Goal: Task Accomplishment & Management: Manage account settings

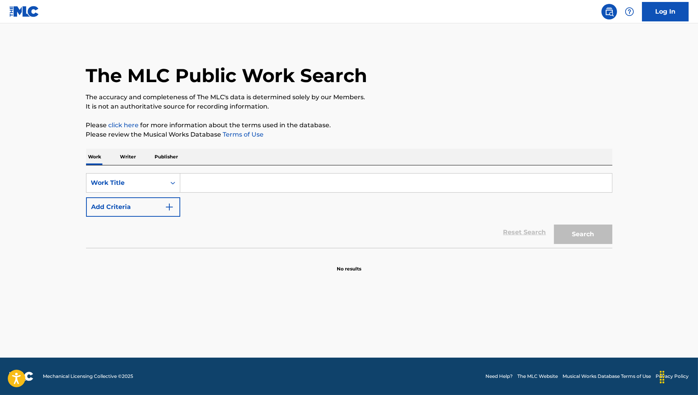
click at [253, 191] on input "Search Form" at bounding box center [396, 183] width 432 height 19
paste input "Take Off Running"
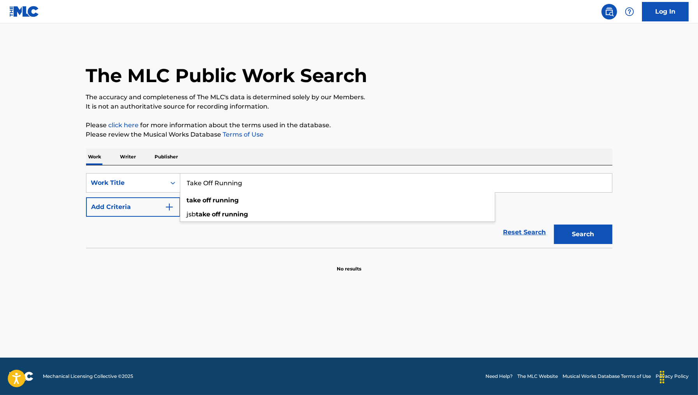
type input "Take Off Running"
click at [167, 211] on img "Search Form" at bounding box center [169, 207] width 9 height 9
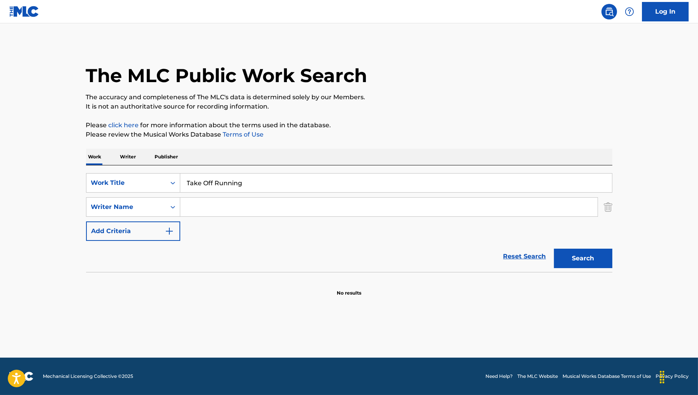
click at [226, 206] on input "Search Form" at bounding box center [389, 207] width 418 height 19
paste input "Charles Jerome Taylor"
click at [226, 208] on input "Charles Jerome Taylor" at bounding box center [389, 207] width 418 height 19
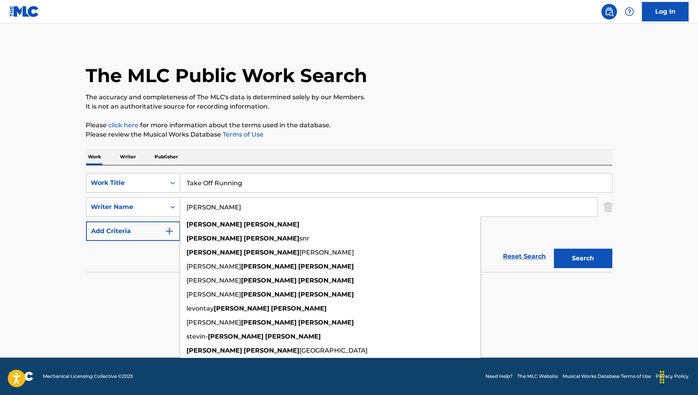
type input "Charles Taylor"
click at [554, 249] on button "Search" at bounding box center [583, 258] width 58 height 19
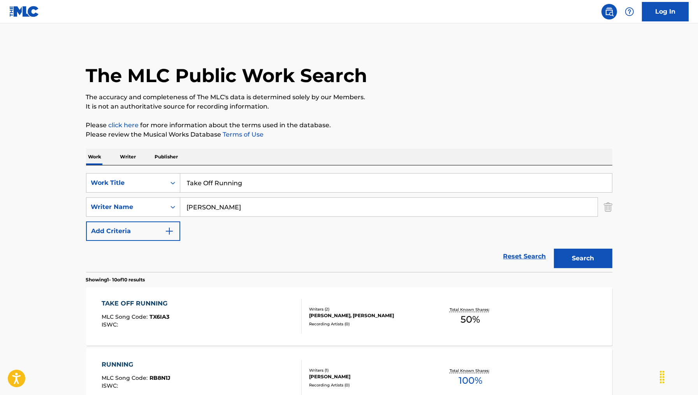
click at [227, 305] on div "TAKE OFF RUNNING MLC Song Code : TX6IA3 ISWC :" at bounding box center [202, 316] width 200 height 35
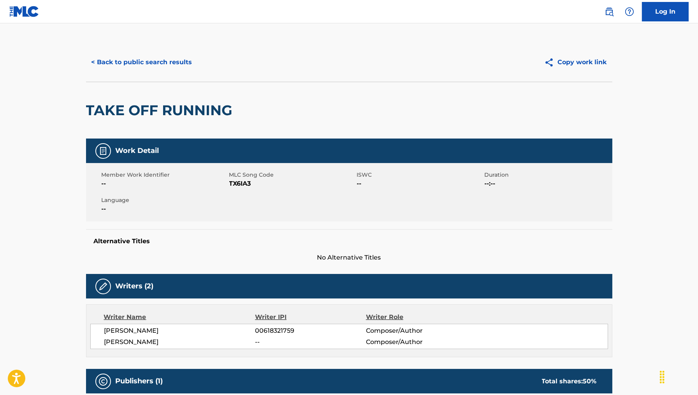
click at [240, 179] on span "TX6IA3" at bounding box center [292, 183] width 126 height 9
copy span "TX6IA3"
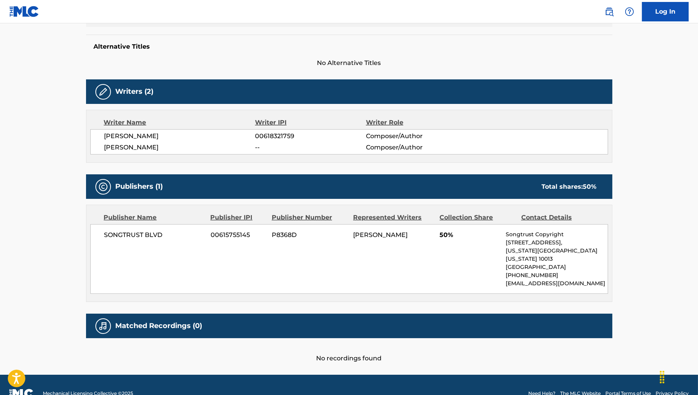
scroll to position [199, 0]
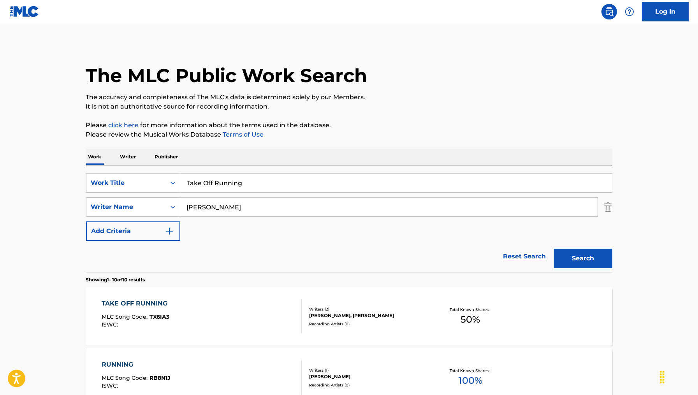
click at [257, 182] on input "Take Off Running" at bounding box center [396, 183] width 432 height 19
paste input "hey Forgot 4"
type input "They Forgot 4"
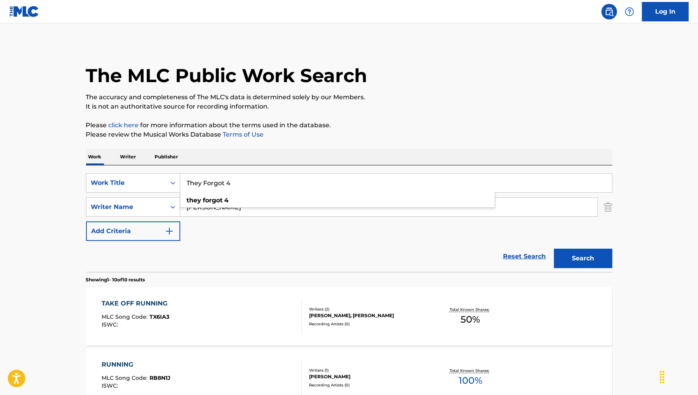
click at [554, 249] on button "Search" at bounding box center [583, 258] width 58 height 19
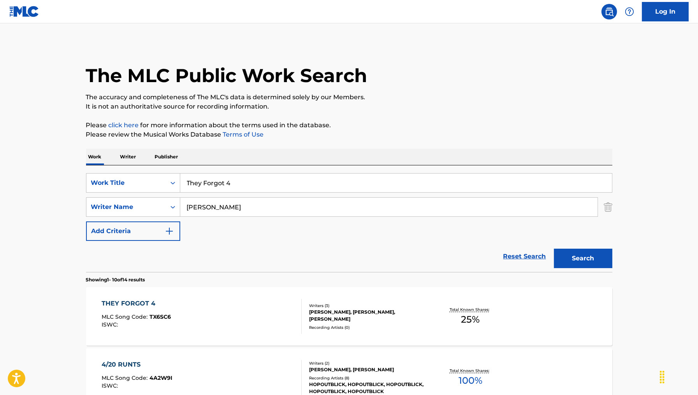
click at [231, 311] on div "THEY FORGOT 4 MLC Song Code : TX6SC6 ISWC :" at bounding box center [202, 316] width 200 height 35
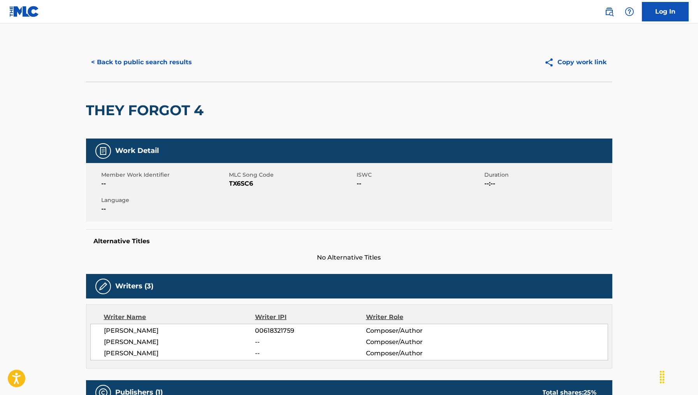
click at [252, 183] on span "TX6SC6" at bounding box center [292, 183] width 126 height 9
copy span "TX6SC6"
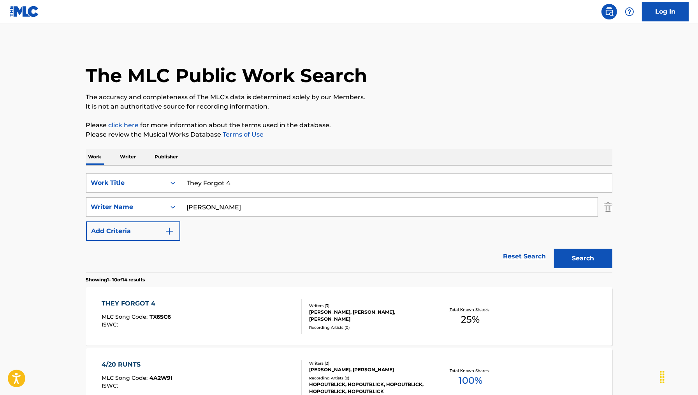
click at [261, 170] on div "SearchWithCriteria66a24d4e-c3dc-4028-be89-7408f7f81800 Work Title They Forgot 4…" at bounding box center [349, 219] width 527 height 107
click at [210, 182] on input "They Forgot 4" at bounding box center [396, 183] width 432 height 19
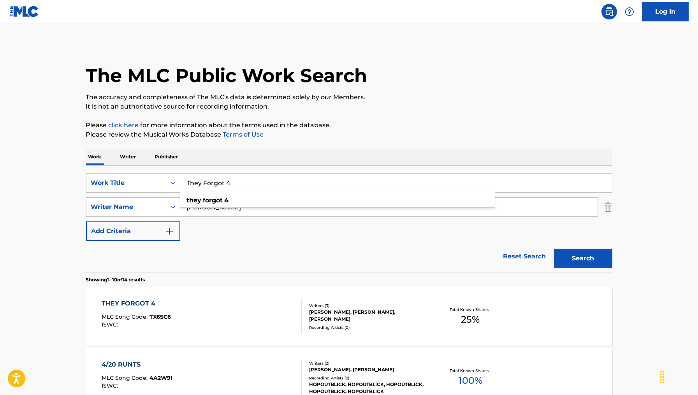
paste input "Mob Music"
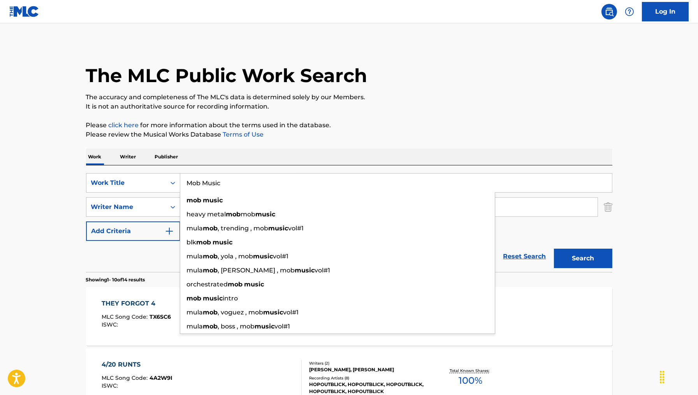
type input "Mob Music"
click at [554, 249] on button "Search" at bounding box center [583, 258] width 58 height 19
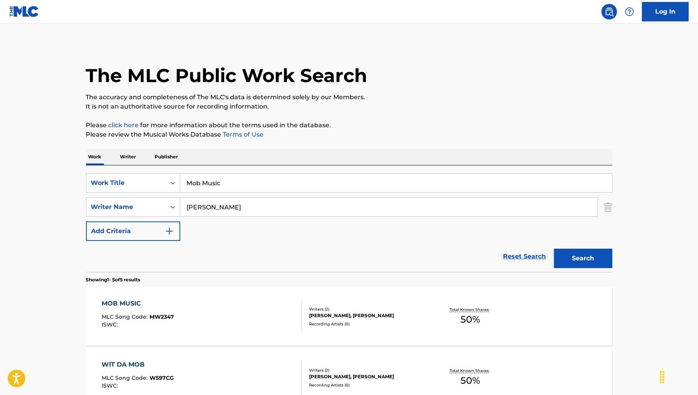
click at [244, 321] on div "MOB MUSIC MLC Song Code : MW2347 ISWC :" at bounding box center [202, 316] width 200 height 35
click at [181, 318] on div "MOB MUSIC MLC Song Code : MW2347 ISWC :" at bounding box center [202, 316] width 200 height 35
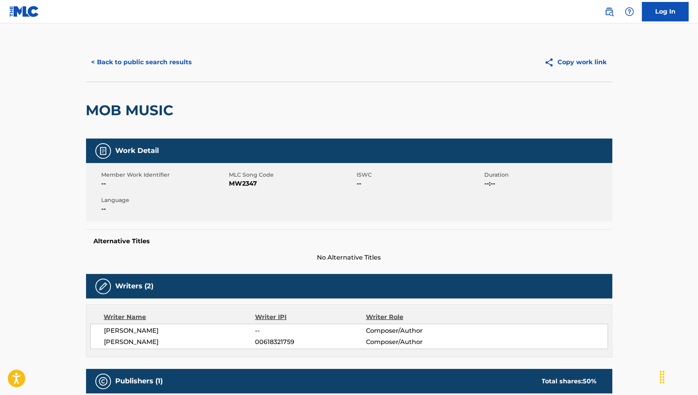
click at [242, 182] on span "MW2347" at bounding box center [292, 183] width 126 height 9
copy span "MW2347"
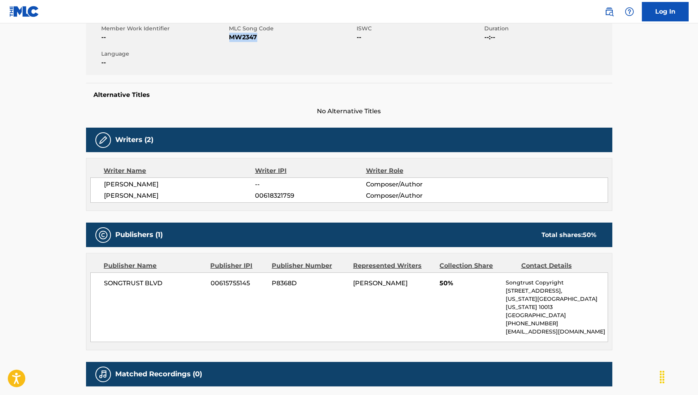
scroll to position [202, 0]
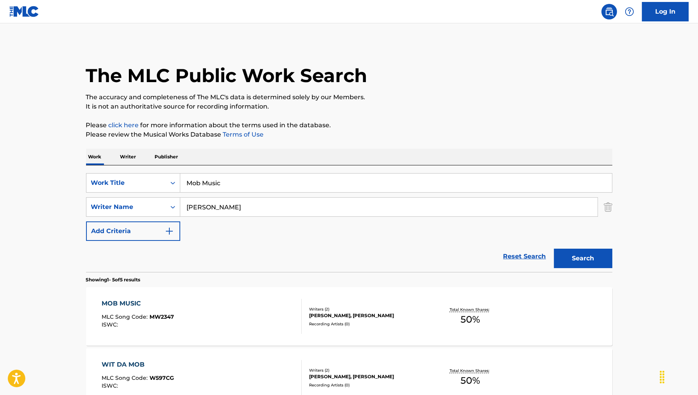
click at [235, 179] on input "Mob Music" at bounding box center [396, 183] width 432 height 19
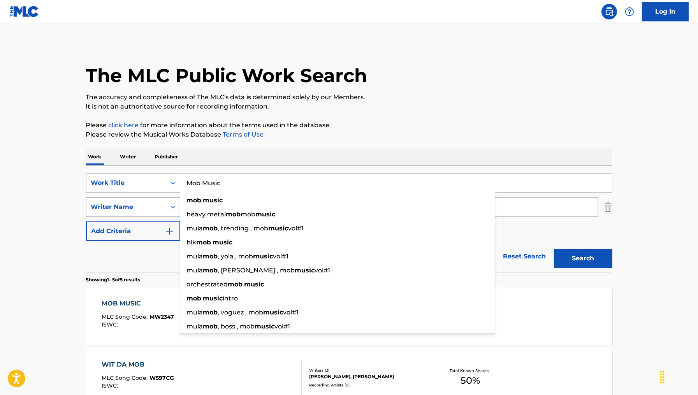
click at [235, 179] on input "Mob Music" at bounding box center [396, 183] width 432 height 19
paste input "PAY FOR YOU"
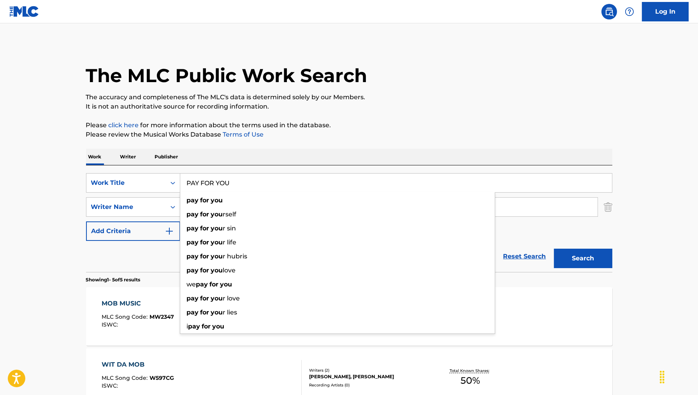
type input "PAY FOR YOU"
click at [554, 249] on button "Search" at bounding box center [583, 258] width 58 height 19
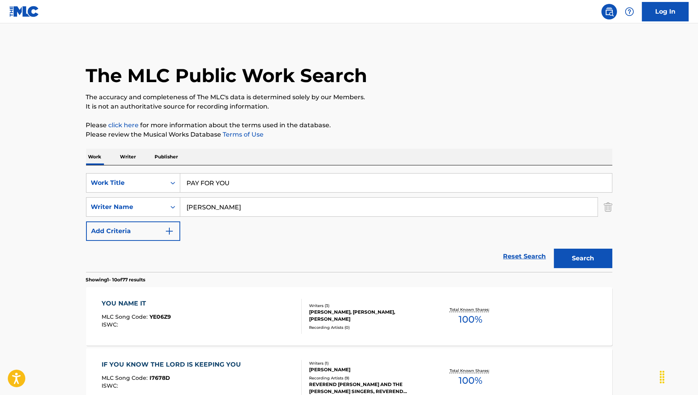
click at [240, 205] on input "Charles Taylor" at bounding box center [389, 207] width 418 height 19
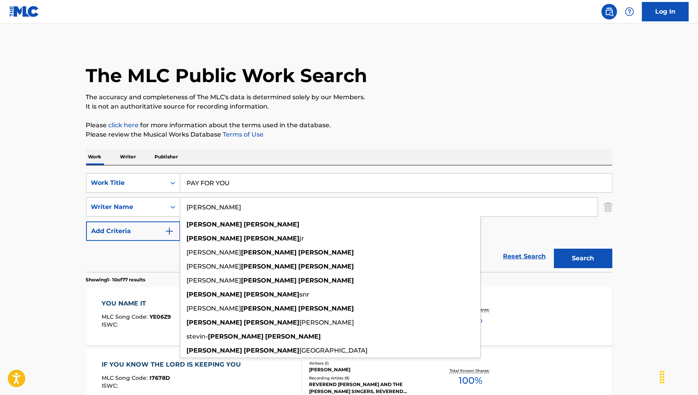
click at [240, 205] on input "Charles Taylor" at bounding box center [389, 207] width 418 height 19
paste input "otte Sims Waltz"
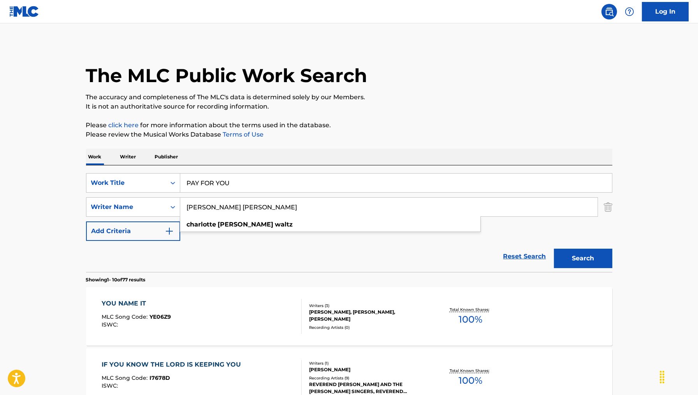
click at [221, 205] on input "Charlotte Sims Waltz" at bounding box center [389, 207] width 418 height 19
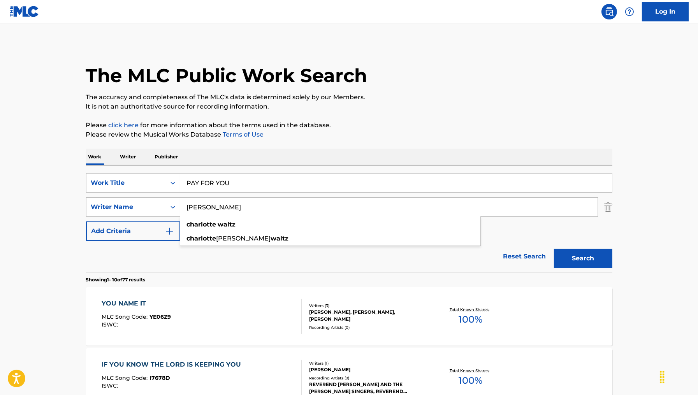
type input "Charlotte Waltz"
click at [554, 249] on button "Search" at bounding box center [583, 258] width 58 height 19
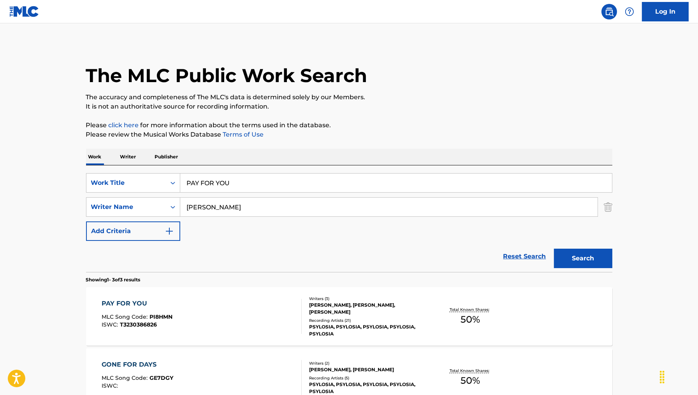
click at [222, 307] on div "PAY FOR YOU MLC Song Code : PI8HMN ISWC : T3230386826" at bounding box center [202, 316] width 200 height 35
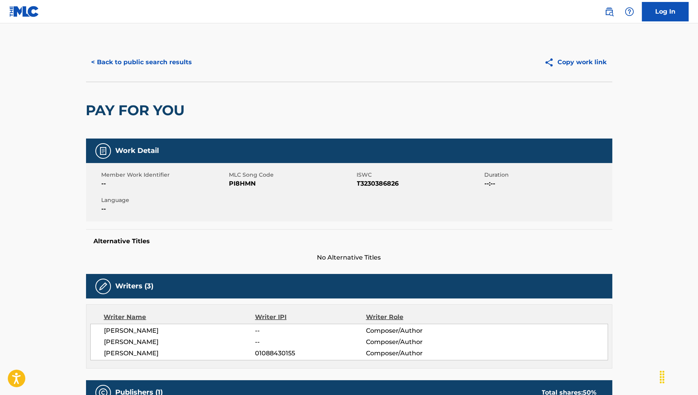
click at [246, 185] on span "PI8HMN" at bounding box center [292, 183] width 126 height 9
copy span "PI8HMN"
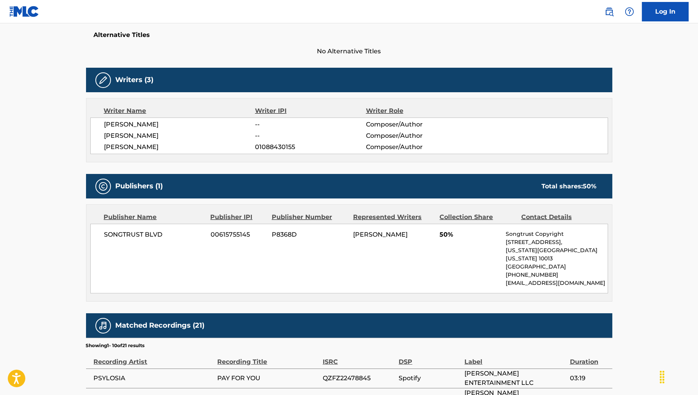
scroll to position [207, 0]
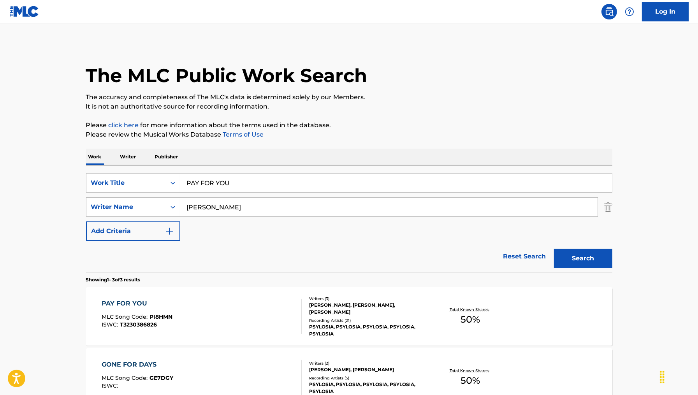
click at [233, 189] on input "PAY FOR YOU" at bounding box center [396, 183] width 432 height 19
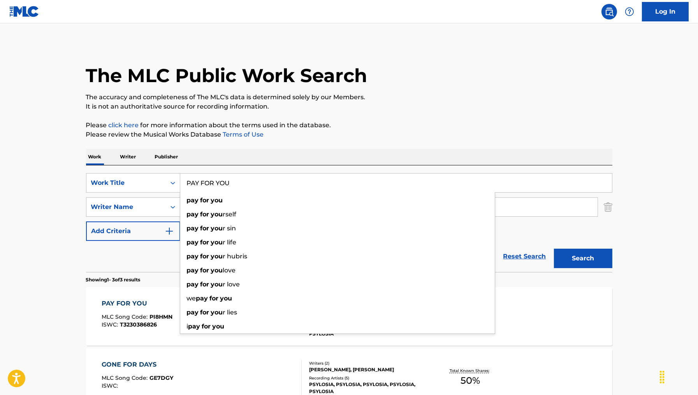
click at [233, 179] on input "PAY FOR YOU" at bounding box center [396, 183] width 432 height 19
paste input "GERK WALK"
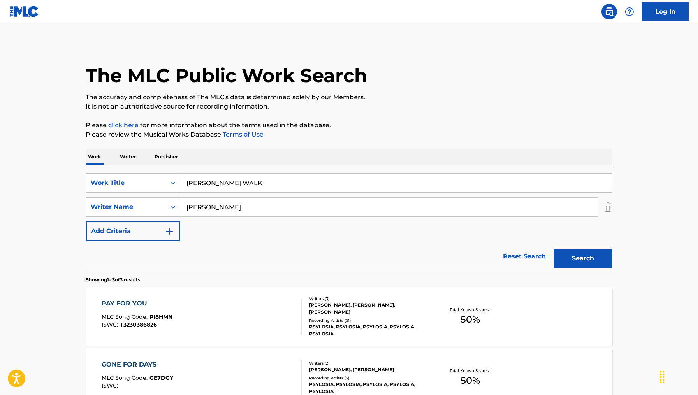
type input "gerk walk"
click at [266, 203] on input "Charlotte Waltz" at bounding box center [389, 207] width 418 height 19
paste input "rist Dillinger"
type input "Christ Dillinger"
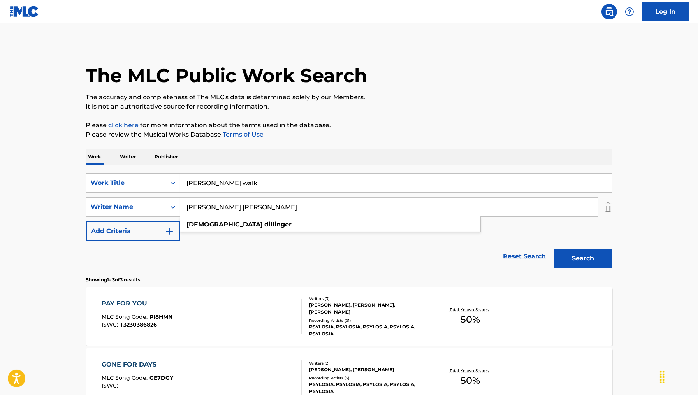
click at [554, 249] on button "Search" at bounding box center [583, 258] width 58 height 19
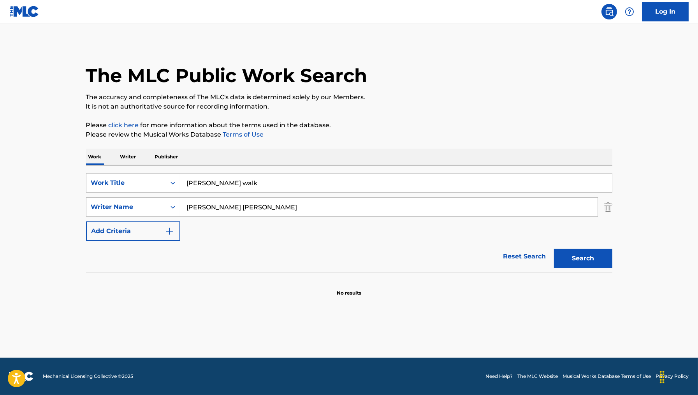
click at [226, 213] on input "Christ Dillinger" at bounding box center [389, 207] width 418 height 19
click at [554, 249] on button "Search" at bounding box center [583, 258] width 58 height 19
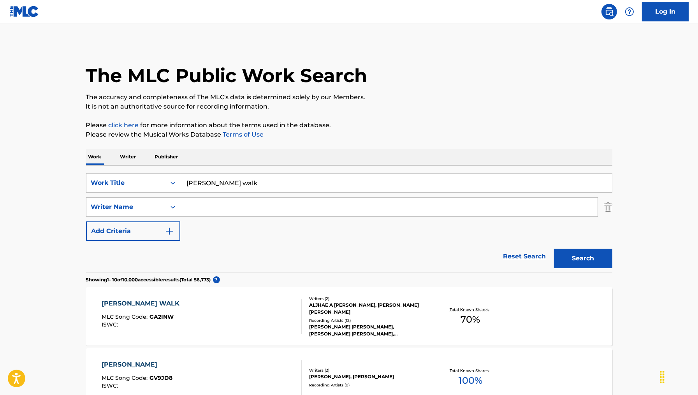
click at [238, 321] on div "GERK WALK MLC Song Code : GA2INW ISWC :" at bounding box center [202, 316] width 200 height 35
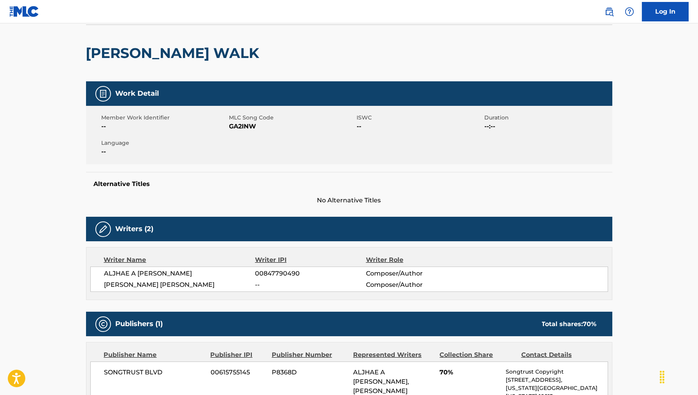
scroll to position [56, 0]
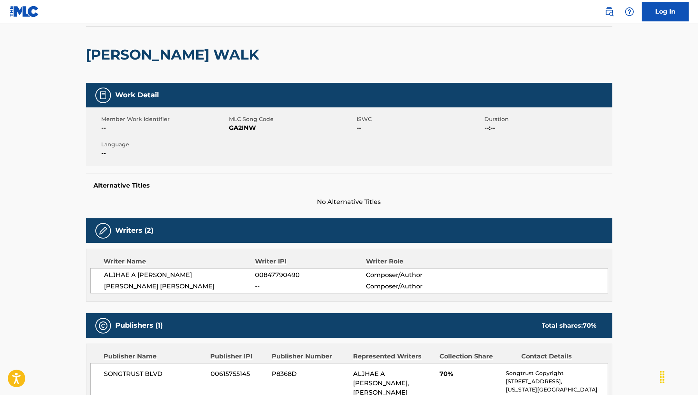
click at [248, 127] on span "GA2INW" at bounding box center [292, 127] width 126 height 9
copy span "GA2INW"
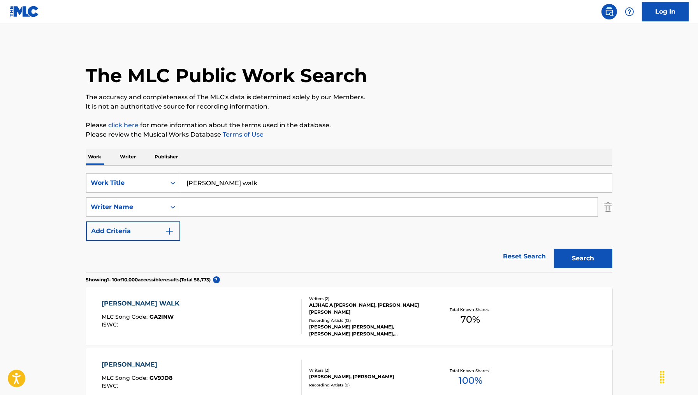
click at [284, 174] on input "gerk walk" at bounding box center [396, 183] width 432 height 19
paste input "TAT SHOP"
type input "tat shop"
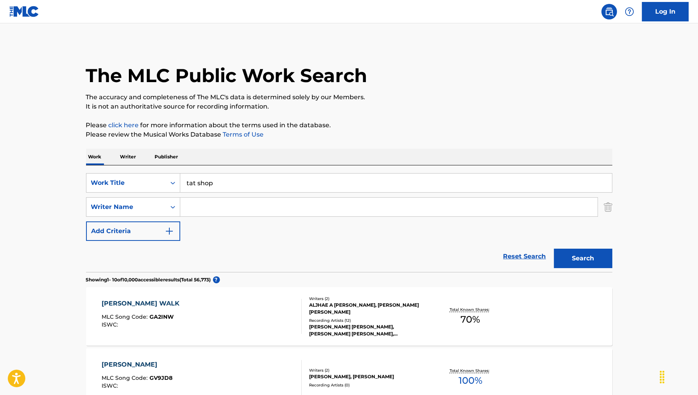
click at [263, 201] on input "Search Form" at bounding box center [389, 207] width 418 height 19
paste input "Christian Alexander Oqueli"
click at [237, 207] on input "Christian Alexander Oqueli" at bounding box center [389, 207] width 418 height 19
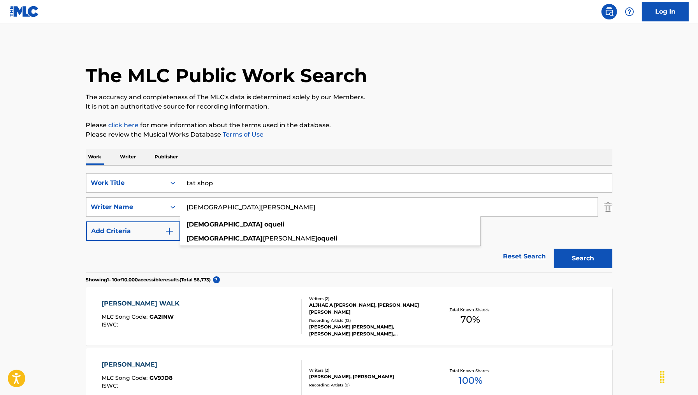
type input "Christian Oqueli"
click at [554, 249] on button "Search" at bounding box center [583, 258] width 58 height 19
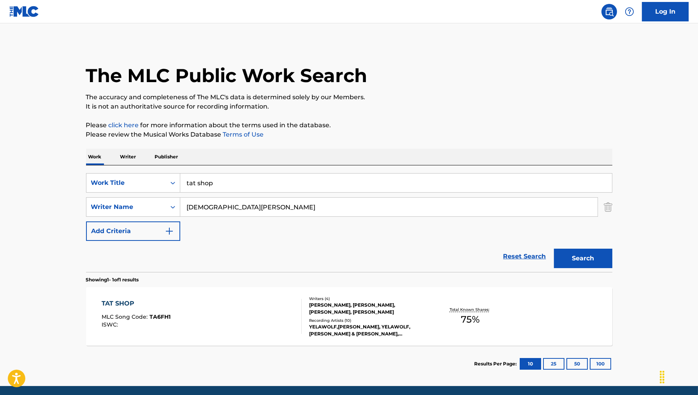
click at [209, 311] on div "TAT SHOP MLC Song Code : TA6FH1 ISWC :" at bounding box center [202, 316] width 200 height 35
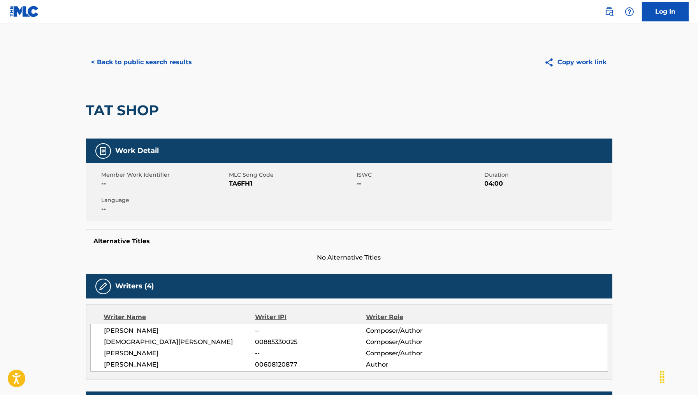
click at [243, 189] on div "Member Work Identifier -- MLC Song Code TA6FH1 ISWC -- Duration 04:00 Language …" at bounding box center [349, 192] width 527 height 58
click at [243, 185] on span "TA6FH1" at bounding box center [292, 183] width 126 height 9
copy span "TA6FH1"
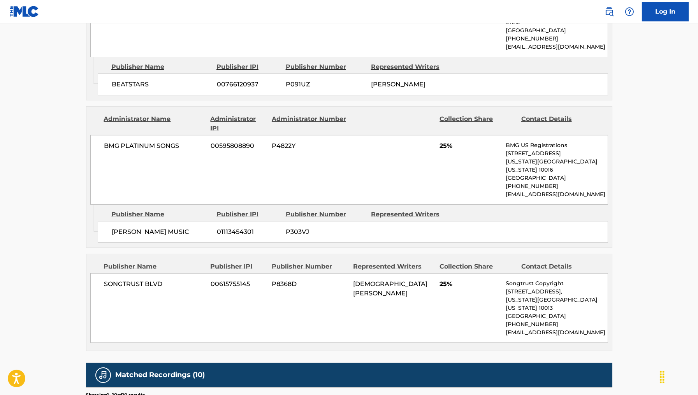
scroll to position [481, 0]
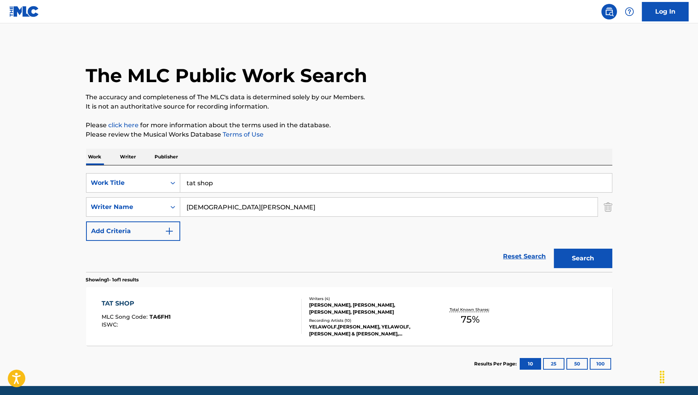
click at [282, 179] on input "tat shop" at bounding box center [396, 183] width 432 height 19
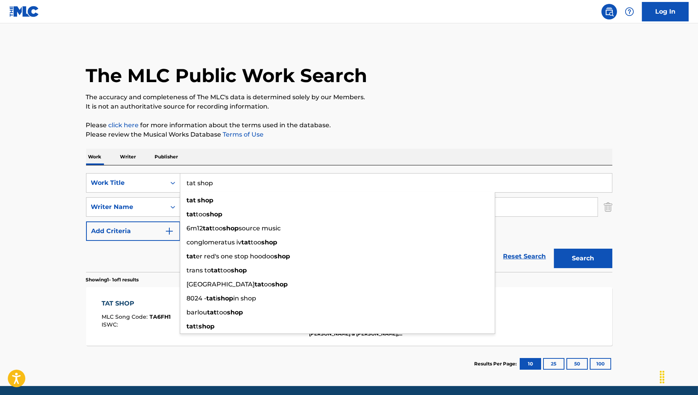
click at [282, 179] on input "tat shop" at bounding box center [396, 183] width 432 height 19
paste input "Te Quiero Ver"
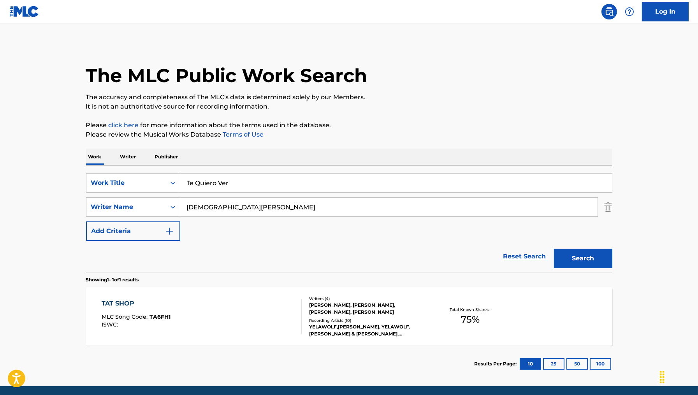
type input "te quiero ver"
click at [236, 213] on input "Christian Oqueli" at bounding box center [389, 207] width 418 height 19
paste input "Delgado"
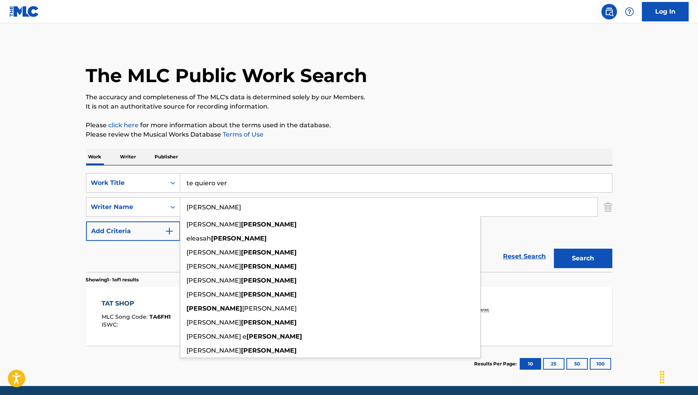
type input "Delgado"
click at [554, 249] on button "Search" at bounding box center [583, 258] width 58 height 19
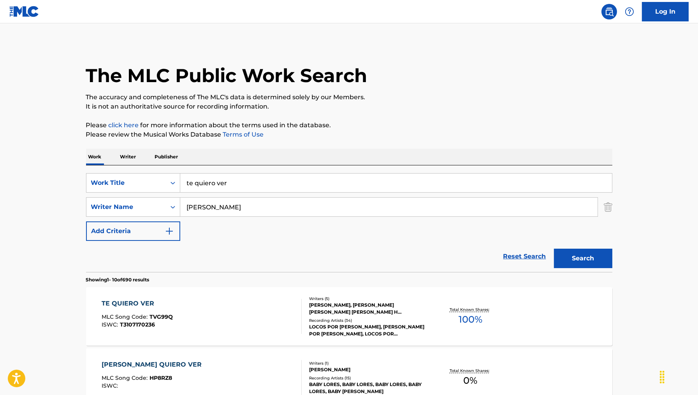
click at [245, 307] on div "TE QUIERO VER MLC Song Code : TVG99Q ISWC : T3107170236" at bounding box center [202, 316] width 200 height 35
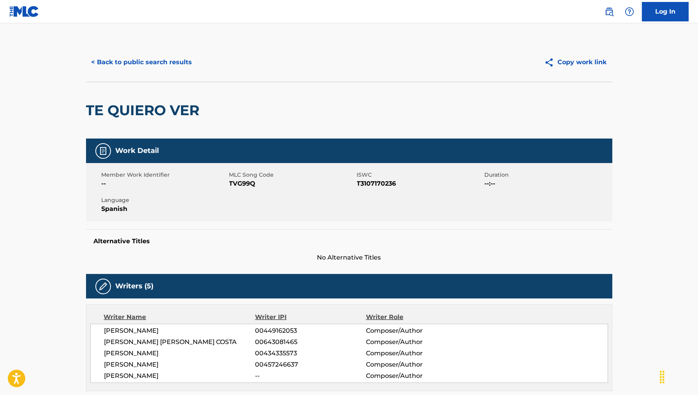
click at [245, 191] on div "Member Work Identifier -- MLC Song Code TVG99Q ISWC T3107170236 Duration --:-- …" at bounding box center [349, 192] width 527 height 58
click at [243, 185] on span "TVG99Q" at bounding box center [292, 183] width 126 height 9
copy span "TVG99Q"
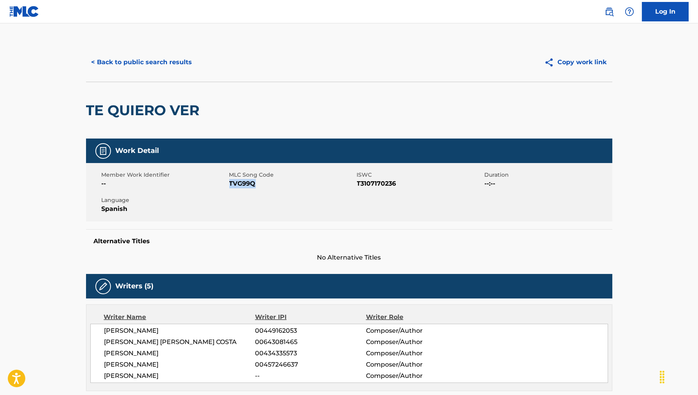
click at [151, 63] on button "< Back to public search results" at bounding box center [142, 62] width 112 height 19
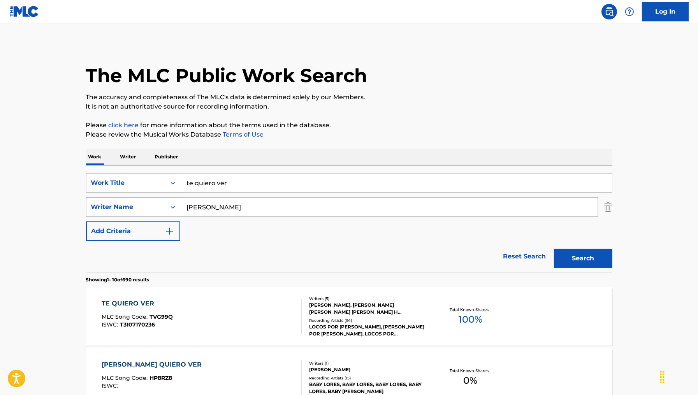
click at [250, 182] on input "te quiero ver" at bounding box center [396, 183] width 432 height 19
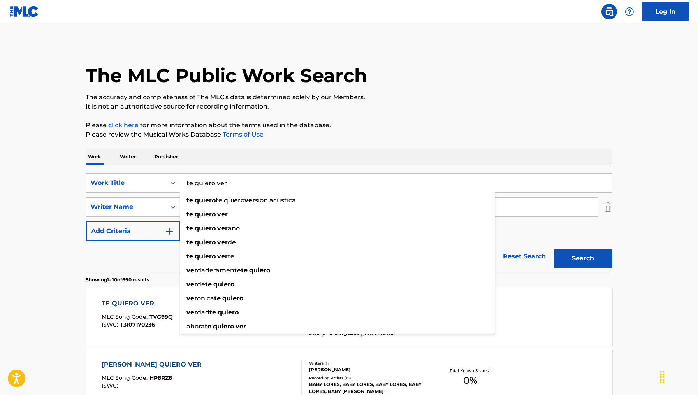
click at [250, 182] on input "te quiero ver" at bounding box center [396, 183] width 432 height 19
paste input "BECOMING X"
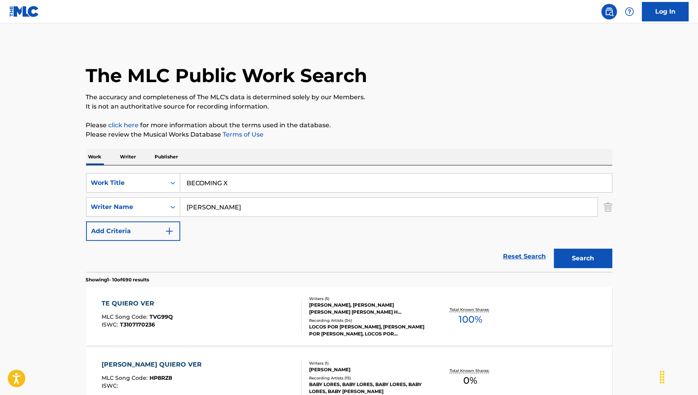
type input "becoming (xrp mix) [live]"
click at [316, 210] on input "Delgado" at bounding box center [389, 207] width 418 height 19
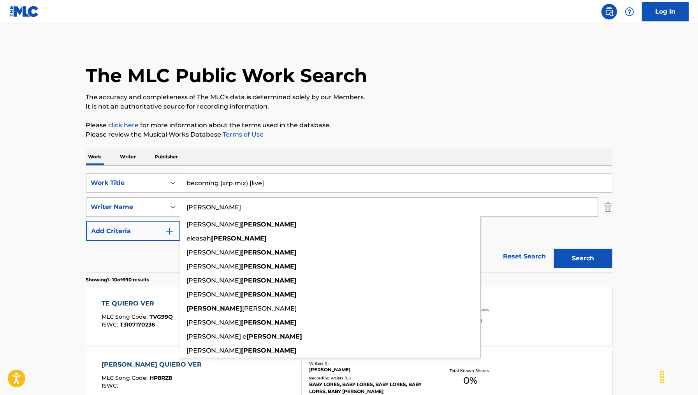
click at [316, 210] on input "Delgado" at bounding box center [389, 207] width 418 height 19
paste input "[PERSON_NAME]"
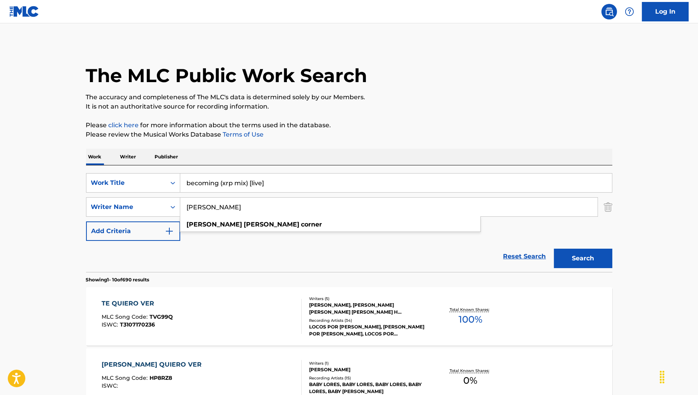
type input "[PERSON_NAME]"
click at [554, 249] on button "Search" at bounding box center [583, 258] width 58 height 19
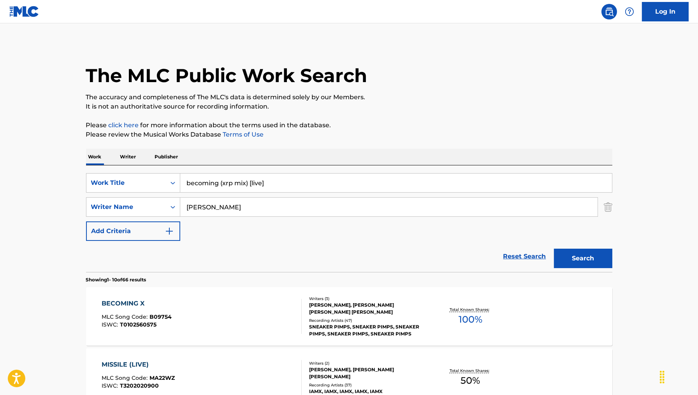
click at [279, 185] on input "becoming (xrp mix) [live]" at bounding box center [396, 183] width 432 height 19
click at [211, 323] on div "BECOMING X MLC Song Code : B09754 ISWC : T0102560575" at bounding box center [202, 316] width 200 height 35
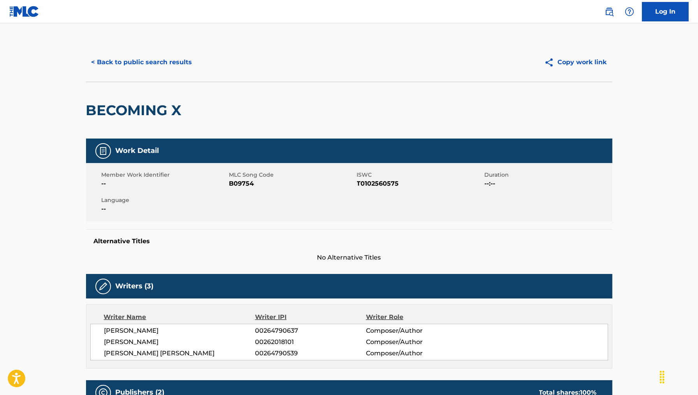
click at [244, 183] on span "B09754" at bounding box center [292, 183] width 126 height 9
copy span "B09754"
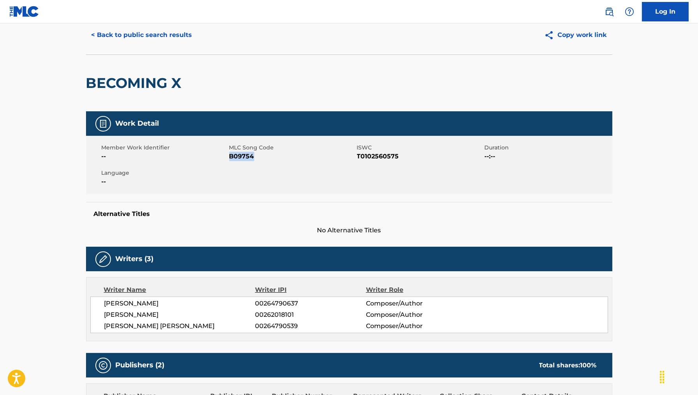
scroll to position [24, 0]
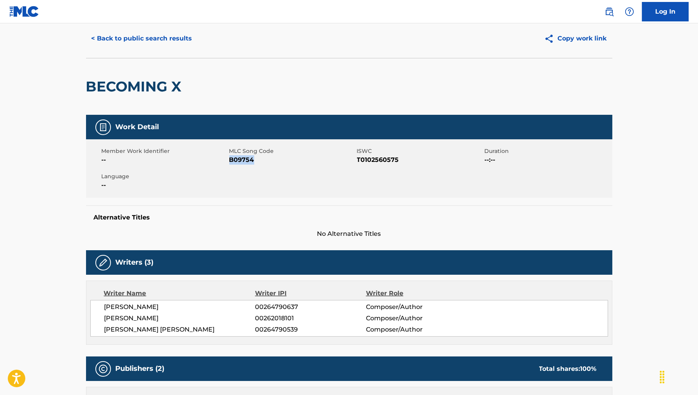
copy span "B09754"
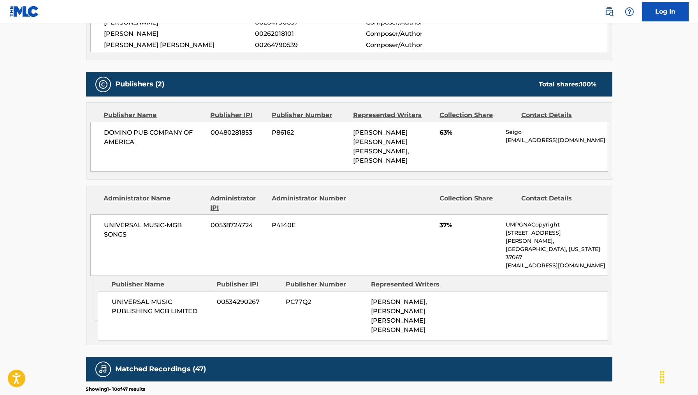
scroll to position [306, 0]
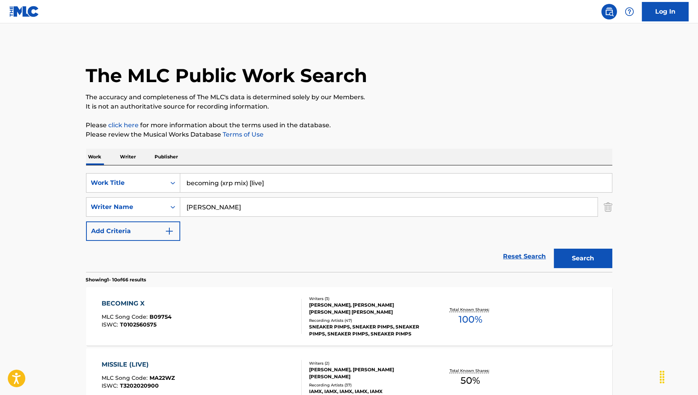
click at [287, 180] on input "becoming (xrp mix) [live]" at bounding box center [396, 183] width 432 height 19
paste input "LOW PLACE LIKE HOME"
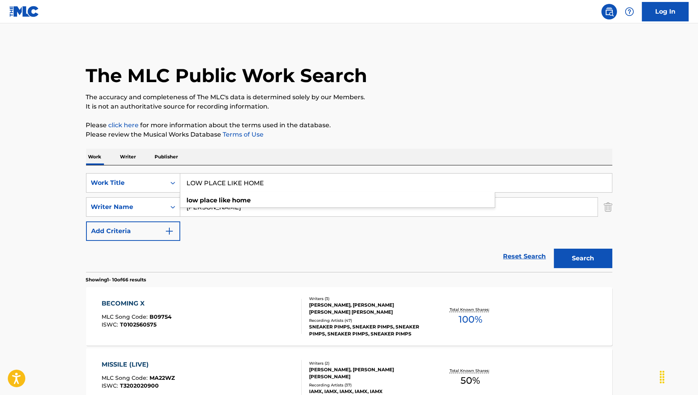
type input "LOW PLACE LIKE HOME"
click at [418, 265] on div "Reset Search Search" at bounding box center [349, 256] width 527 height 31
click at [582, 256] on button "Search" at bounding box center [583, 258] width 58 height 19
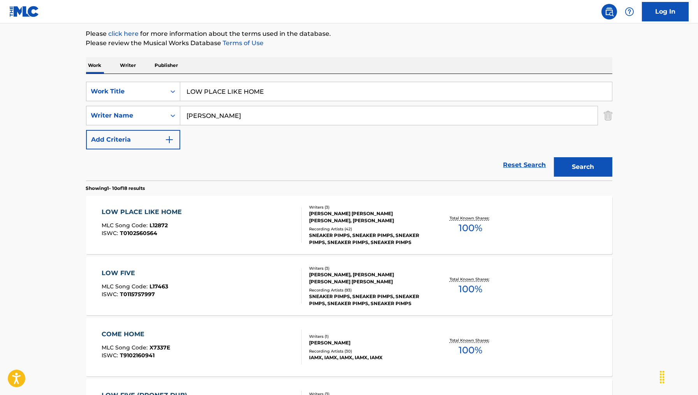
scroll to position [109, 0]
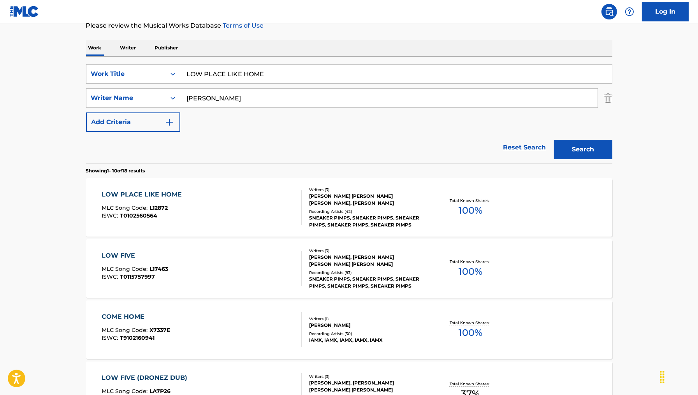
click at [272, 212] on div "LOW PLACE LIKE HOME MLC Song Code : L12872 ISWC : T0102560564" at bounding box center [202, 207] width 200 height 35
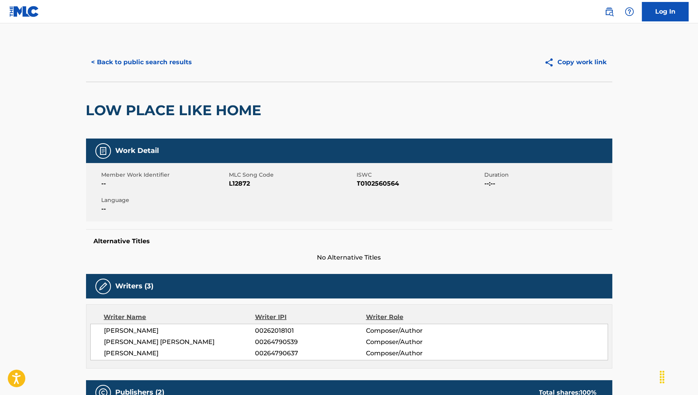
click at [239, 184] on span "L12872" at bounding box center [292, 183] width 126 height 9
copy span "L12872"
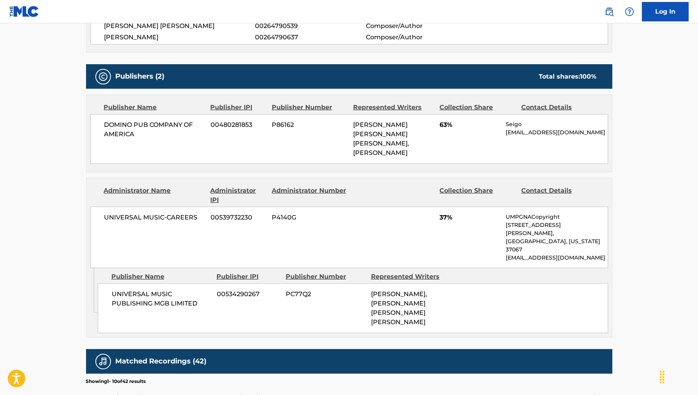
scroll to position [317, 0]
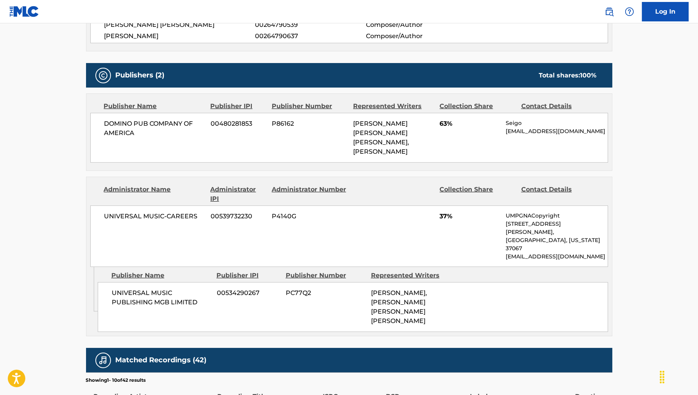
scroll to position [109, 0]
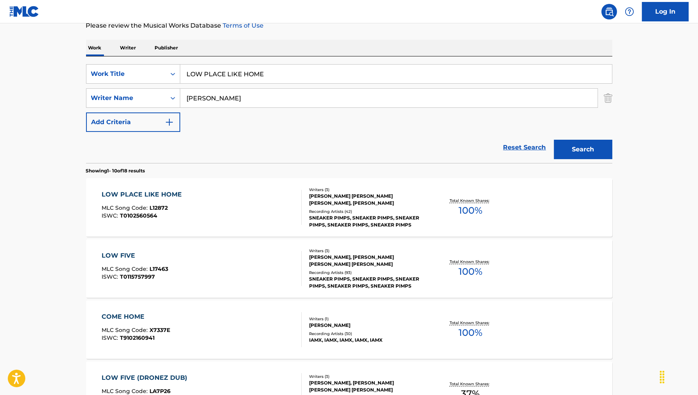
click at [302, 71] on input "LOW PLACE LIKE HOME" at bounding box center [396, 74] width 432 height 19
paste input "6 UNDERGROUND"
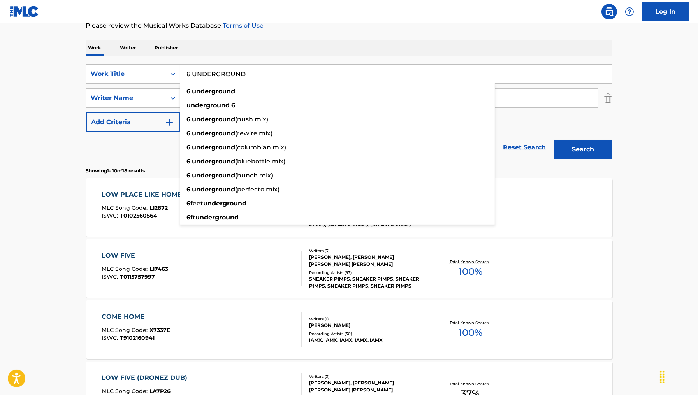
type input "6 UNDERGROUND"
click at [533, 173] on section "Showing 1 - 10 of 18 results" at bounding box center [349, 168] width 527 height 11
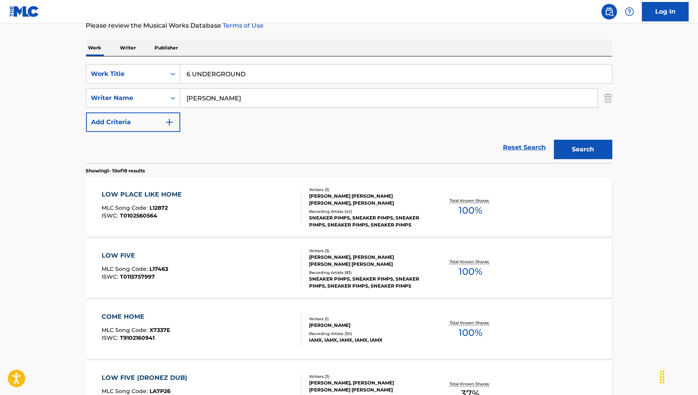
click at [567, 145] on button "Search" at bounding box center [583, 149] width 58 height 19
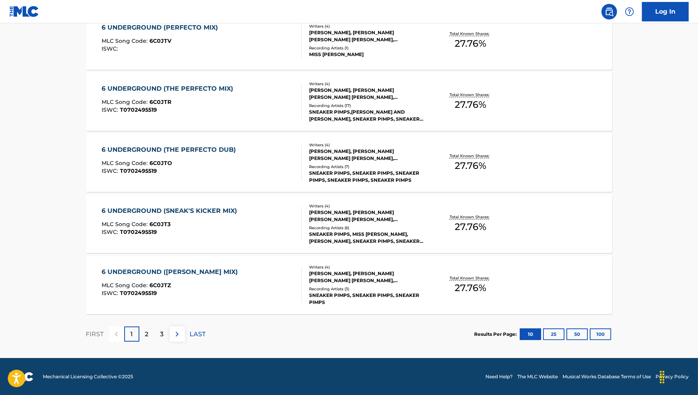
scroll to position [0, 0]
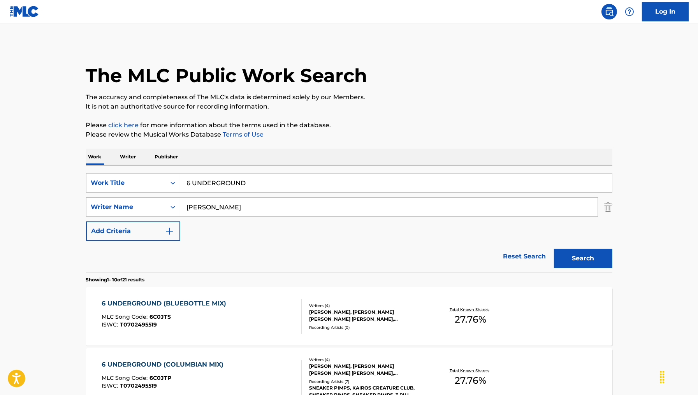
click at [233, 206] on input "[PERSON_NAME]" at bounding box center [389, 207] width 418 height 19
type input "[PERSON_NAME]"
click at [554, 249] on button "Search" at bounding box center [583, 258] width 58 height 19
click at [264, 203] on input "[PERSON_NAME]" at bounding box center [389, 207] width 418 height 19
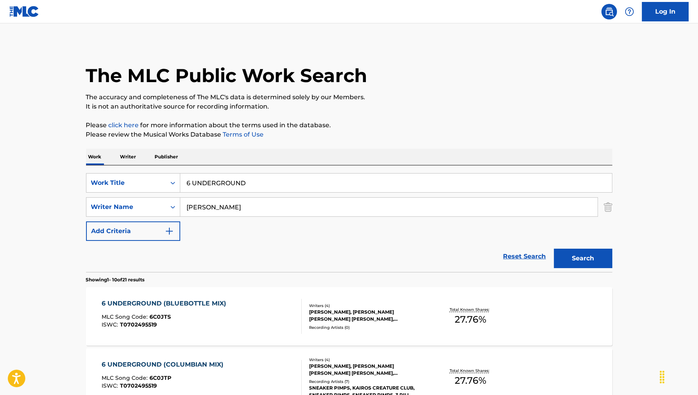
click at [264, 203] on input "[PERSON_NAME]" at bounding box center [389, 207] width 418 height 19
click at [554, 249] on button "Search" at bounding box center [583, 258] width 58 height 19
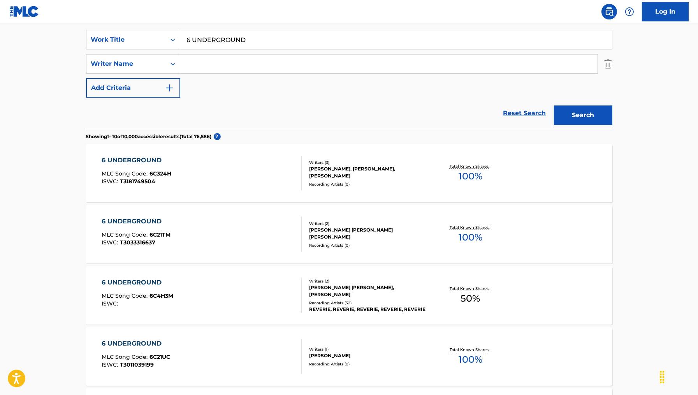
scroll to position [147, 0]
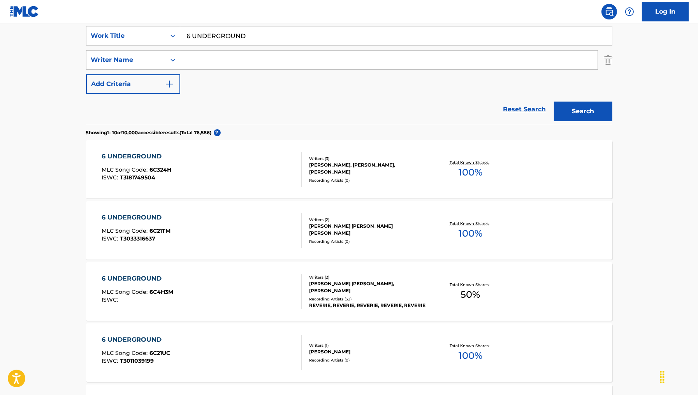
click at [316, 64] on input "Search Form" at bounding box center [389, 60] width 418 height 19
paste input "Corner"
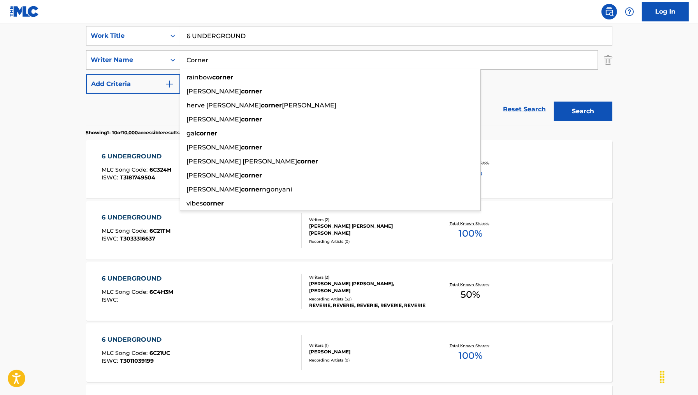
type input "Corner"
click at [554, 102] on button "Search" at bounding box center [583, 111] width 58 height 19
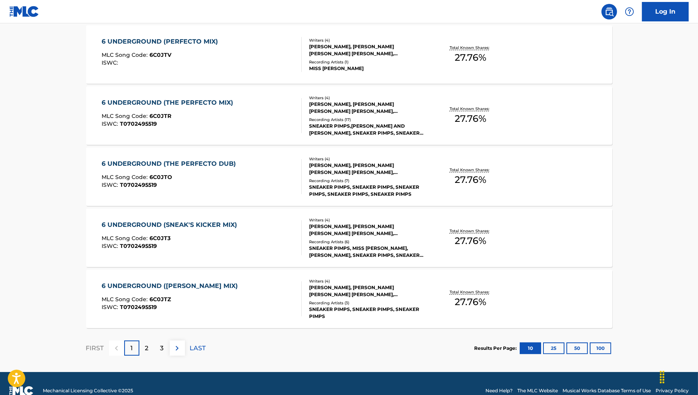
scroll to position [582, 0]
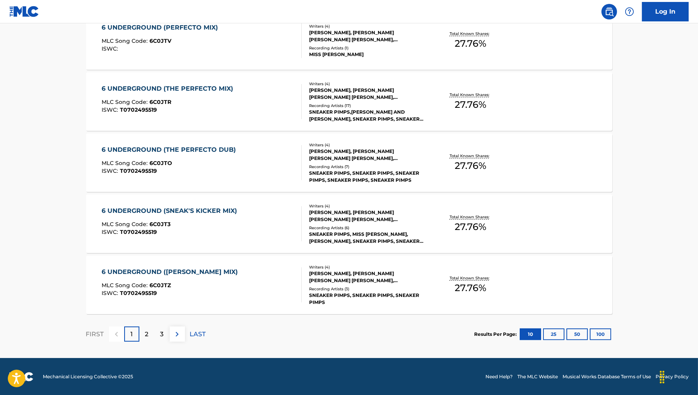
click at [151, 337] on div "2" at bounding box center [146, 334] width 15 height 15
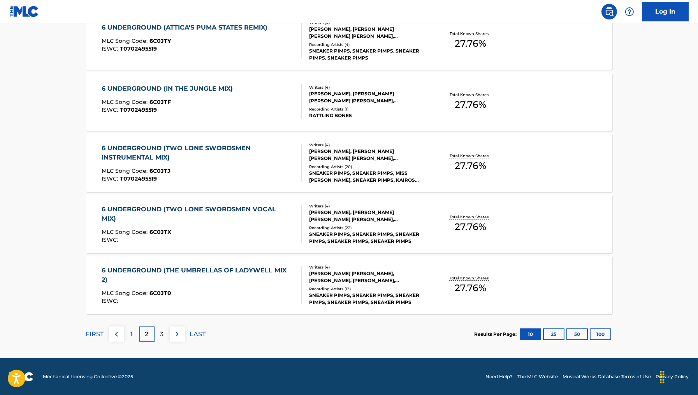
click at [600, 322] on div "Results Per Page: 10 25 50 100" at bounding box center [544, 334] width 138 height 37
click at [602, 344] on div "Results Per Page: 10 25 50 100" at bounding box center [544, 334] width 138 height 37
click at [602, 333] on button "100" at bounding box center [600, 335] width 21 height 12
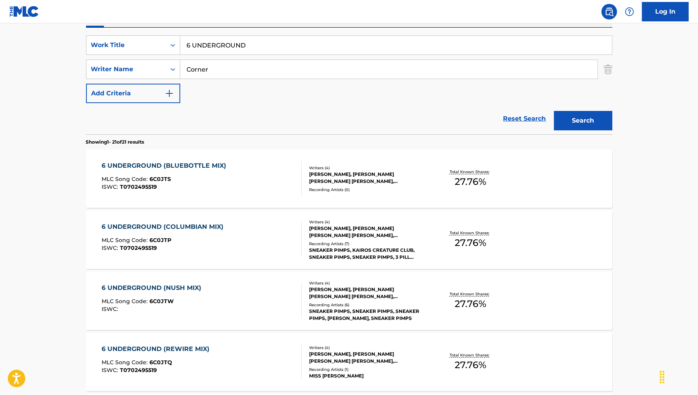
scroll to position [111, 0]
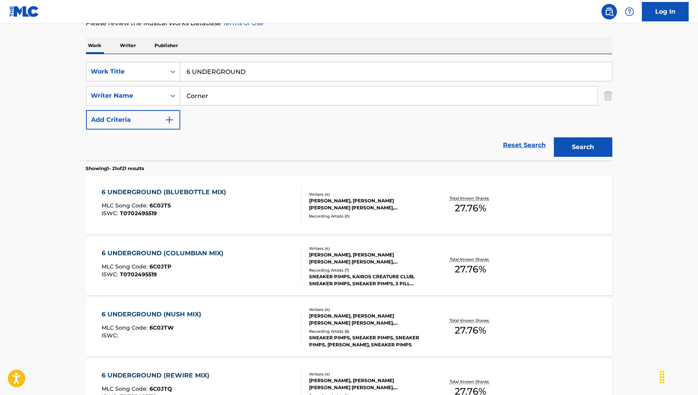
click at [411, 74] on input "6 UNDERGROUND" at bounding box center [396, 71] width 432 height 19
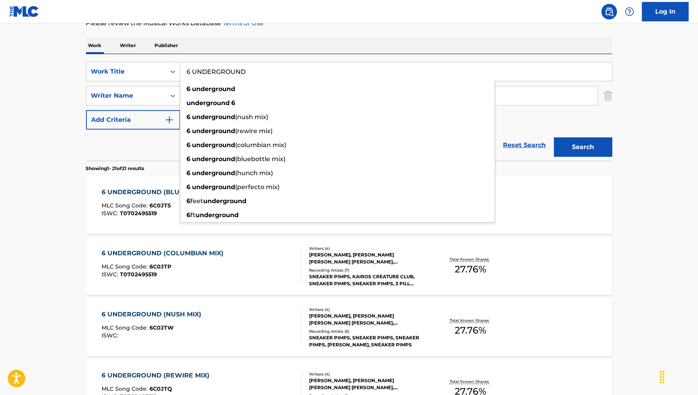
paste input "Mejor"
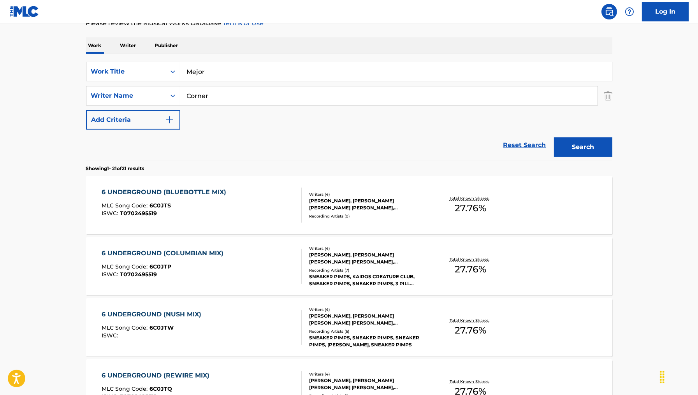
type input "un lugar mejor"
click at [339, 109] on div "SearchWithCriteria66a24d4e-c3dc-4028-be89-7408f7f81800 Work Title un lugar mejo…" at bounding box center [349, 96] width 527 height 68
click at [332, 95] on input "Corner" at bounding box center [389, 95] width 418 height 19
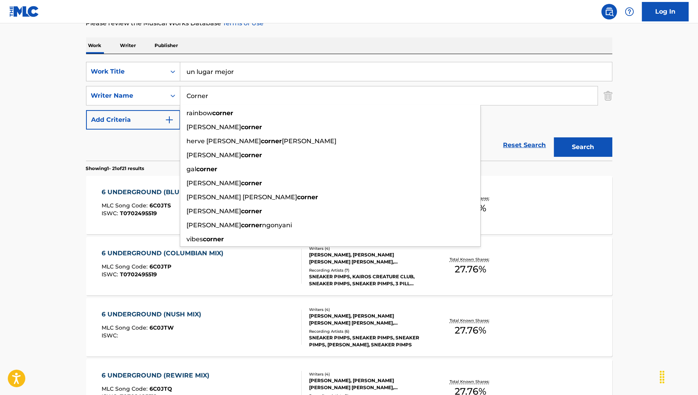
click at [332, 95] on input "Corner" at bounding box center [389, 95] width 418 height 19
paste input "hristopher Gomez Quezada"
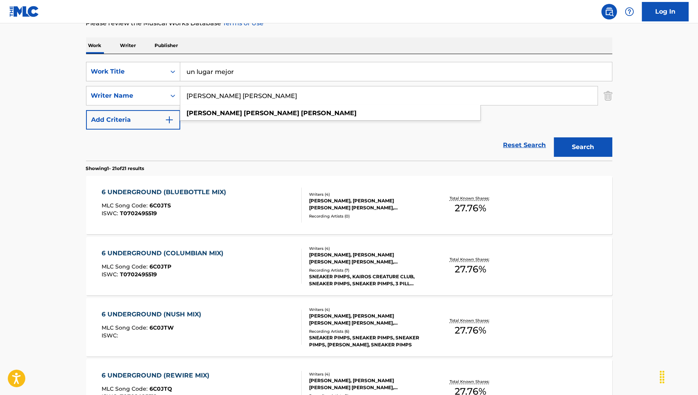
click at [233, 99] on input "Christopher Gomez Quezada" at bounding box center [389, 95] width 418 height 19
type input "Christopher Quezada"
click at [554, 138] on button "Search" at bounding box center [583, 147] width 58 height 19
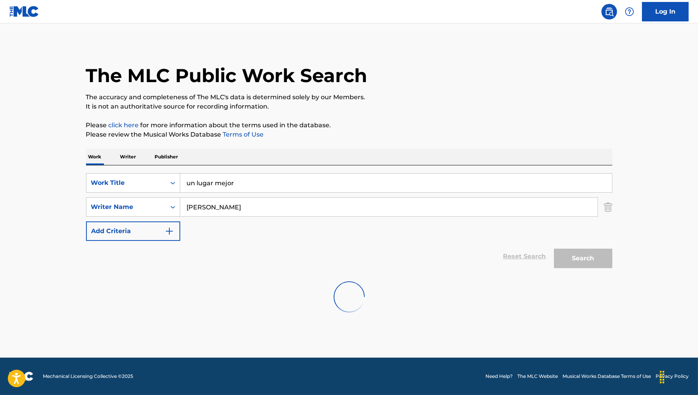
scroll to position [0, 0]
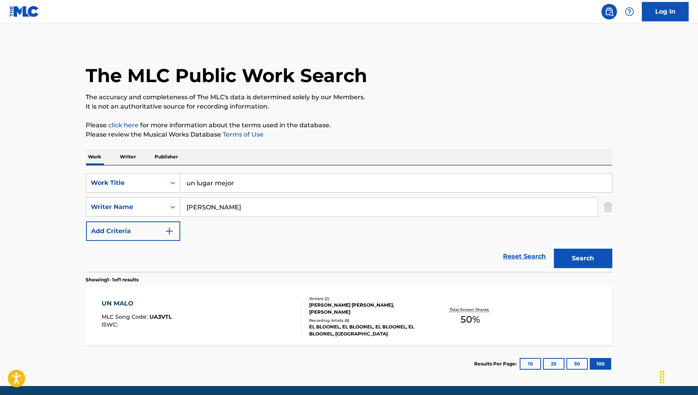
click at [181, 328] on div "UN MALO MLC Song Code : UA3VTL ISWC :" at bounding box center [202, 316] width 200 height 35
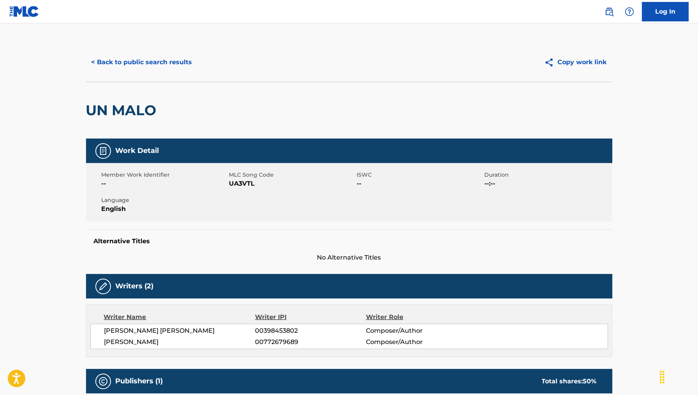
click at [238, 179] on span "UA3VTL" at bounding box center [292, 183] width 126 height 9
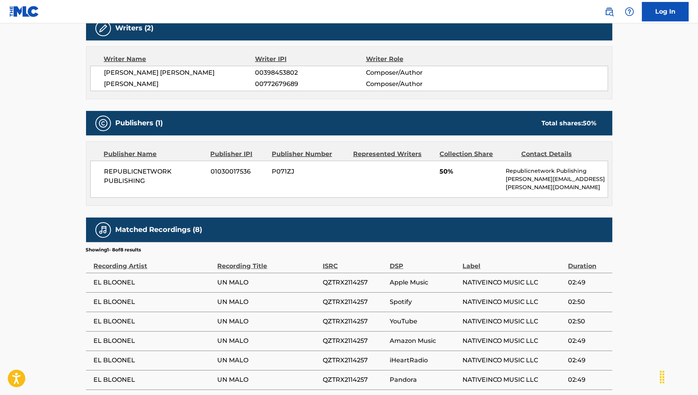
scroll to position [250, 0]
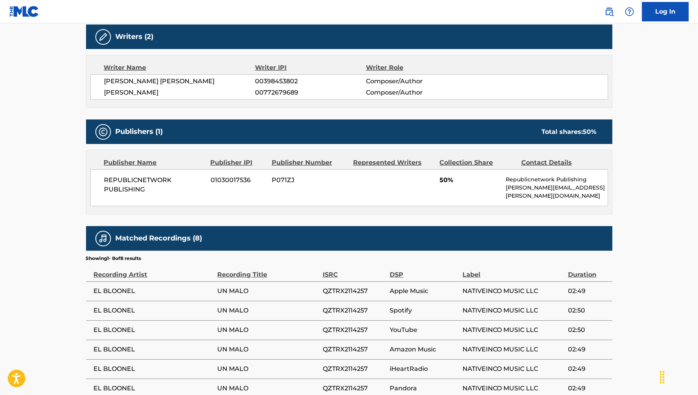
click at [125, 187] on span "REPUBLICNETWORK PUBLISHING" at bounding box center [154, 185] width 101 height 19
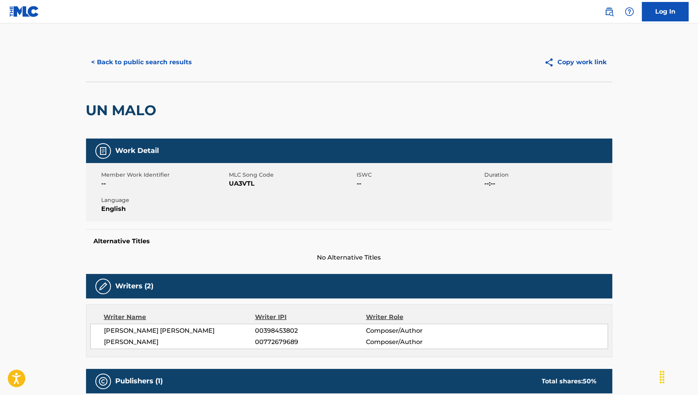
click at [159, 58] on button "< Back to public search results" at bounding box center [142, 62] width 112 height 19
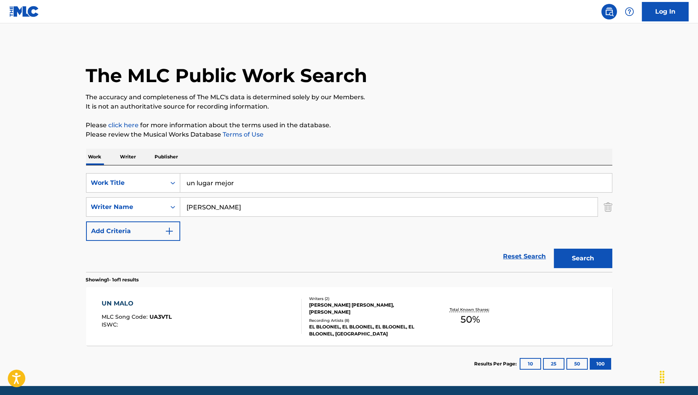
click at [244, 166] on div "SearchWithCriteria66a24d4e-c3dc-4028-be89-7408f7f81800 Work Title un lugar mejo…" at bounding box center [349, 219] width 527 height 107
click at [244, 185] on input "un lugar mejor" at bounding box center [396, 183] width 432 height 19
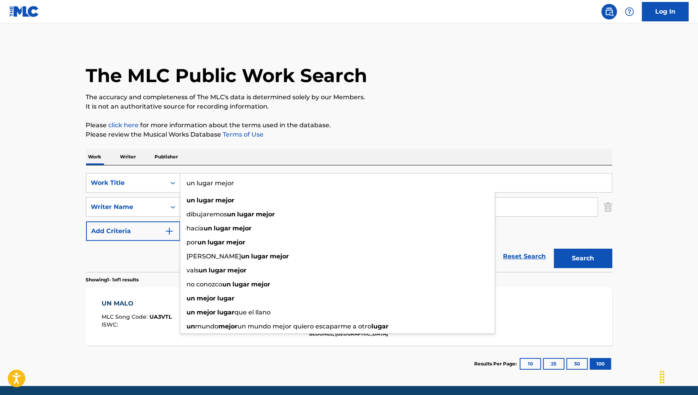
paste input "The Dream Team Is In The House"
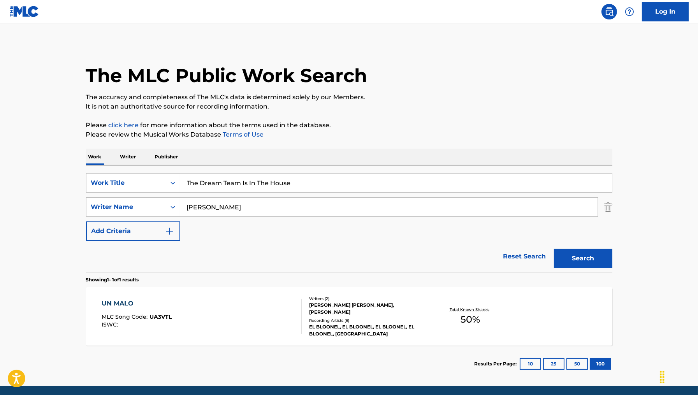
type input "the dream team is in the house"
click at [219, 205] on input "Christopher Quezada" at bounding box center [389, 207] width 418 height 19
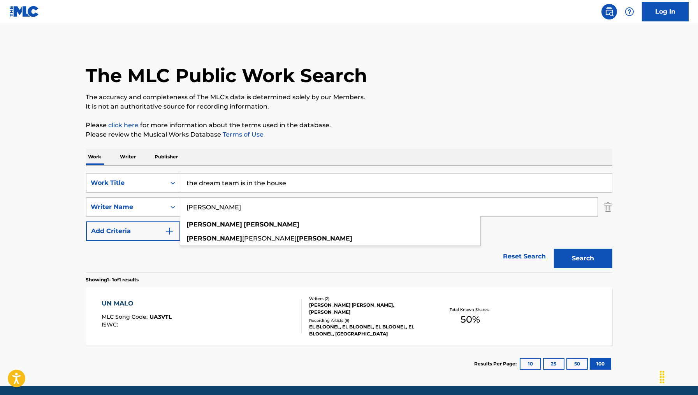
click at [219, 205] on input "Christopher Quezada" at bounding box center [389, 207] width 418 height 19
paste input "Jerome Wilson"
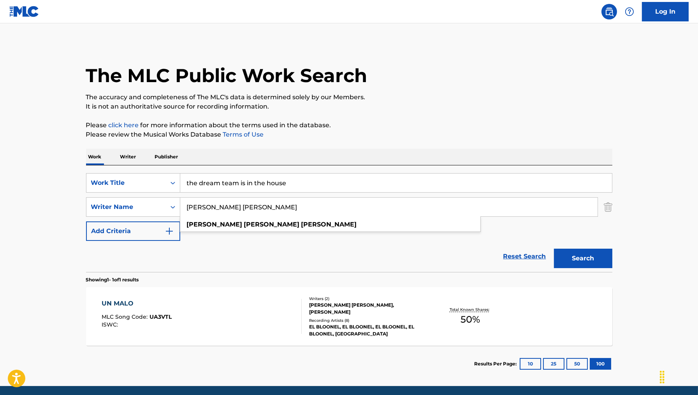
click at [231, 206] on input "Christopher Jerome Wilson" at bounding box center [389, 207] width 418 height 19
type input "Christopher Wilson"
click at [554, 249] on button "Search" at bounding box center [583, 258] width 58 height 19
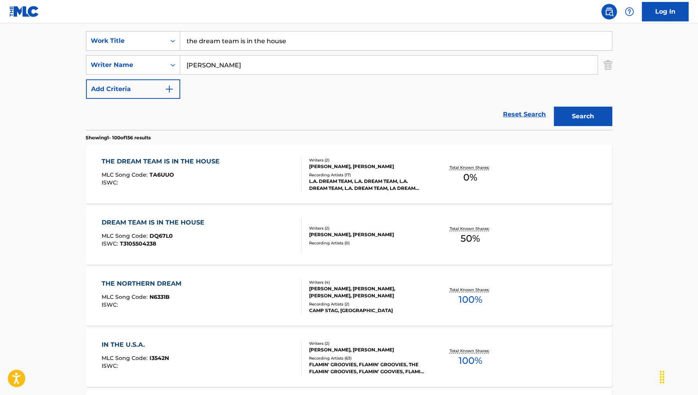
scroll to position [123, 0]
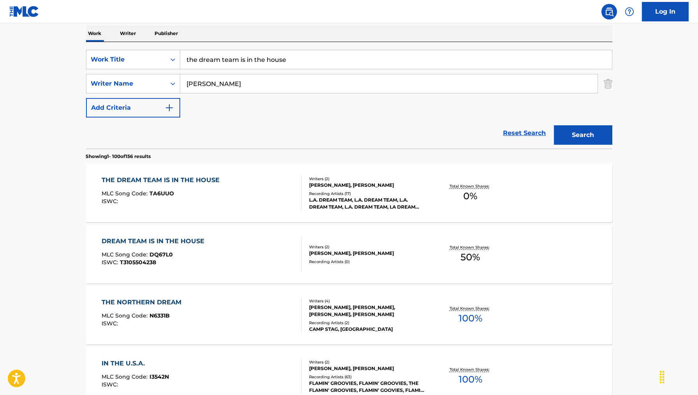
click at [256, 199] on div "THE DREAM TEAM IS IN THE HOUSE MLC Song Code : TA6UUO ISWC :" at bounding box center [202, 193] width 200 height 35
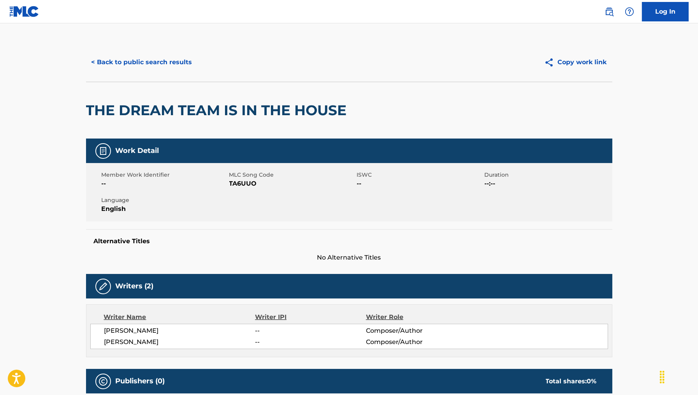
click at [245, 182] on span "TA6UUO" at bounding box center [292, 183] width 126 height 9
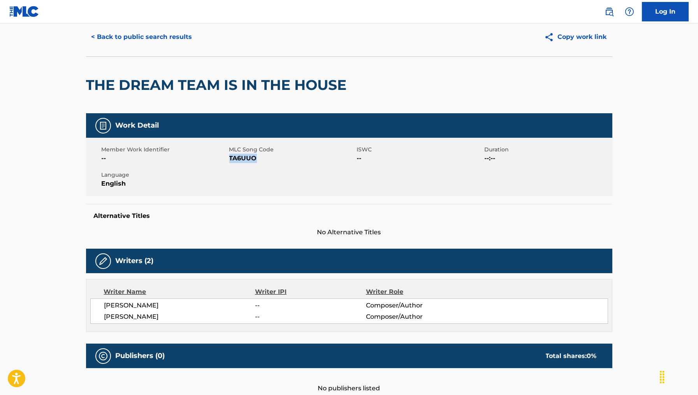
scroll to position [22, 0]
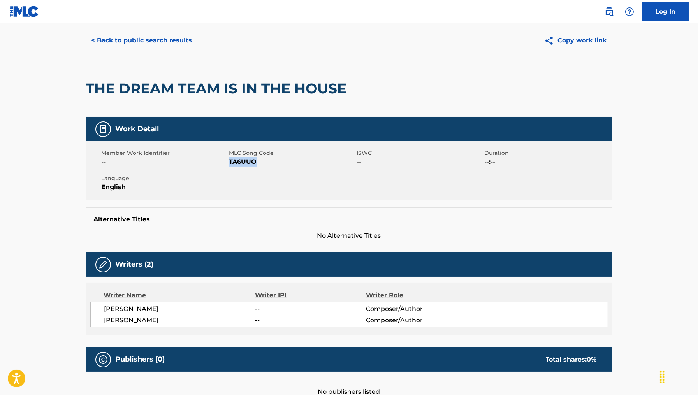
click at [162, 42] on button "< Back to public search results" at bounding box center [142, 40] width 112 height 19
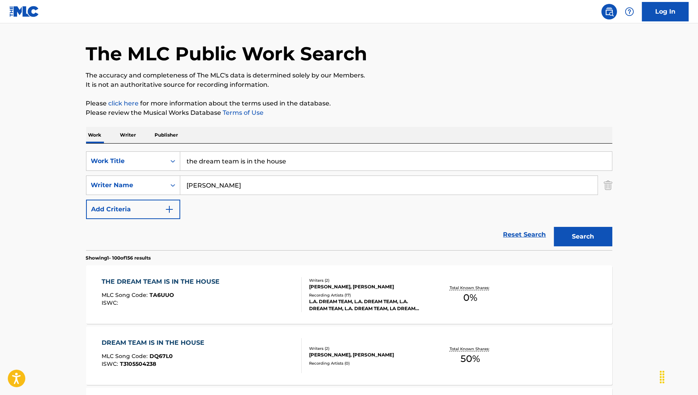
scroll to position [123, 0]
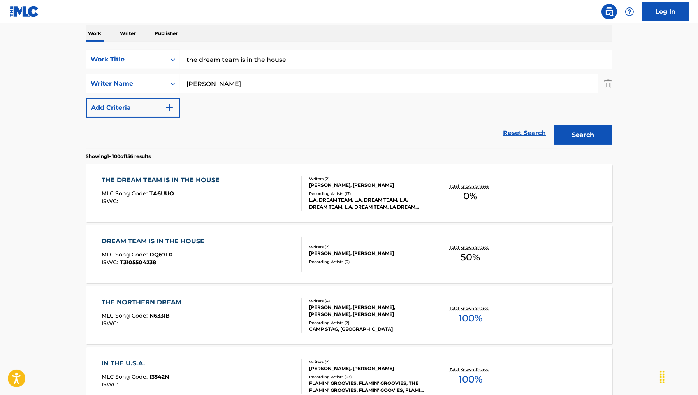
click at [250, 248] on div "DREAM TEAM IS IN THE HOUSE MLC Song Code : DQ67L0 ISWC : T3105504238" at bounding box center [202, 254] width 200 height 35
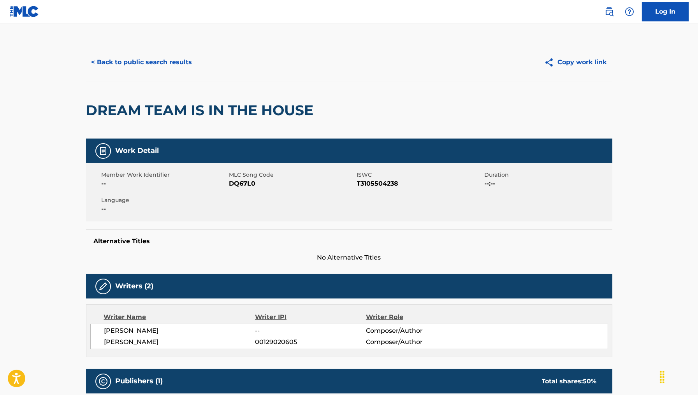
click at [241, 191] on div "Member Work Identifier -- MLC Song Code DQ67L0 ISWC T3105504238 Duration --:-- …" at bounding box center [349, 192] width 527 height 58
click at [240, 180] on span "DQ67L0" at bounding box center [292, 183] width 126 height 9
click at [139, 62] on button "< Back to public search results" at bounding box center [142, 62] width 112 height 19
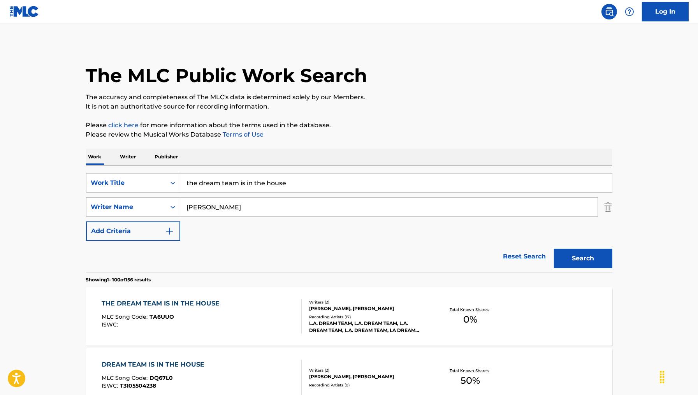
scroll to position [123, 0]
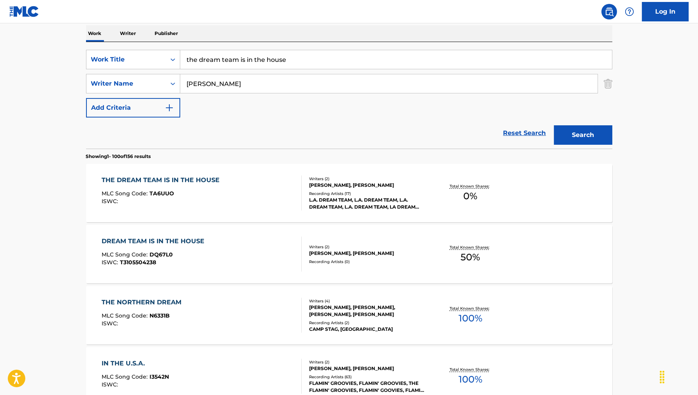
click at [263, 61] on input "the dream team is in the house" at bounding box center [396, 59] width 432 height 19
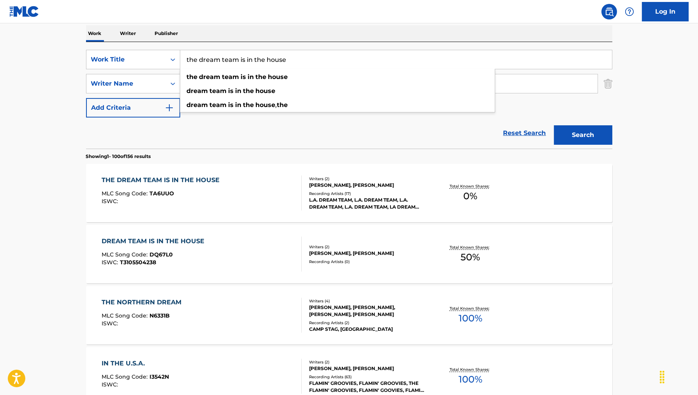
click at [263, 61] on input "the dream team is in the house" at bounding box center [396, 59] width 432 height 19
paste input "USED TO THIS"
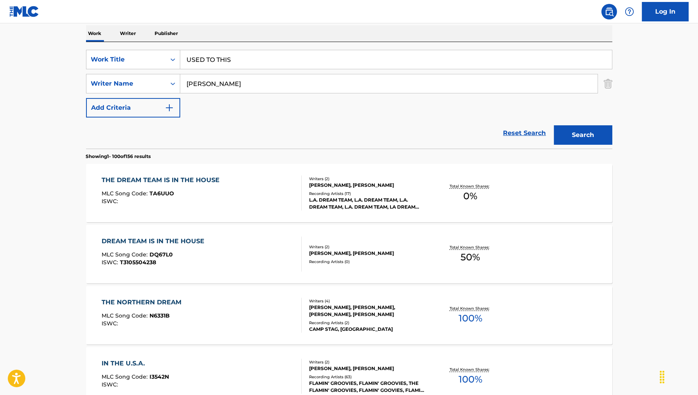
type input "i used to be used to this"
click at [234, 84] on input "Christopher Wilson" at bounding box center [389, 83] width 418 height 19
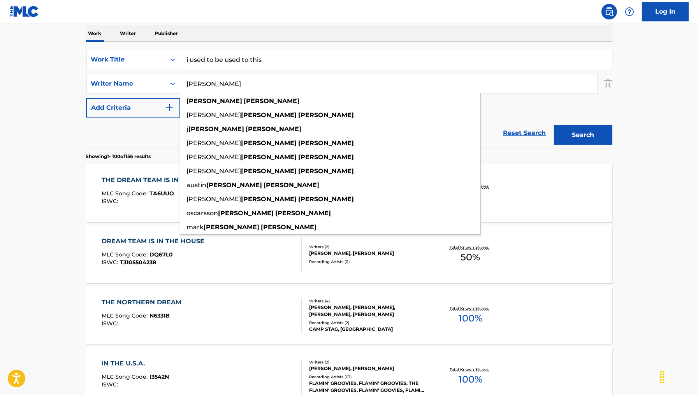
paste input "[PERSON_NAME]"
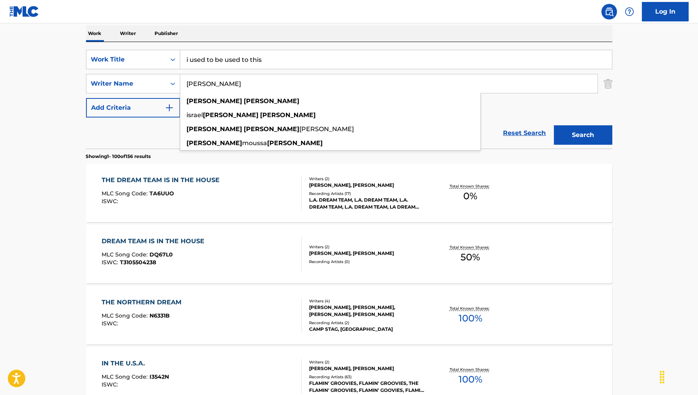
type input "[PERSON_NAME]"
click at [554, 125] on button "Search" at bounding box center [583, 134] width 58 height 19
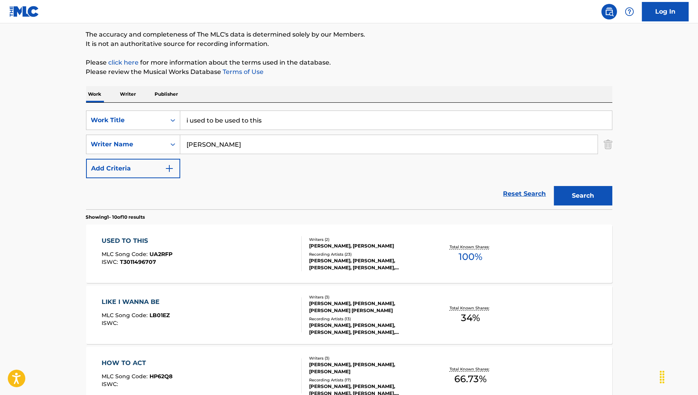
scroll to position [73, 0]
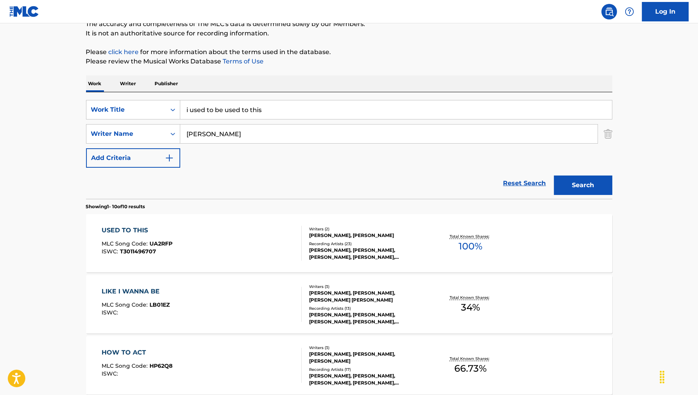
click at [270, 114] on input "i used to be used to this" at bounding box center [396, 109] width 432 height 19
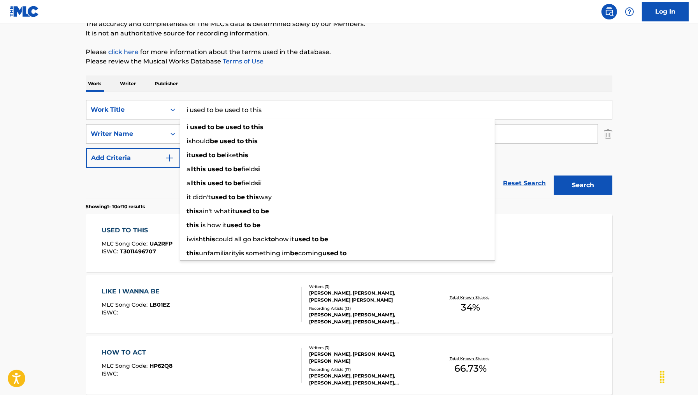
click at [270, 114] on input "i used to be used to this" at bounding box center [396, 109] width 432 height 19
paste input "USED TO THIS"
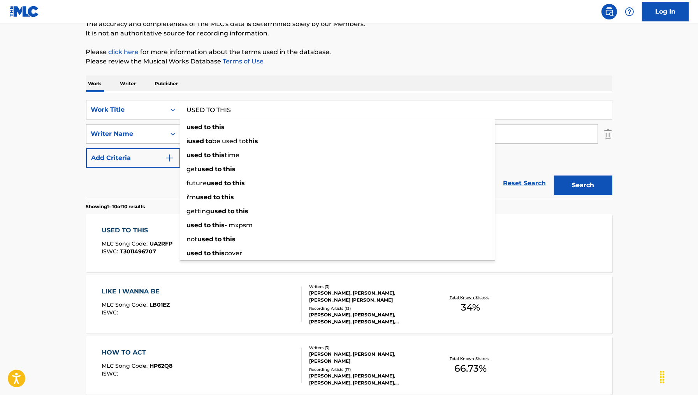
type input "USED TO THIS"
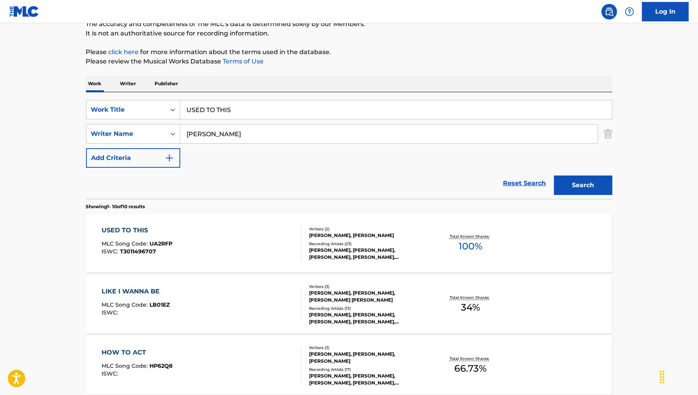
click at [584, 181] on button "Search" at bounding box center [583, 185] width 58 height 19
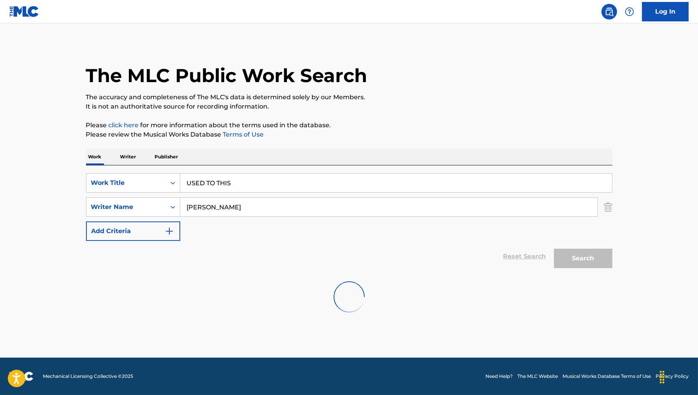
scroll to position [0, 0]
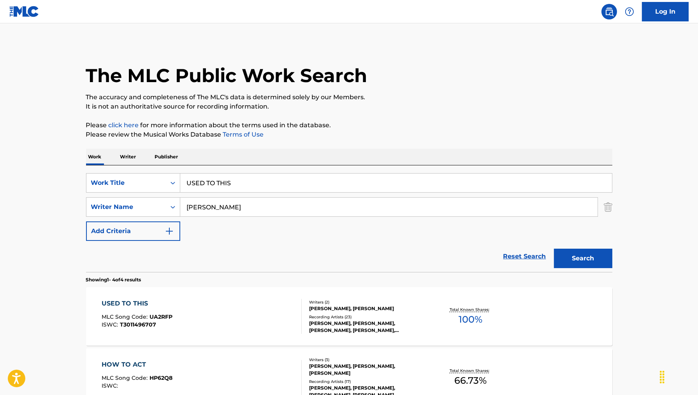
click at [245, 303] on div "USED TO THIS MLC Song Code : UA2RFP ISWC : T3011496707" at bounding box center [202, 316] width 200 height 35
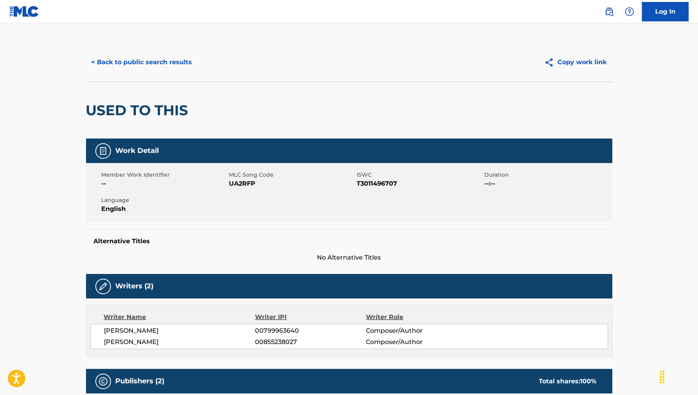
click at [236, 189] on div "Member Work Identifier -- MLC Song Code UA2RFP ISWC T3011496707 Duration --:-- …" at bounding box center [349, 192] width 527 height 58
click at [237, 182] on span "UA2RFP" at bounding box center [292, 183] width 126 height 9
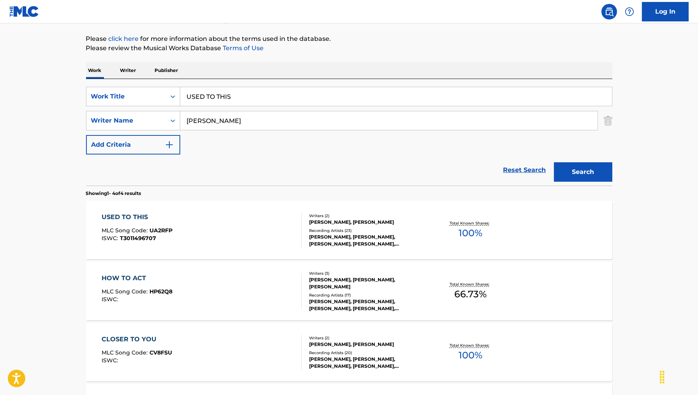
scroll to position [87, 0]
click at [212, 231] on div "USED TO THIS MLC Song Code : UA2RFP ISWC : T3011496707" at bounding box center [202, 229] width 200 height 35
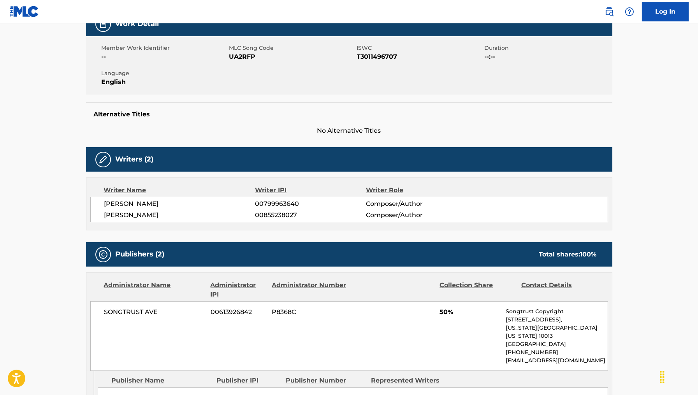
scroll to position [100, 0]
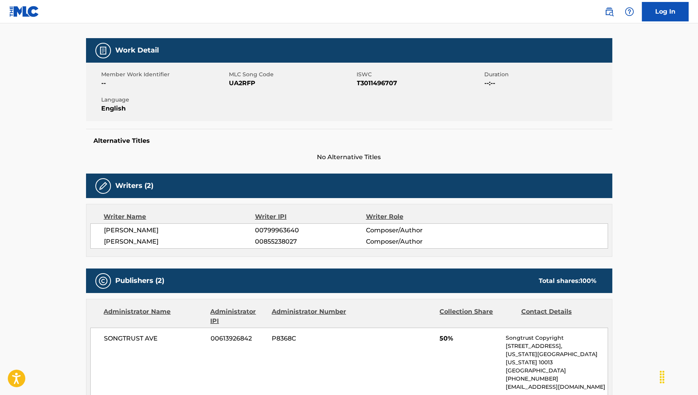
click at [243, 84] on span "UA2RFP" at bounding box center [292, 83] width 126 height 9
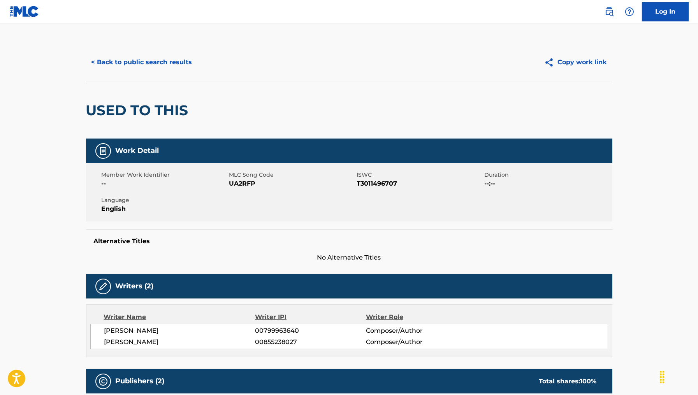
click at [127, 59] on button "< Back to public search results" at bounding box center [142, 62] width 112 height 19
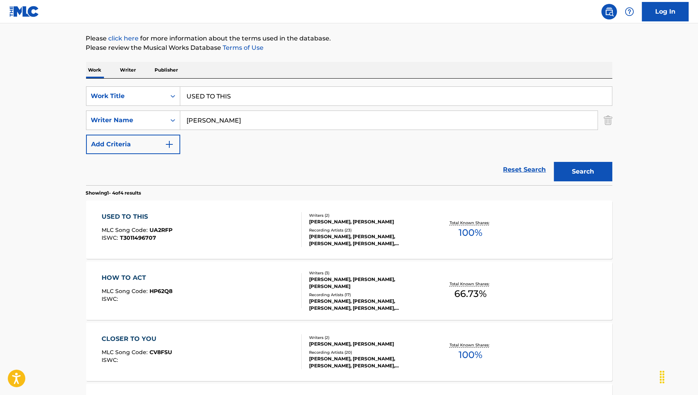
click at [245, 98] on input "USED TO THIS" at bounding box center [396, 96] width 432 height 19
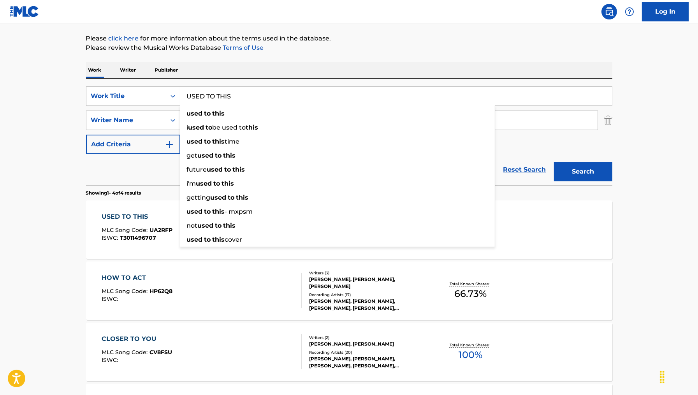
click at [245, 98] on input "USED TO THIS" at bounding box center [396, 96] width 432 height 19
paste input "RIDE"
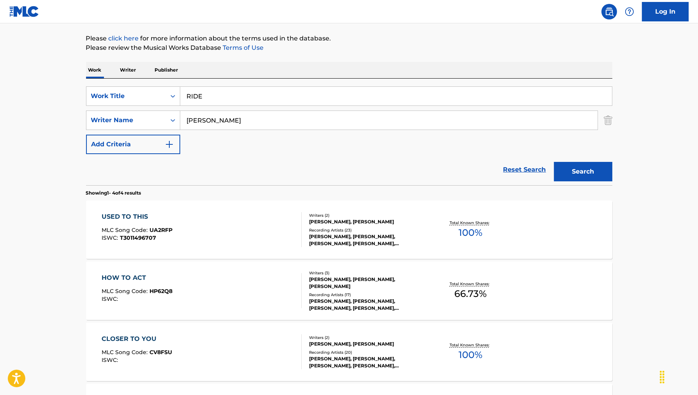
type input "ricma_boat ride sting 1_cvs"
click at [358, 123] on input "[PERSON_NAME]" at bounding box center [389, 120] width 418 height 19
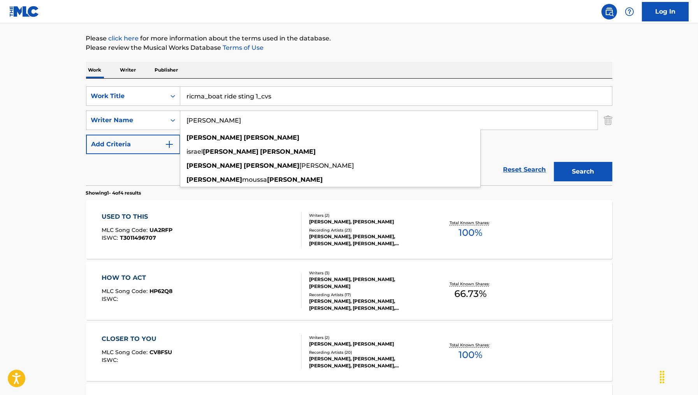
click at [358, 123] on input "[PERSON_NAME]" at bounding box center [389, 120] width 418 height 19
paste input "Patrick Graham"
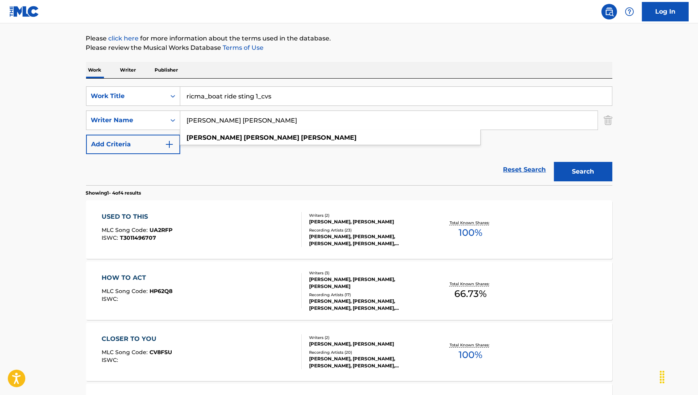
click at [231, 117] on input "Christopher Patrick Graham" at bounding box center [389, 120] width 418 height 19
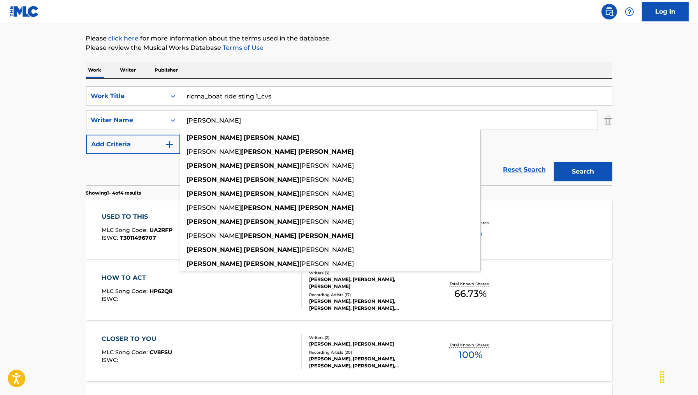
type input "Christopher Graham"
click at [166, 178] on div "Reset Search Search" at bounding box center [349, 169] width 527 height 31
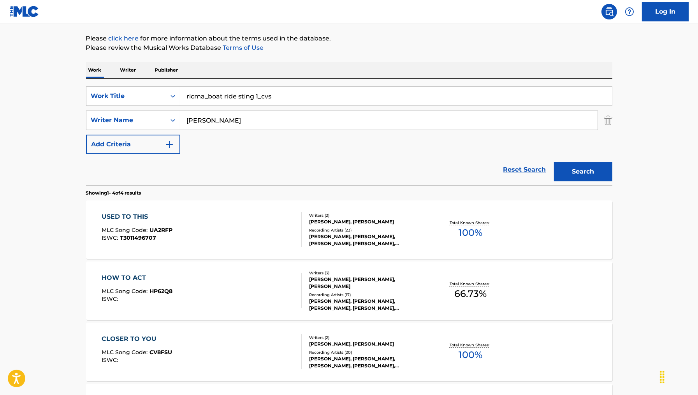
click at [314, 97] on input "ricma_boat ride sting 1_cvs" at bounding box center [396, 96] width 432 height 19
paste input "RIDE"
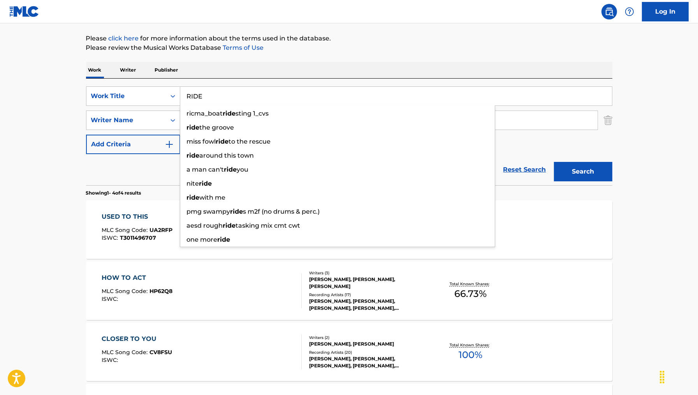
type input "RIDE"
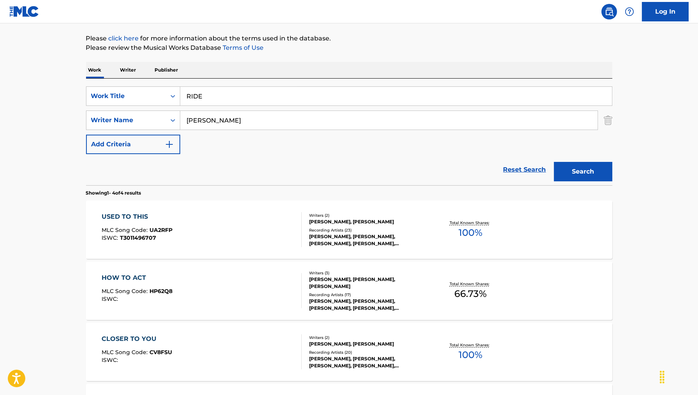
click at [130, 176] on div "Reset Search Search" at bounding box center [349, 169] width 527 height 31
click at [564, 170] on button "Search" at bounding box center [583, 171] width 58 height 19
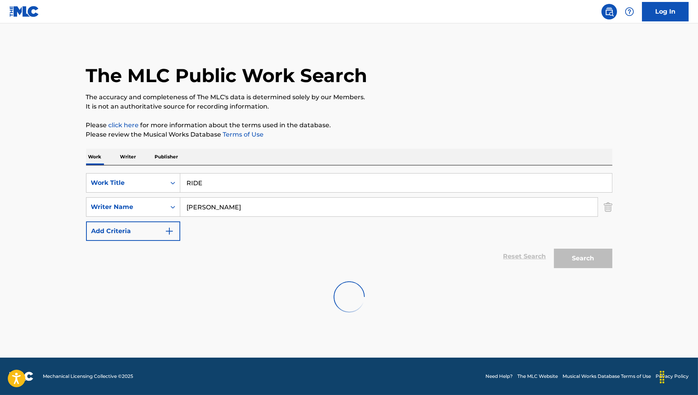
scroll to position [0, 0]
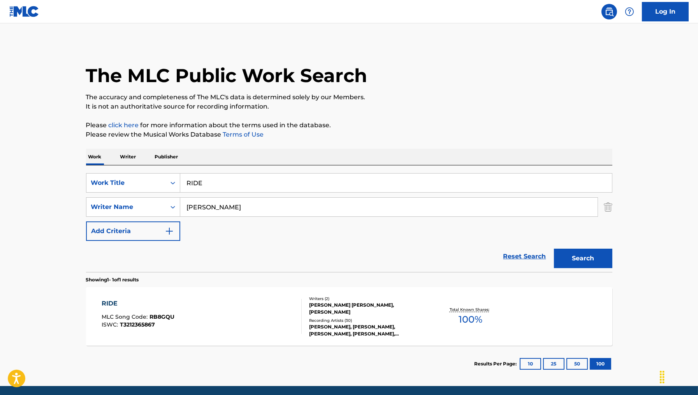
click at [217, 316] on div "RIDE MLC Song Code : RB8GQU ISWC : T3212365867" at bounding box center [202, 316] width 200 height 35
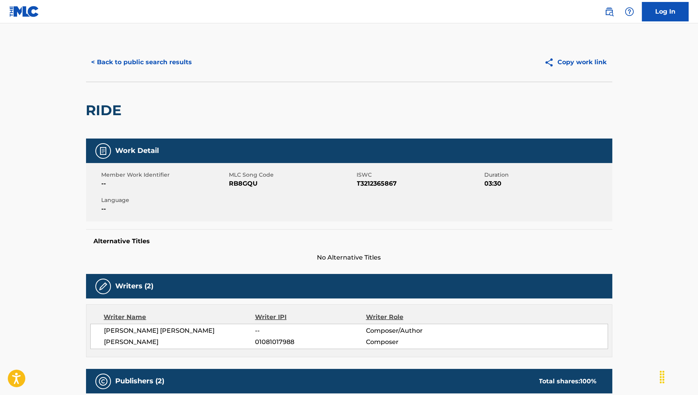
click at [244, 184] on span "RB8GQU" at bounding box center [292, 183] width 126 height 9
click at [173, 61] on button "< Back to public search results" at bounding box center [142, 62] width 112 height 19
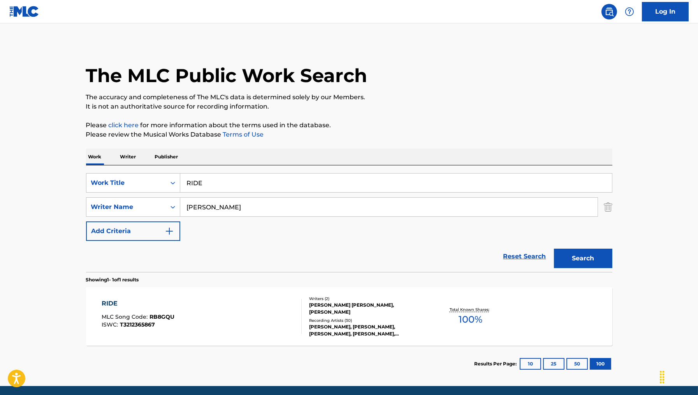
click at [275, 175] on input "RIDE" at bounding box center [396, 183] width 432 height 19
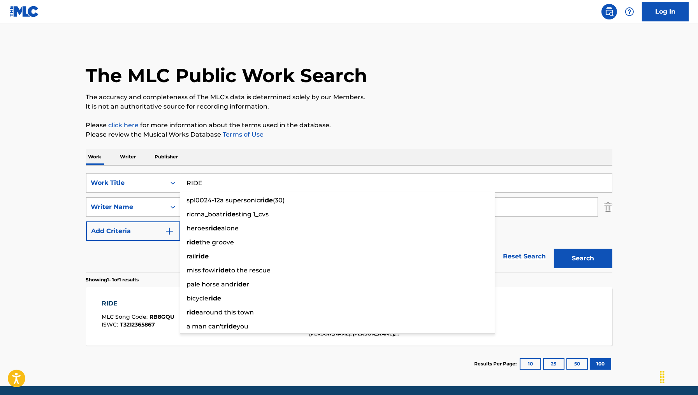
click at [275, 175] on input "RIDE" at bounding box center [396, 183] width 432 height 19
paste input "ONE MORE NIGHT"
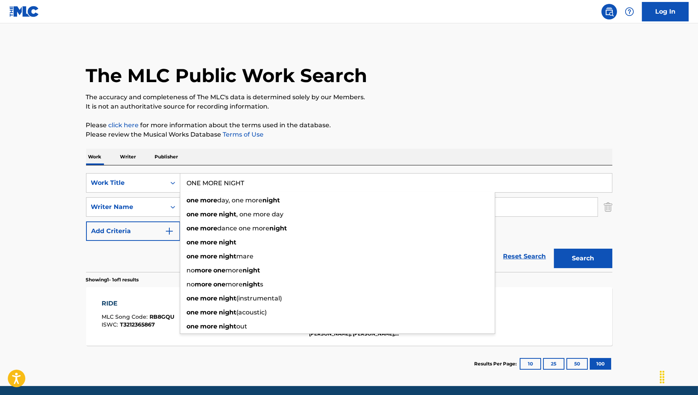
type input "ONE MORE NIGHT"
click at [582, 259] on button "Search" at bounding box center [583, 258] width 58 height 19
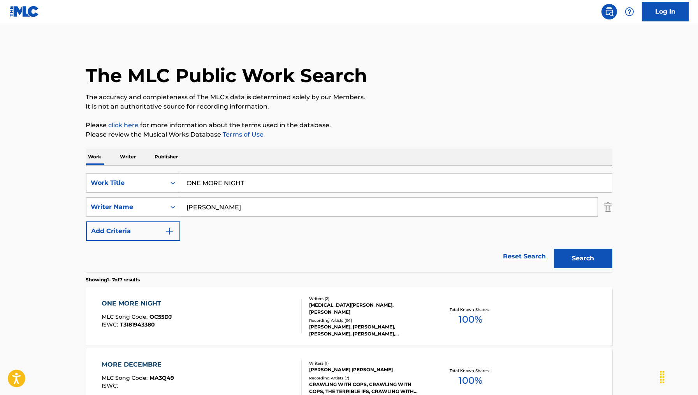
scroll to position [63, 0]
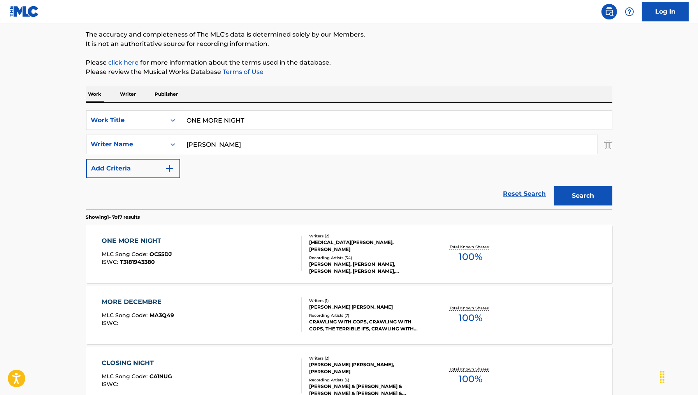
click at [222, 271] on div "ONE MORE NIGHT MLC Song Code : OC55DJ ISWC : T3181943380" at bounding box center [202, 253] width 200 height 35
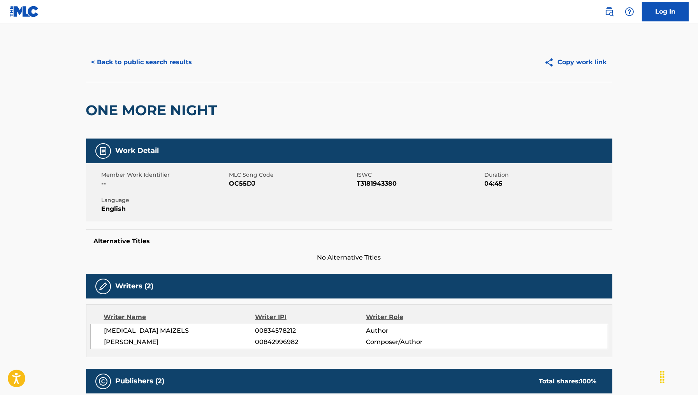
click at [242, 184] on span "OC55DJ" at bounding box center [292, 183] width 126 height 9
click at [154, 60] on button "< Back to public search results" at bounding box center [142, 62] width 112 height 19
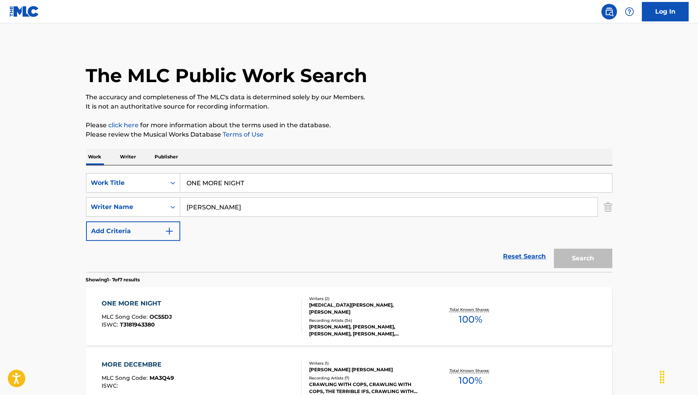
scroll to position [63, 0]
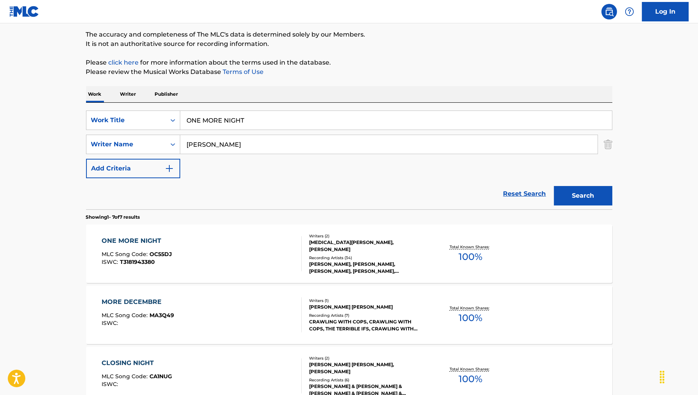
click at [270, 113] on input "ONE MORE NIGHT" at bounding box center [396, 120] width 432 height 19
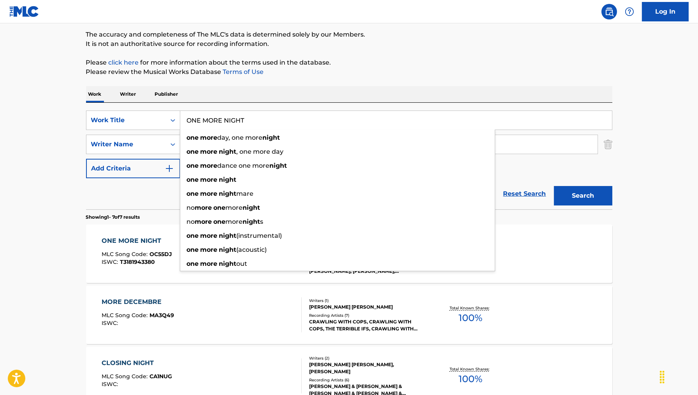
click at [270, 113] on input "ONE MORE NIGHT" at bounding box center [396, 120] width 432 height 19
paste input "Burning In Desire"
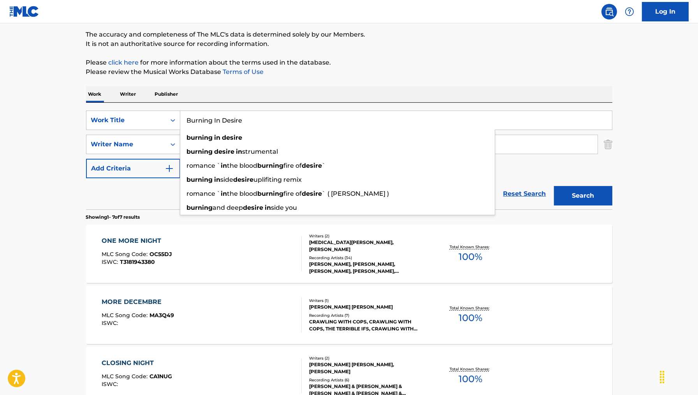
type input "Burning In Desire"
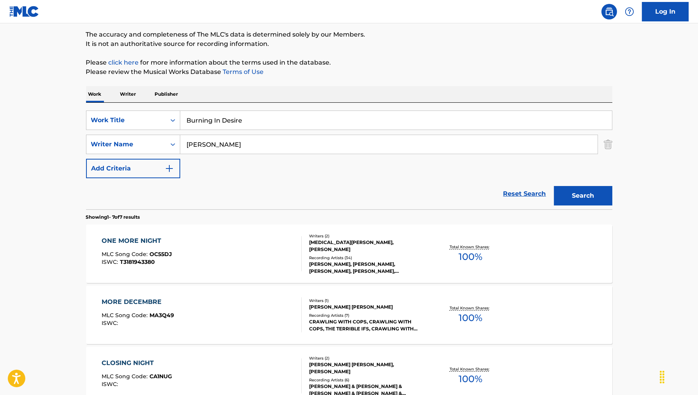
click at [584, 197] on button "Search" at bounding box center [583, 195] width 58 height 19
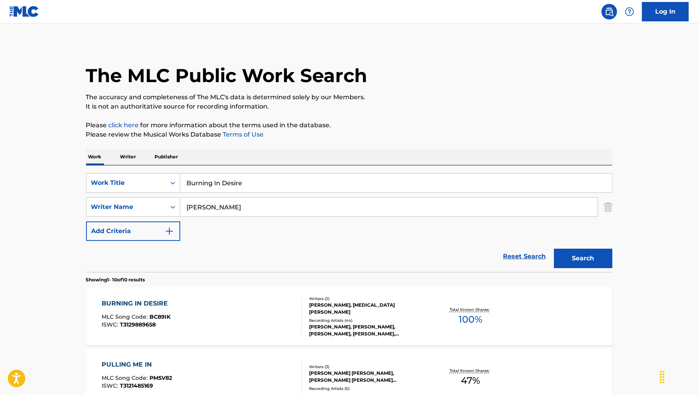
click at [239, 303] on div "BURNING IN DESIRE MLC Song Code : BC89IK ISWC : T3129889658" at bounding box center [202, 316] width 200 height 35
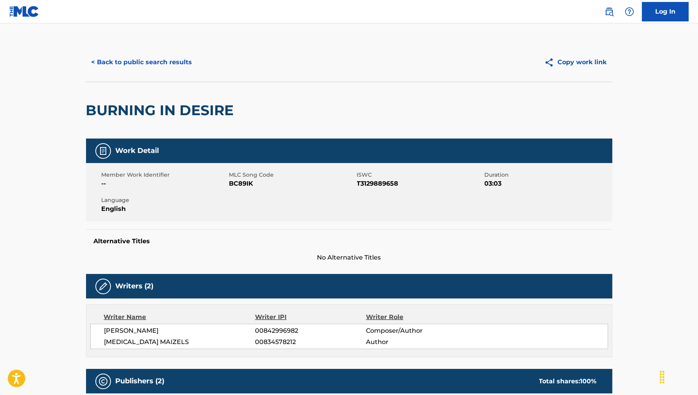
click at [236, 177] on span "MLC Song Code" at bounding box center [292, 175] width 126 height 8
click at [238, 182] on span "BC89IK" at bounding box center [292, 183] width 126 height 9
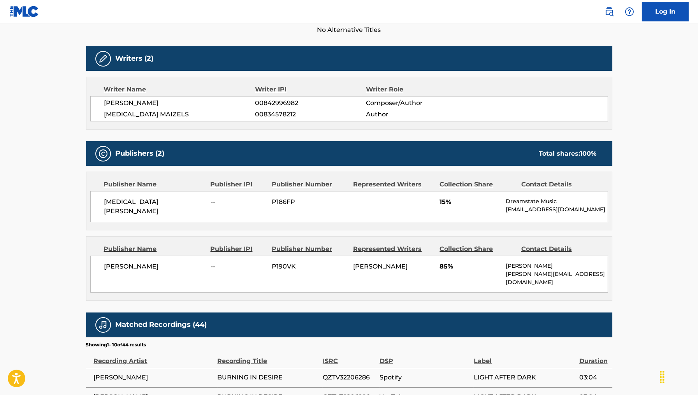
scroll to position [229, 0]
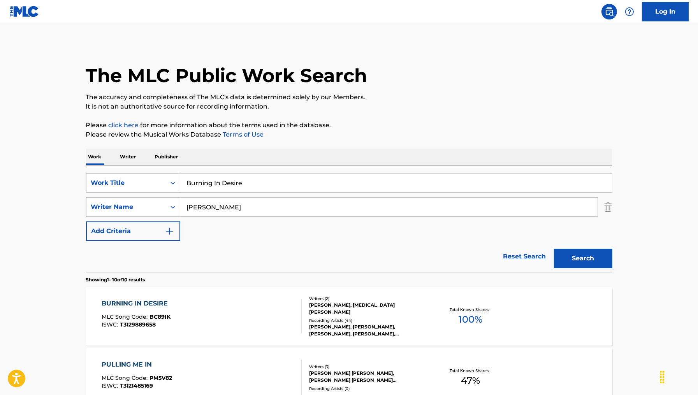
click at [254, 194] on div "SearchWithCriteria66a24d4e-c3dc-4028-be89-7408f7f81800 Work Title Burning In De…" at bounding box center [349, 207] width 527 height 68
click at [254, 186] on input "Burning In Desire" at bounding box center [396, 183] width 432 height 19
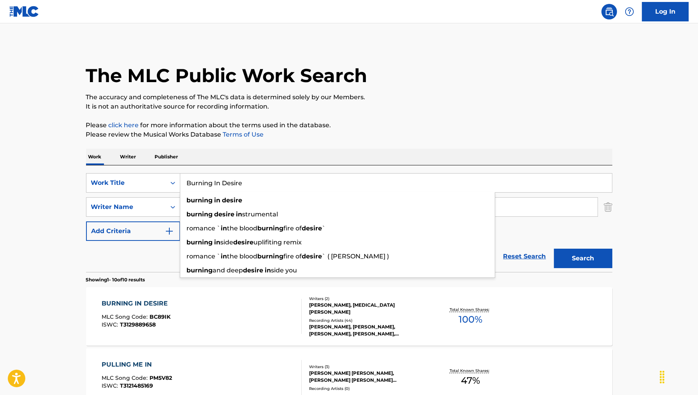
click at [254, 186] on input "Burning In Desire" at bounding box center [396, 183] width 432 height 19
paste input "In My Eyes"
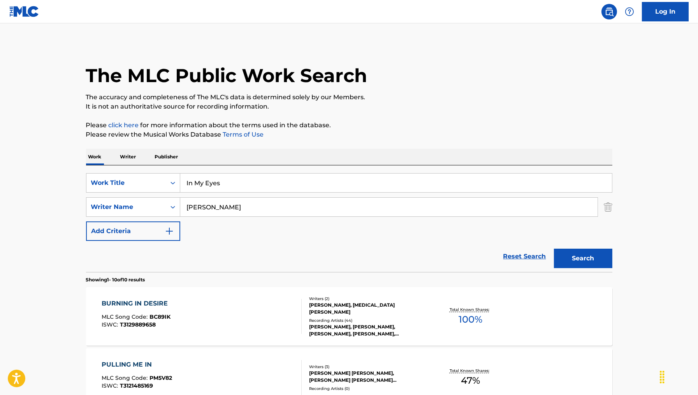
type input "in my eyes in my mind"
click at [289, 202] on input "Christopher Graham" at bounding box center [389, 207] width 418 height 19
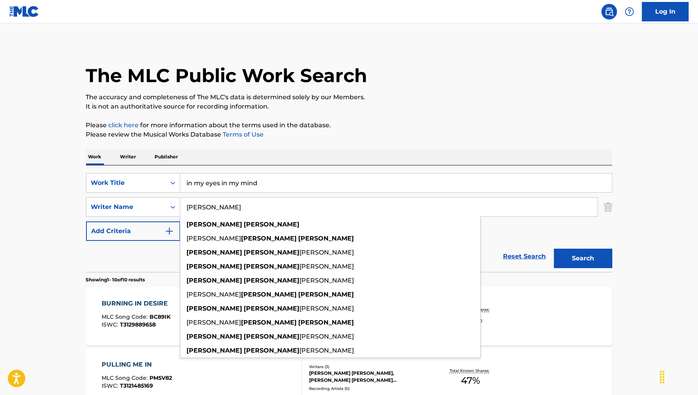
paste input "Domae"
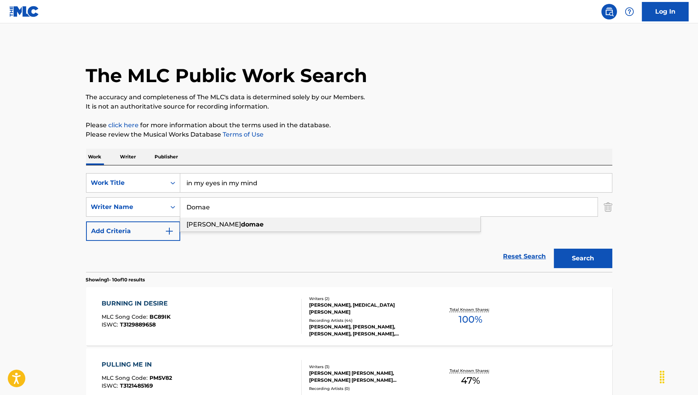
click at [244, 226] on div "clark domae" at bounding box center [330, 225] width 300 height 14
type input "clark domae"
click at [249, 175] on input "in my eyes in my mind" at bounding box center [396, 183] width 432 height 19
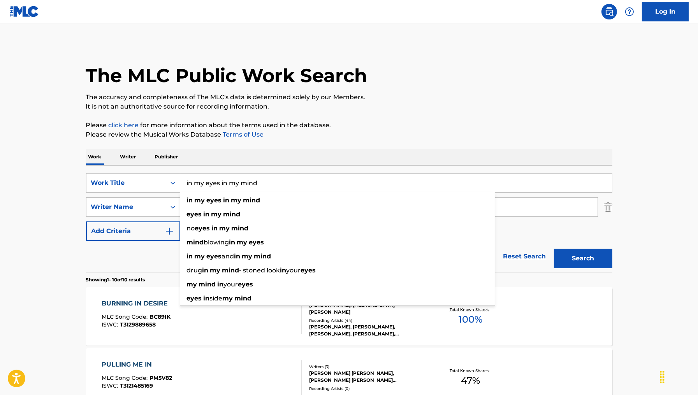
click at [252, 179] on input "in my eyes in my mind" at bounding box center [396, 183] width 432 height 19
click at [270, 186] on input "in my eyes in my mind" at bounding box center [396, 183] width 432 height 19
drag, startPoint x: 270, startPoint y: 184, endPoint x: 221, endPoint y: 186, distance: 49.5
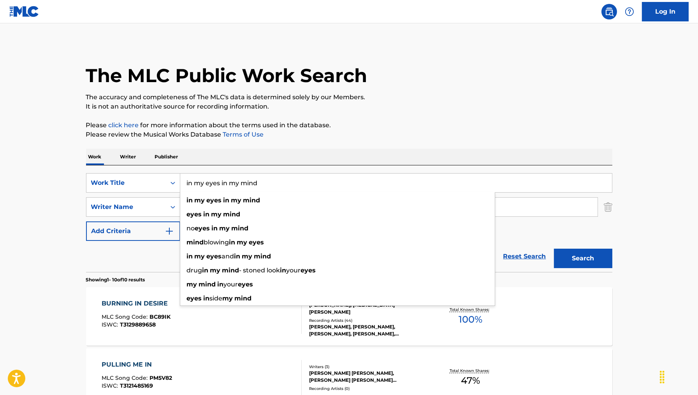
click at [221, 186] on input "in my eyes in my mind" at bounding box center [396, 183] width 432 height 19
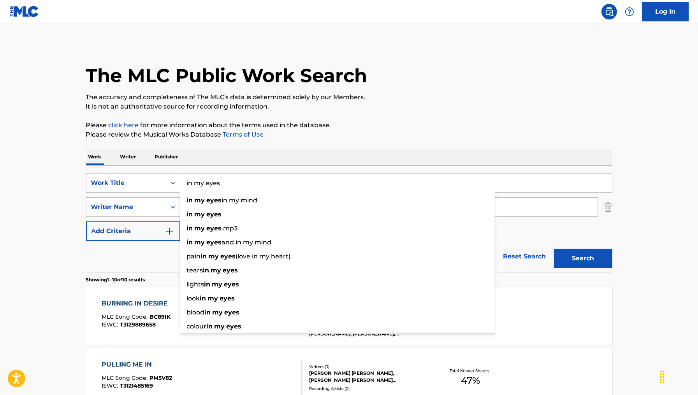
type input "in my eyes"
click at [554, 249] on button "Search" at bounding box center [583, 258] width 58 height 19
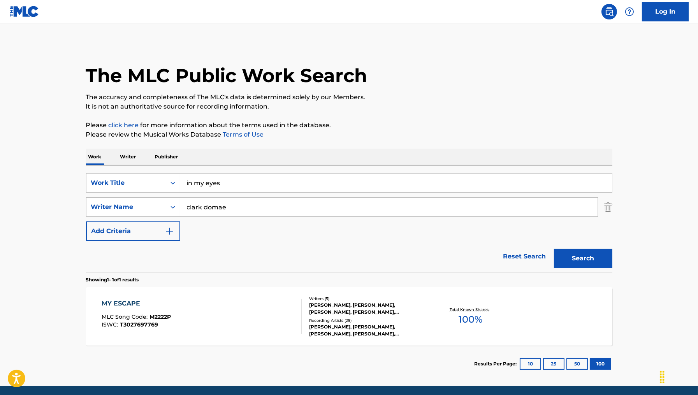
click at [587, 260] on button "Search" at bounding box center [583, 258] width 58 height 19
click at [199, 210] on input "clark domae" at bounding box center [389, 207] width 418 height 19
type input "domae"
click at [265, 236] on div "SearchWithCriteria66a24d4e-c3dc-4028-be89-7408f7f81800 Work Title in my eyes Se…" at bounding box center [349, 207] width 527 height 68
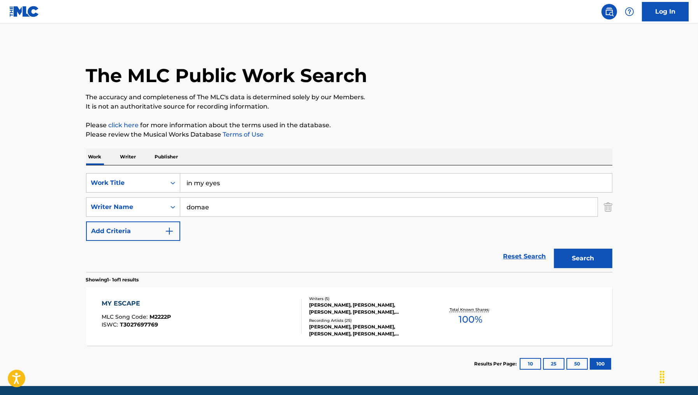
click at [594, 256] on button "Search" at bounding box center [583, 258] width 58 height 19
click at [262, 189] on input "in my eyes" at bounding box center [396, 183] width 432 height 19
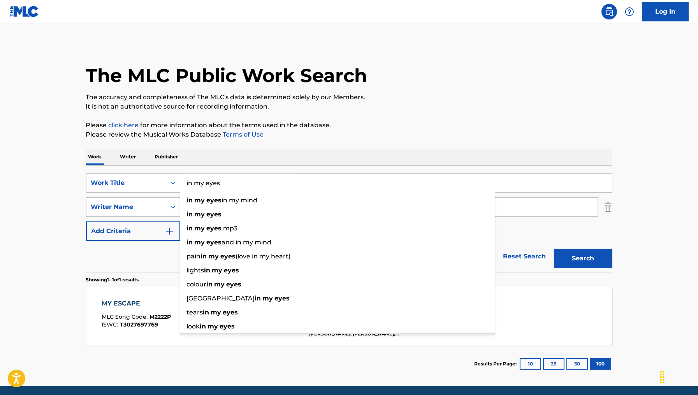
paste input "Still"
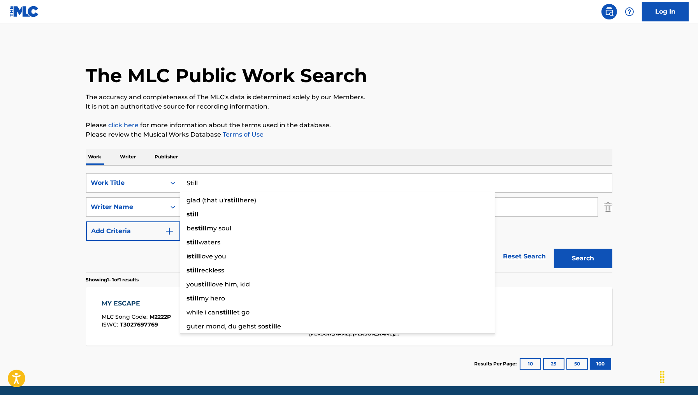
click at [112, 257] on div "Reset Search Search" at bounding box center [349, 256] width 527 height 31
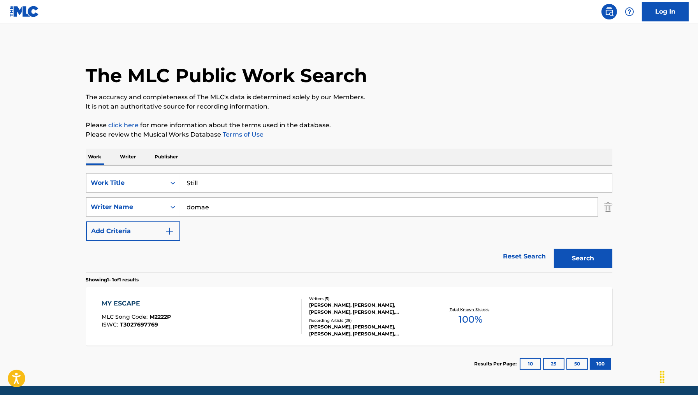
click at [580, 258] on button "Search" at bounding box center [583, 258] width 58 height 19
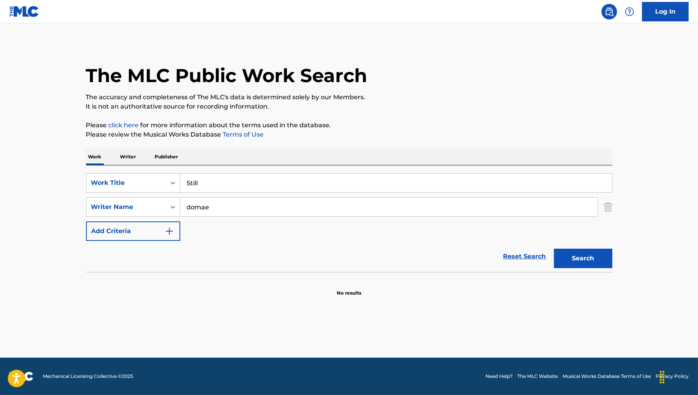
click at [296, 187] on input "Still" at bounding box center [396, 183] width 432 height 19
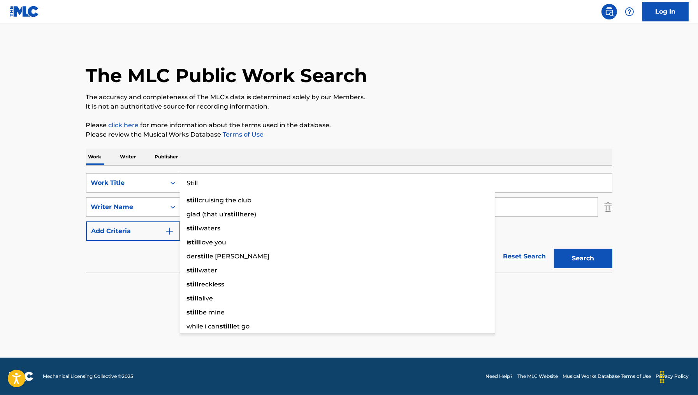
click at [296, 187] on input "Still" at bounding box center [396, 183] width 432 height 19
paste input "stars"
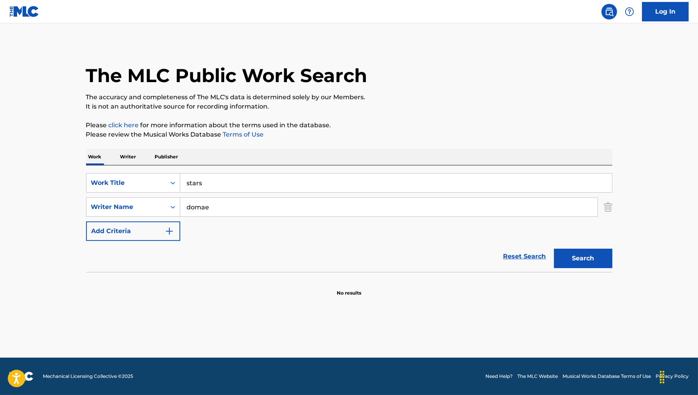
type input "stars fade"
click at [266, 199] on input "domae" at bounding box center [389, 207] width 418 height 19
paste input "Colin Foster Taylor"
click at [218, 209] on input "Colin Foster Taylor" at bounding box center [389, 207] width 418 height 19
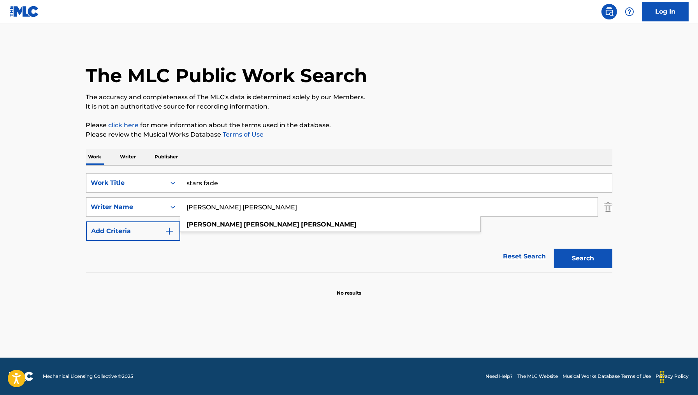
click at [218, 209] on input "Colin Foster Taylor" at bounding box center [389, 207] width 418 height 19
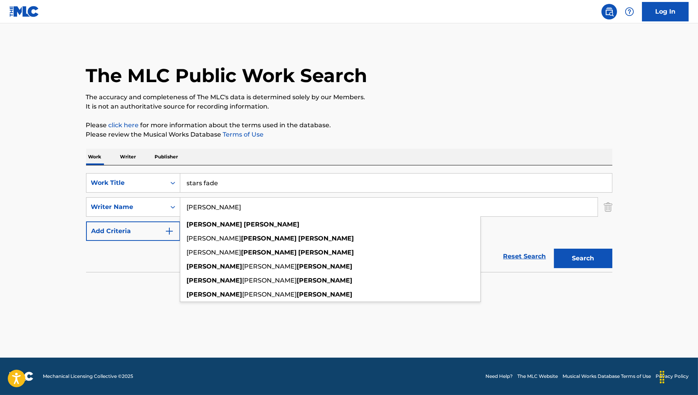
type input "Colin Taylor"
click at [554, 249] on button "Search" at bounding box center [583, 258] width 58 height 19
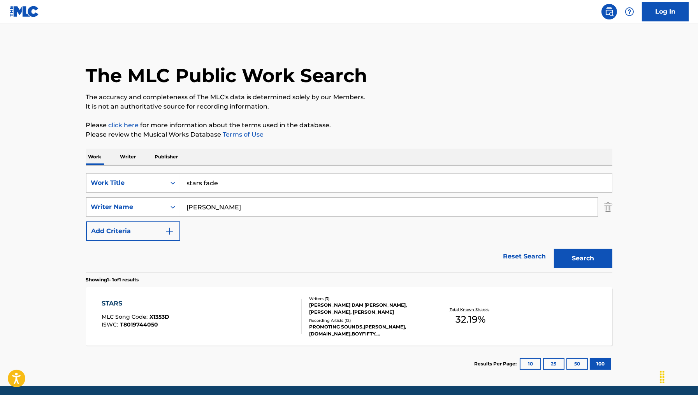
click at [227, 317] on div "STARS MLC Song Code : X1353D ISWC : T8019744050" at bounding box center [202, 316] width 200 height 35
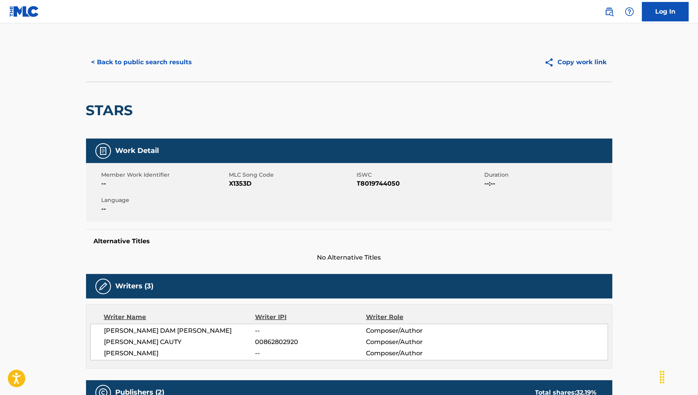
click at [252, 184] on span "X1353D" at bounding box center [292, 183] width 126 height 9
click at [246, 184] on span "X1353D" at bounding box center [292, 183] width 126 height 9
click at [167, 59] on button "< Back to public search results" at bounding box center [142, 62] width 112 height 19
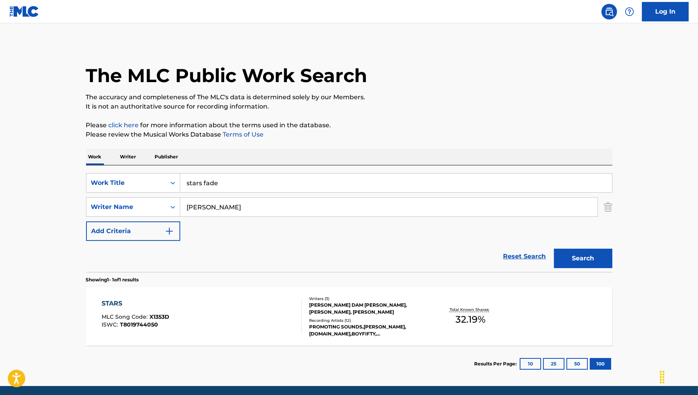
click at [266, 183] on input "stars fade" at bounding box center [396, 183] width 432 height 19
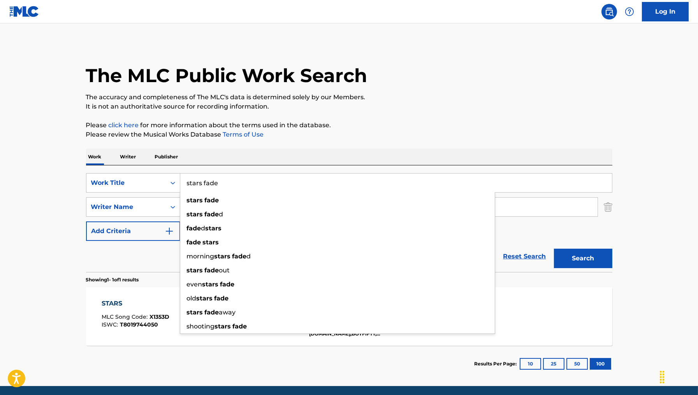
click at [266, 183] on input "stars fade" at bounding box center [396, 183] width 432 height 19
paste input "SOLO"
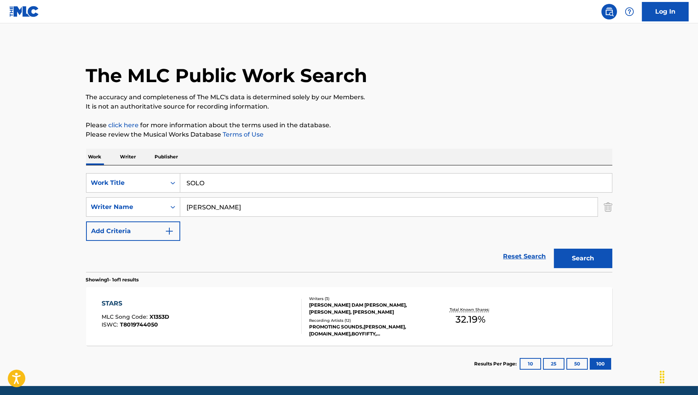
type input "jazz solos for alto sax, volume 2"
click at [368, 213] on input "Colin Taylor" at bounding box center [389, 207] width 418 height 19
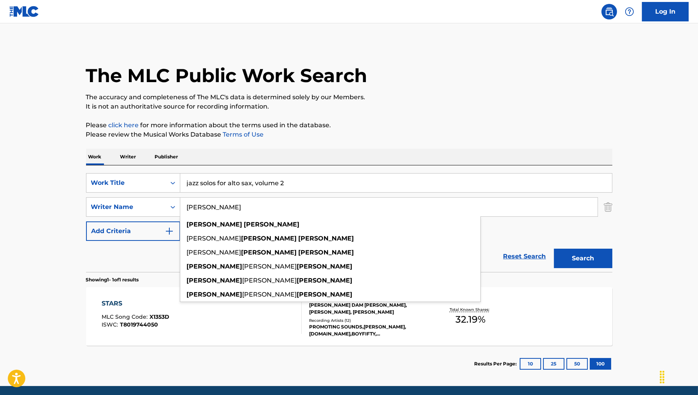
paste input "Grady Grimm"
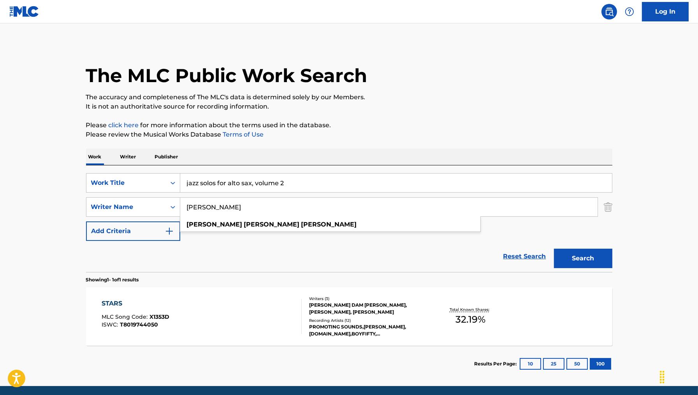
click at [206, 211] on input "Colin Grady Grimm" at bounding box center [389, 207] width 418 height 19
click at [212, 210] on input "Colin Grady Grimm" at bounding box center [389, 207] width 418 height 19
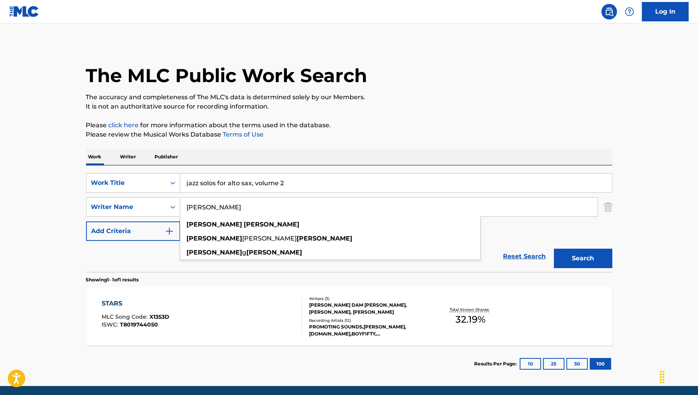
type input "Colin Grimm"
click at [554, 249] on button "Search" at bounding box center [583, 258] width 58 height 19
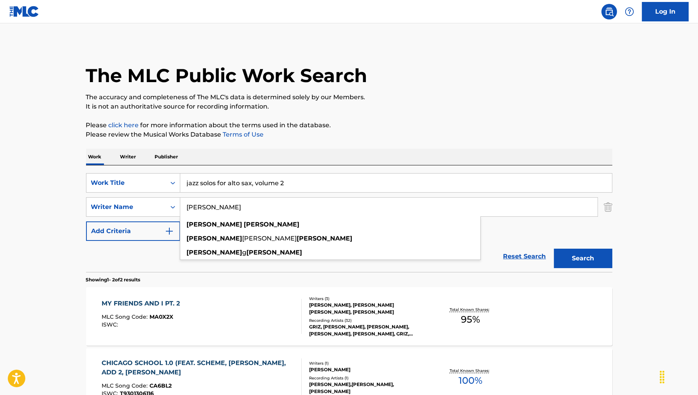
click at [303, 174] on input "jazz solos for alto sax, volume 2" at bounding box center [396, 183] width 432 height 19
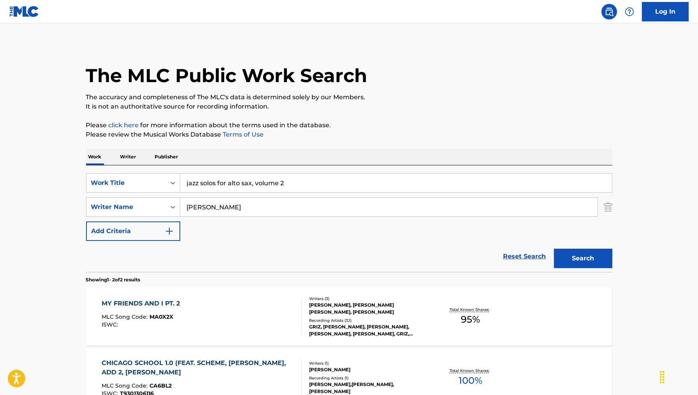
click at [303, 174] on input "jazz solos for alto sax, volume 2" at bounding box center [396, 183] width 432 height 19
paste input "SOLO"
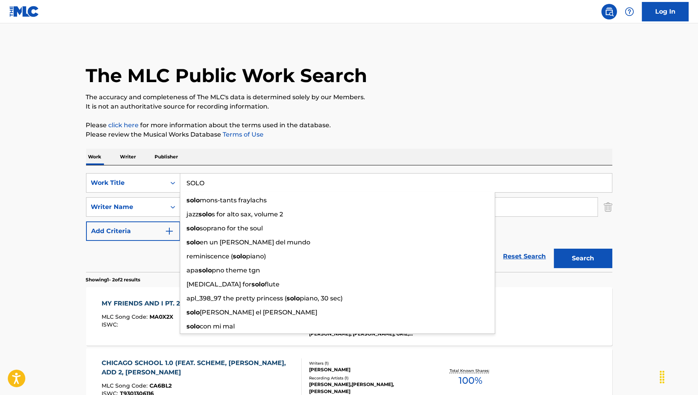
type input "SOLO"
click at [133, 256] on div "Reset Search Search" at bounding box center [349, 256] width 527 height 31
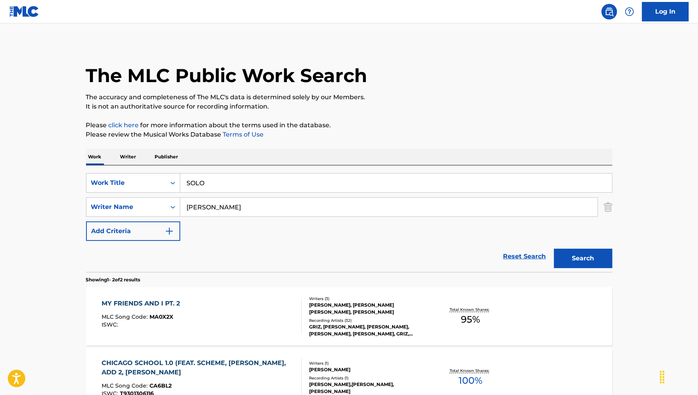
click at [582, 263] on button "Search" at bounding box center [583, 258] width 58 height 19
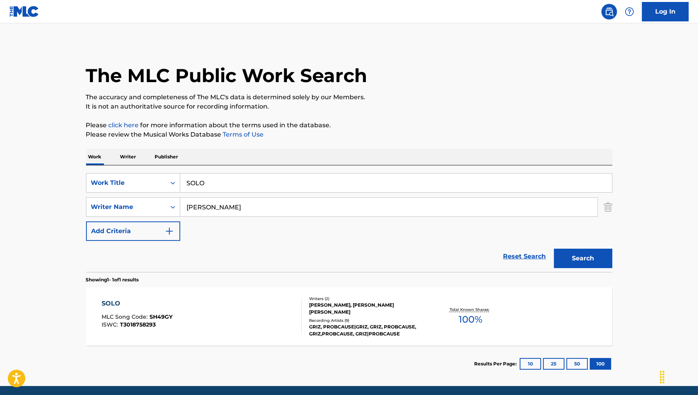
click at [168, 316] on span "SH49GY" at bounding box center [161, 317] width 23 height 7
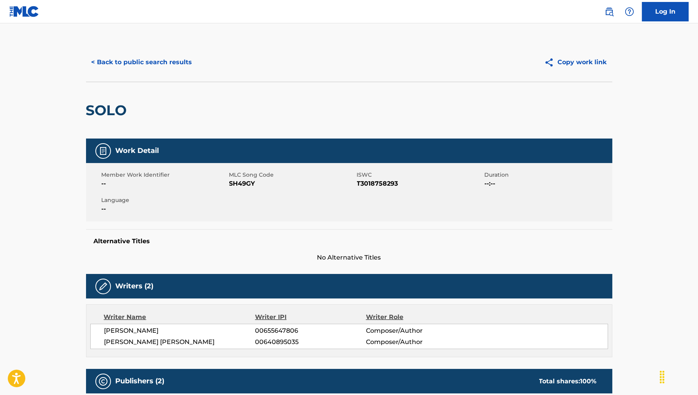
click at [244, 181] on span "SH49GY" at bounding box center [292, 183] width 126 height 9
click at [160, 69] on button "< Back to public search results" at bounding box center [142, 62] width 112 height 19
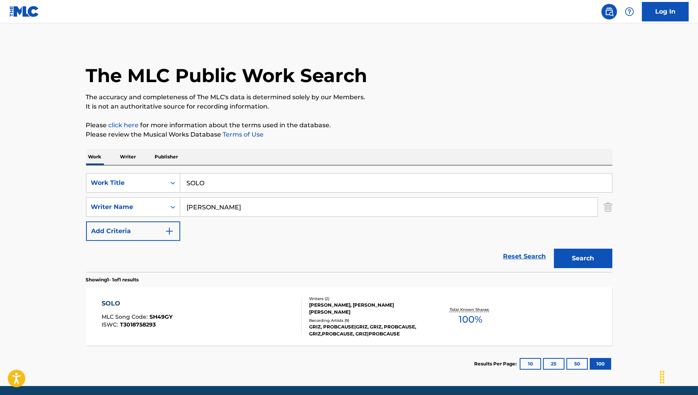
click at [252, 173] on div "SOLO" at bounding box center [396, 182] width 432 height 19
click at [252, 180] on input "SOLO" at bounding box center [396, 183] width 432 height 19
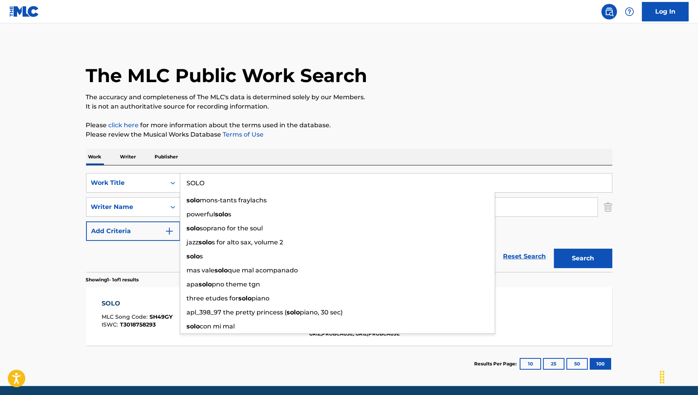
click at [252, 180] on input "SOLO" at bounding box center [396, 183] width 432 height 19
paste input "rainbow brain"
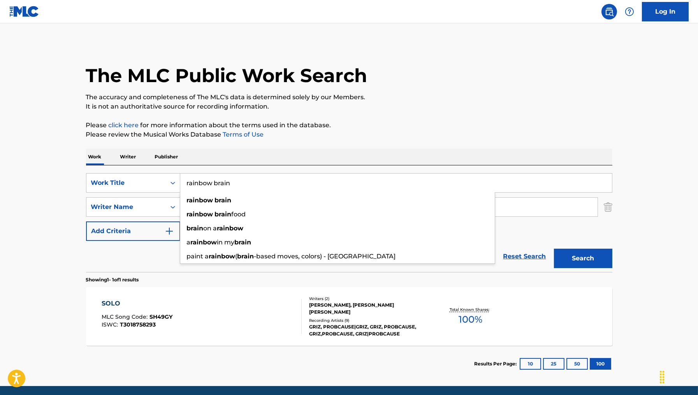
type input "rainbow brain"
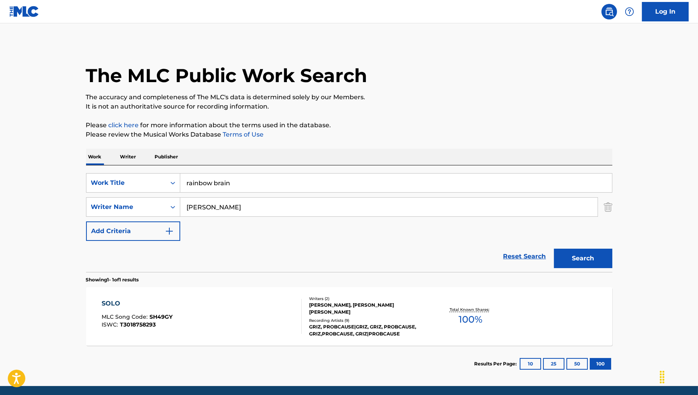
click at [100, 266] on div "Reset Search Search" at bounding box center [349, 256] width 527 height 31
click at [565, 256] on button "Search" at bounding box center [583, 258] width 58 height 19
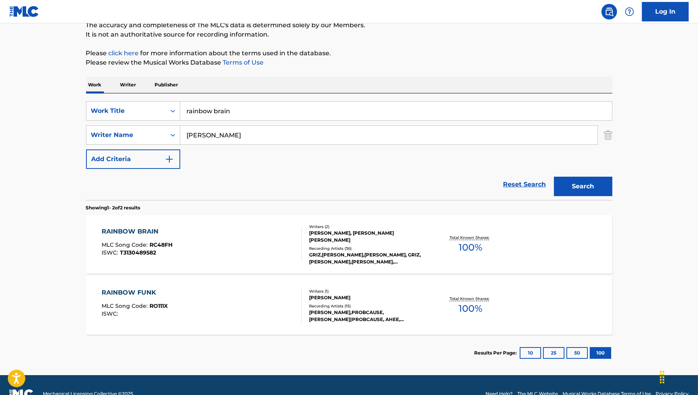
scroll to position [89, 0]
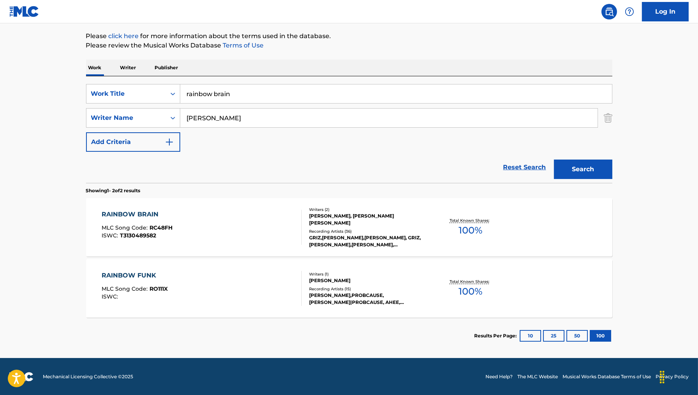
click at [250, 219] on div "RAINBOW BRAIN MLC Song Code : RC48FH ISWC : T3130489582" at bounding box center [202, 227] width 200 height 35
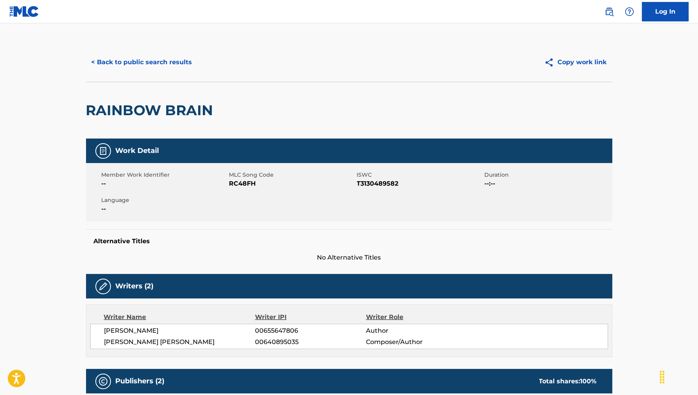
click at [244, 187] on span "RC48FH" at bounding box center [292, 183] width 126 height 9
click at [172, 65] on button "< Back to public search results" at bounding box center [142, 62] width 112 height 19
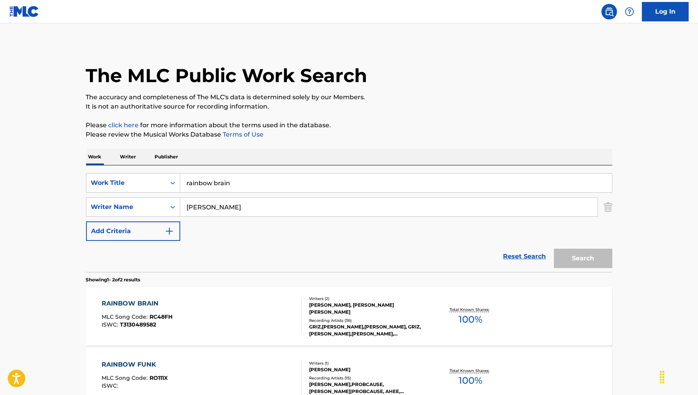
scroll to position [45, 0]
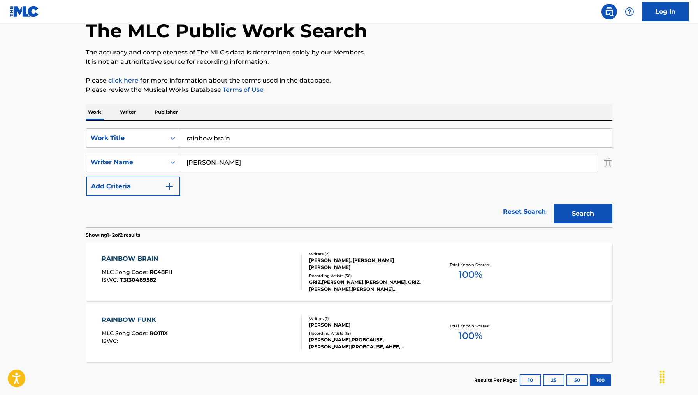
click at [289, 136] on input "rainbow brain" at bounding box center [396, 138] width 432 height 19
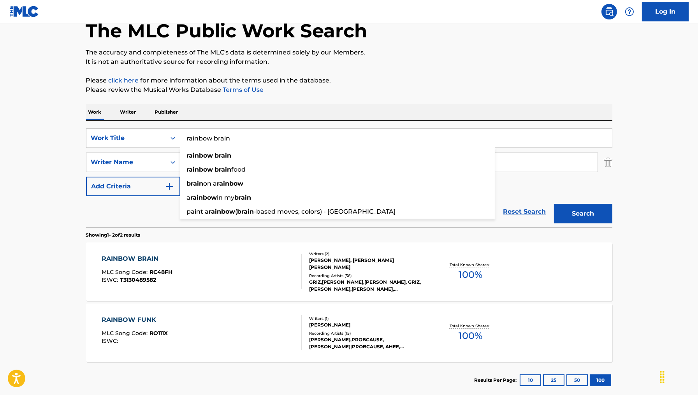
click at [289, 136] on input "rainbow brain" at bounding box center [396, 138] width 432 height 19
paste input "skydive"
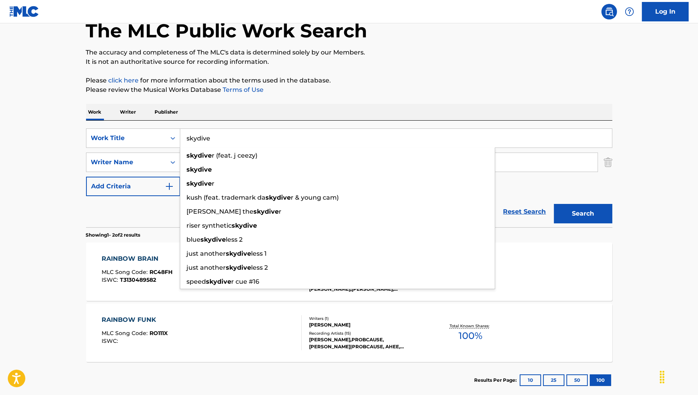
type input "skydive"
click at [126, 202] on div "Reset Search Search" at bounding box center [349, 211] width 527 height 31
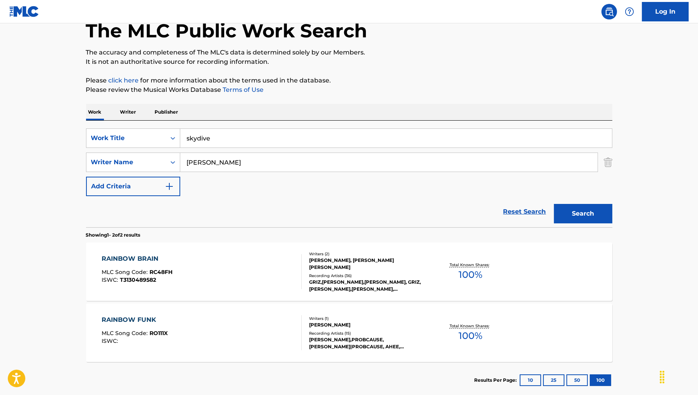
click at [578, 218] on button "Search" at bounding box center [583, 213] width 58 height 19
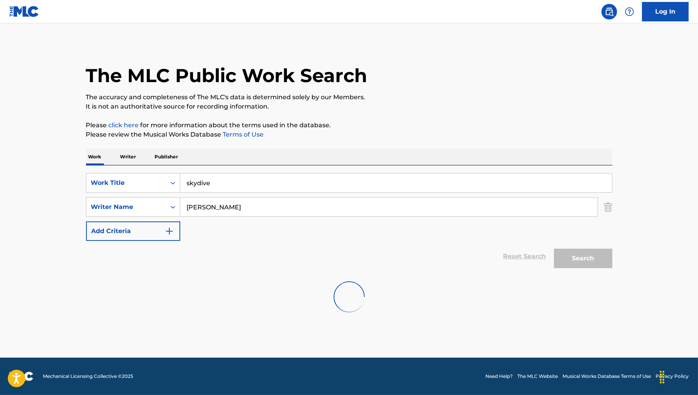
scroll to position [0, 0]
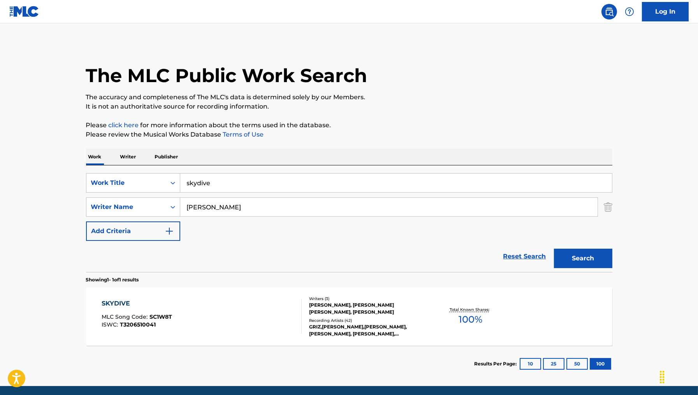
click at [194, 305] on div "SKYDIVE MLC Song Code : SC1W8T ISWC : T3206510041" at bounding box center [202, 316] width 200 height 35
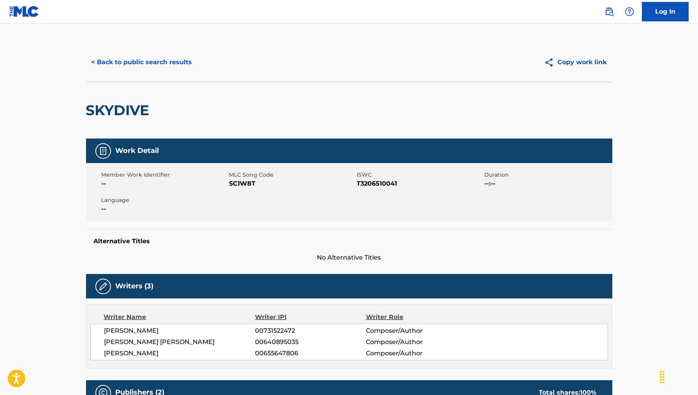
click at [233, 192] on div "Member Work Identifier -- MLC Song Code SC1W8T ISWC T3206510041 Duration --:-- …" at bounding box center [349, 192] width 527 height 58
click at [239, 180] on span "SC1W8T" at bounding box center [292, 183] width 126 height 9
click at [178, 64] on button "< Back to public search results" at bounding box center [142, 62] width 112 height 19
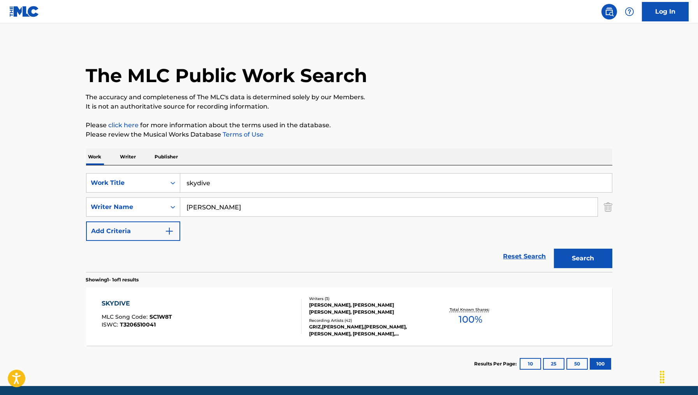
click at [239, 183] on input "skydive" at bounding box center [396, 183] width 432 height 19
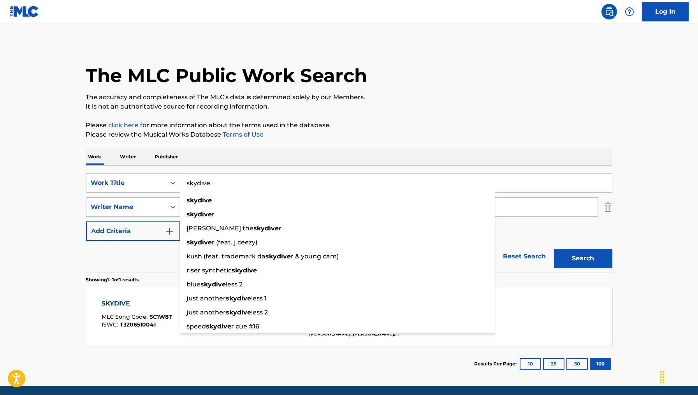
click at [239, 183] on input "skydive" at bounding box center [396, 183] width 432 height 19
paste input "collateral"
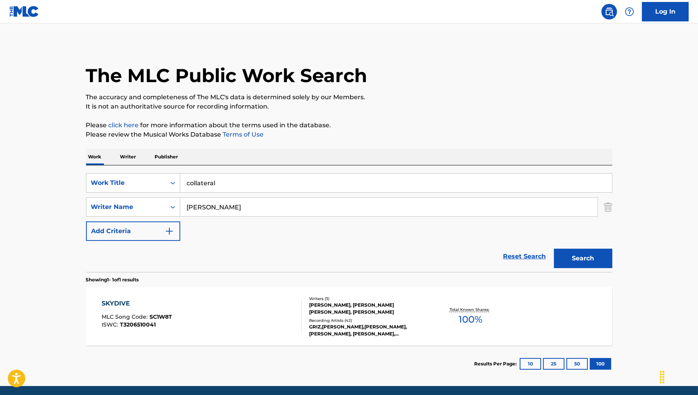
type input "effetti collaterali"
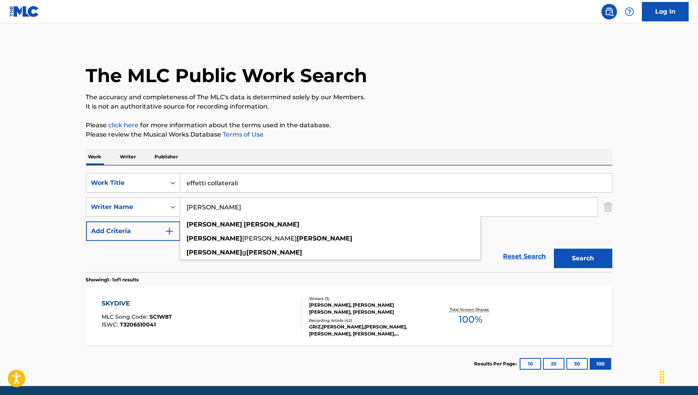
click at [262, 212] on input "Colin Grimm" at bounding box center [389, 207] width 418 height 19
paste input "nner Daniel Frey"
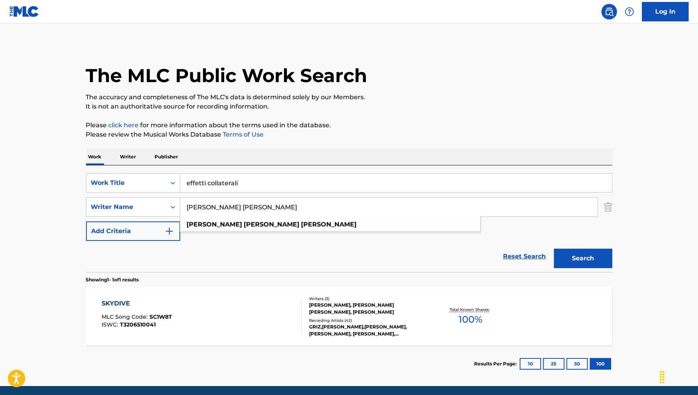
click at [211, 209] on input "Conner Daniel Frey" at bounding box center [389, 207] width 418 height 19
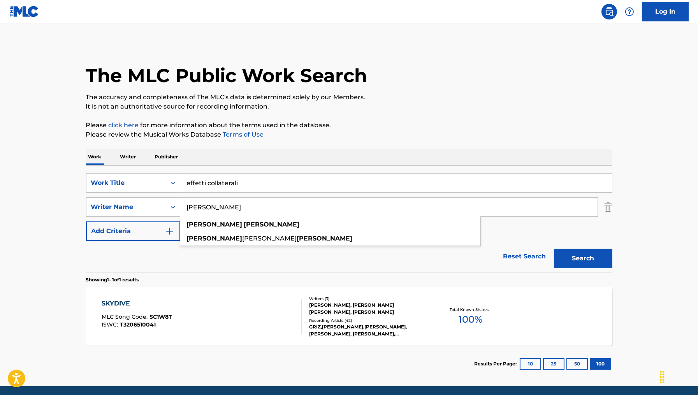
type input "Conner Frey"
click at [241, 183] on input "effetti collaterali" at bounding box center [396, 183] width 432 height 19
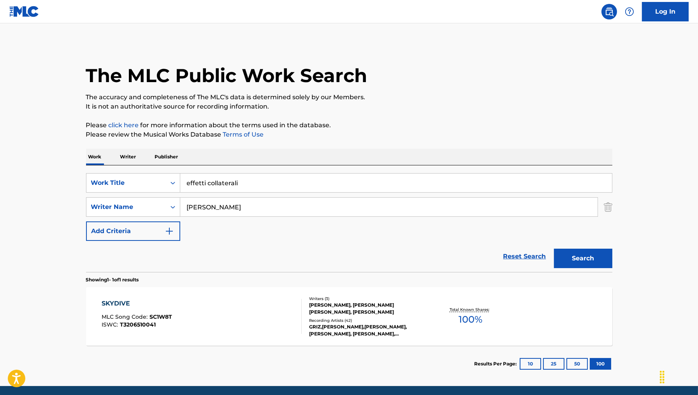
click at [104, 266] on div "Reset Search Search" at bounding box center [349, 256] width 527 height 31
click at [295, 186] on input "effetti collaterali" at bounding box center [396, 183] width 432 height 19
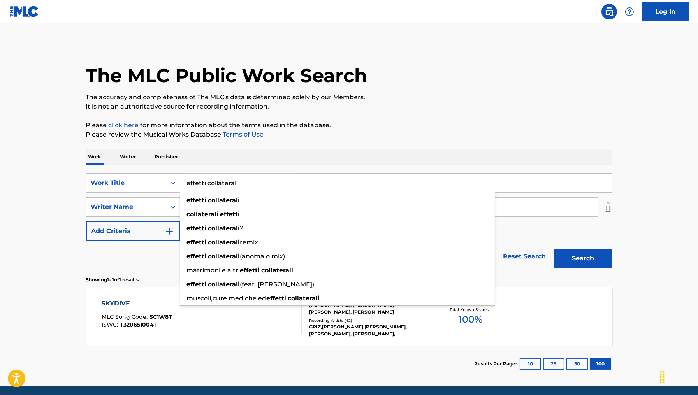
click at [295, 186] on input "effetti collaterali" at bounding box center [396, 183] width 432 height 19
paste input "collateral"
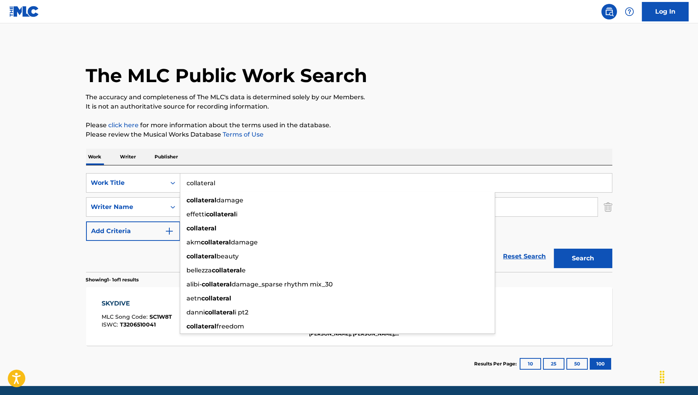
type input "collateral"
click at [143, 259] on div "Reset Search Search" at bounding box center [349, 256] width 527 height 31
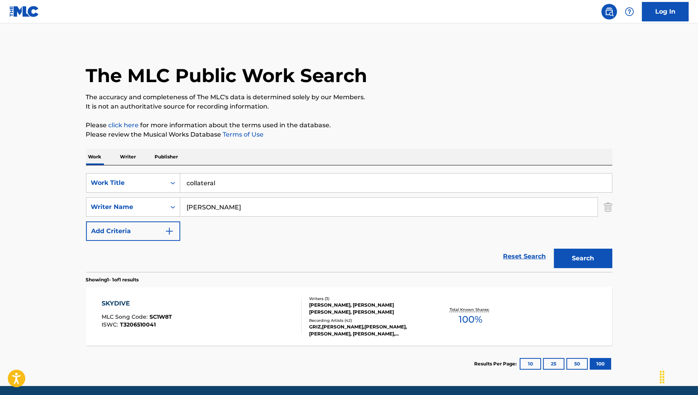
click at [585, 260] on button "Search" at bounding box center [583, 258] width 58 height 19
click at [157, 311] on div "COLLATERAL MLC Song Code : CB58U3 ISWC :" at bounding box center [137, 316] width 70 height 35
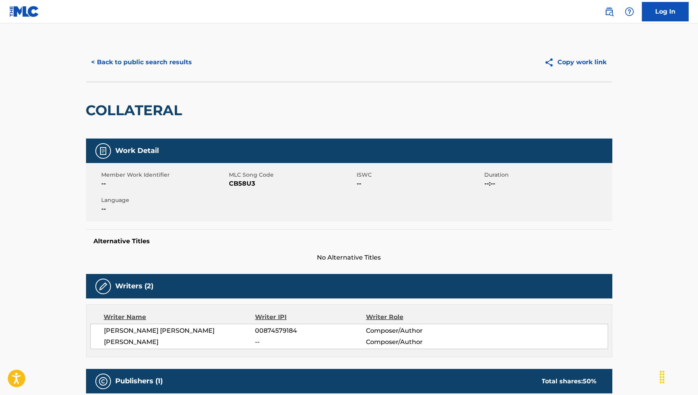
click at [242, 182] on span "CB58U3" at bounding box center [292, 183] width 126 height 9
click at [174, 62] on button "< Back to public search results" at bounding box center [142, 62] width 112 height 19
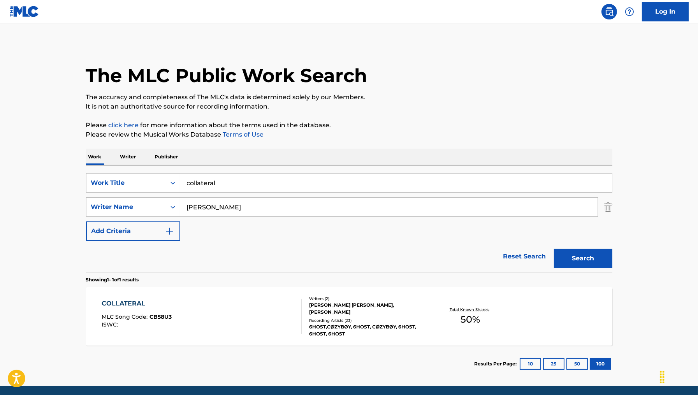
click at [270, 187] on input "collateral" at bounding box center [396, 183] width 432 height 19
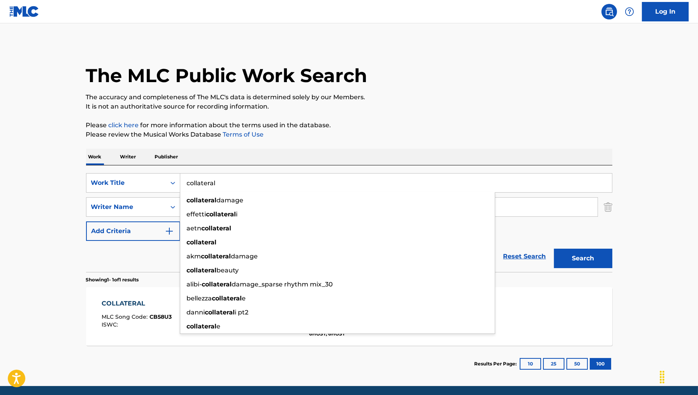
click at [270, 187] on input "collateral" at bounding box center [396, 183] width 432 height 19
paste input "MONEY CALLIN"
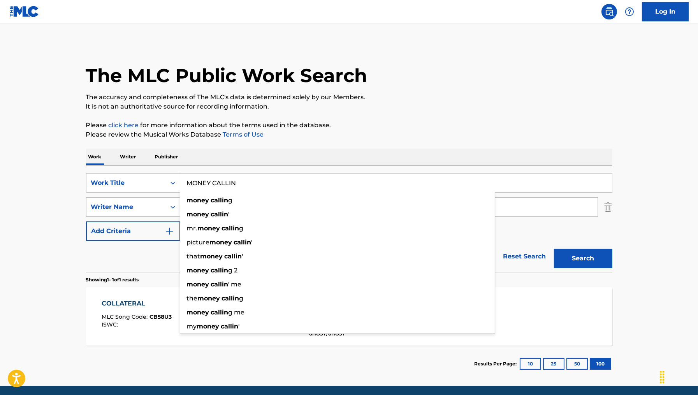
type input "MONEY CALLIN"
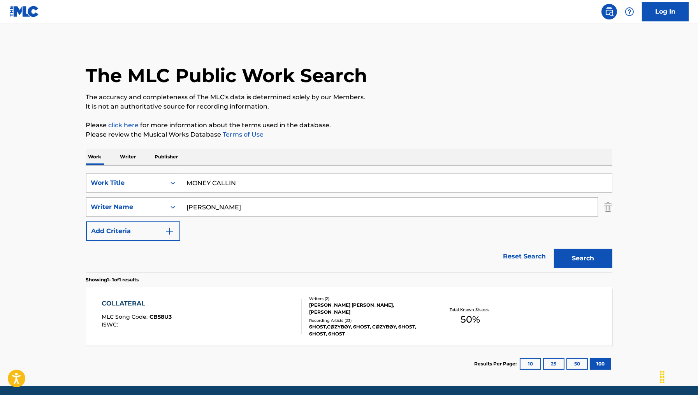
click at [554, 146] on div "The MLC Public Work Search The accuracy and completeness of The MLC's data is d…" at bounding box center [349, 213] width 545 height 340
click at [395, 200] on input "Conner Frey" at bounding box center [389, 207] width 418 height 19
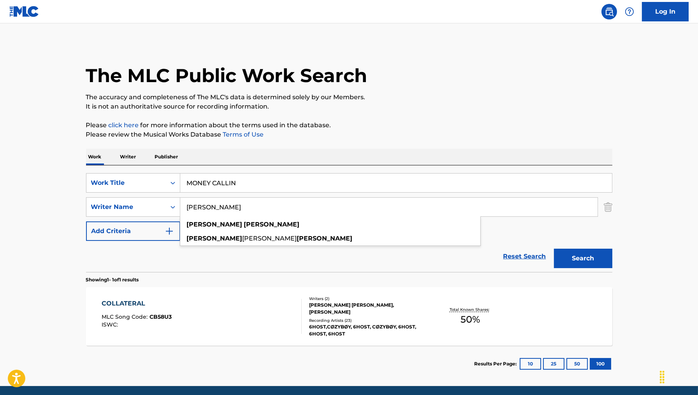
click at [395, 200] on input "Conner Frey" at bounding box center [389, 207] width 418 height 19
paste input "urtland Christopher Johnson"
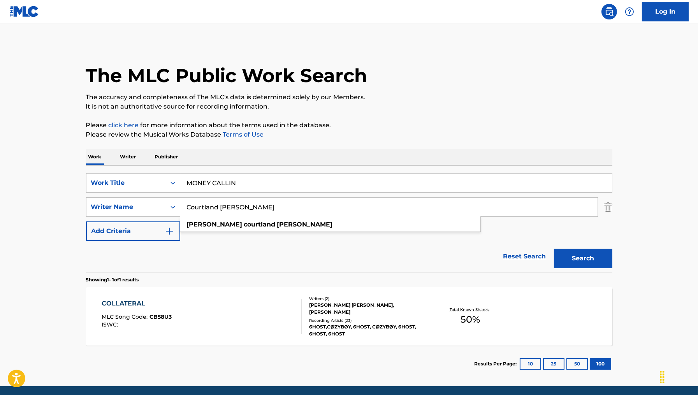
click at [268, 236] on div "SearchWithCriteria66a24d4e-c3dc-4028-be89-7408f7f81800 Work Title MONEY CALLIN …" at bounding box center [349, 207] width 527 height 68
click at [596, 258] on button "Search" at bounding box center [583, 258] width 58 height 19
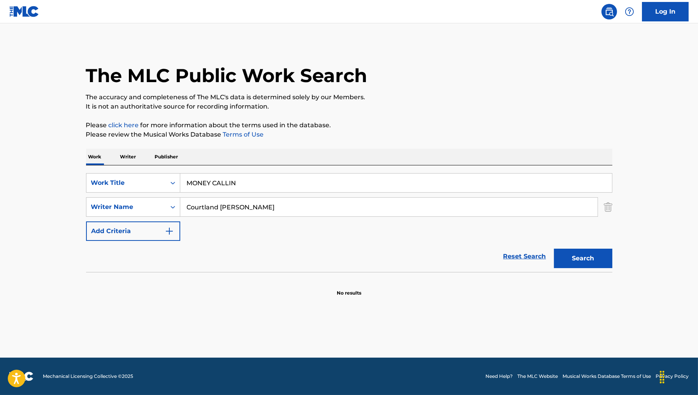
click at [224, 201] on input "Courtland [PERSON_NAME]" at bounding box center [389, 207] width 418 height 19
click at [228, 202] on input "Courtland [PERSON_NAME]" at bounding box center [389, 207] width 418 height 19
click at [237, 205] on input "Courtland [PERSON_NAME]" at bounding box center [389, 207] width 418 height 19
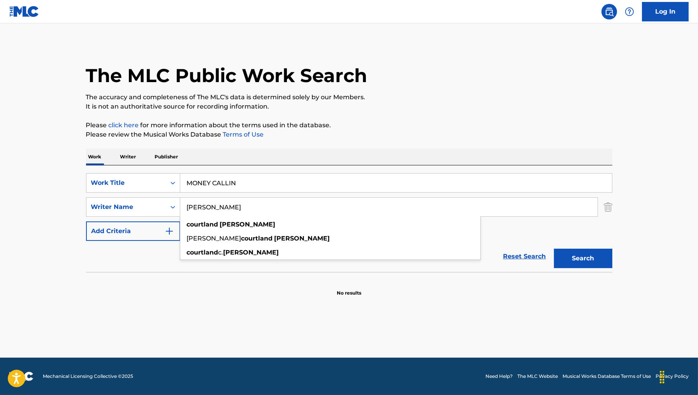
type input "[PERSON_NAME]"
click at [554, 249] on button "Search" at bounding box center [583, 258] width 58 height 19
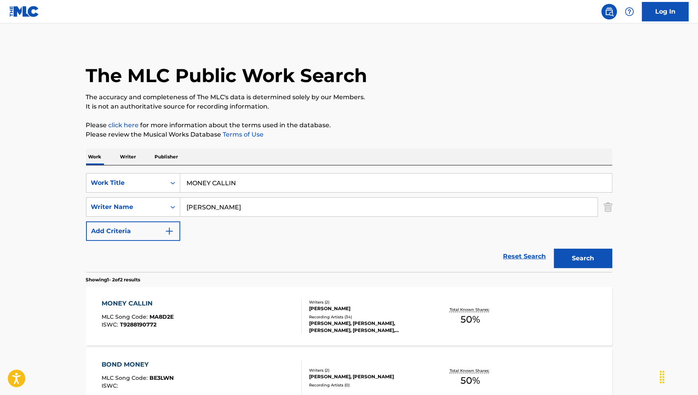
click at [215, 323] on div "MONEY CALLIN MLC Song Code : MA8D2E ISWC : T9288190772" at bounding box center [202, 316] width 200 height 35
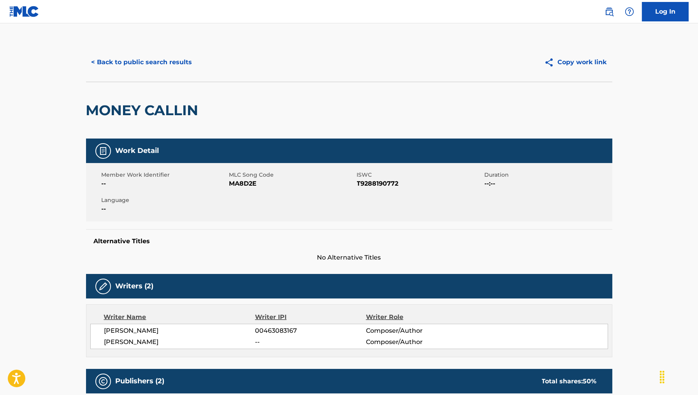
click at [248, 178] on span "MLC Song Code" at bounding box center [292, 175] width 126 height 8
click at [246, 188] on span "MA8D2E" at bounding box center [292, 183] width 126 height 9
click at [234, 178] on span "MLC Song Code" at bounding box center [292, 175] width 126 height 8
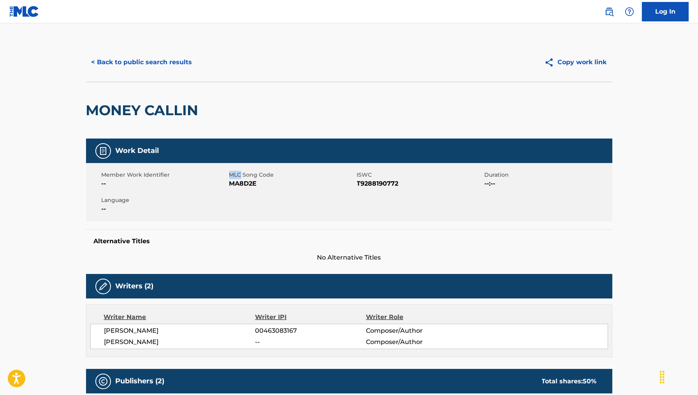
click at [234, 178] on span "MLC Song Code" at bounding box center [292, 175] width 126 height 8
click at [240, 180] on span "MA8D2E" at bounding box center [292, 183] width 126 height 9
click at [249, 187] on span "MA8D2E" at bounding box center [292, 183] width 126 height 9
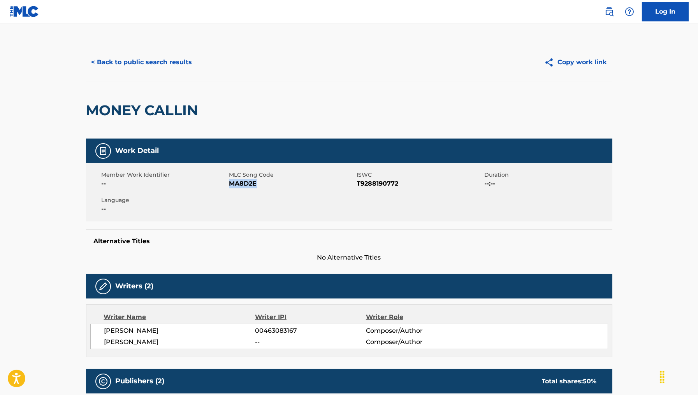
click at [151, 63] on button "< Back to public search results" at bounding box center [142, 62] width 112 height 19
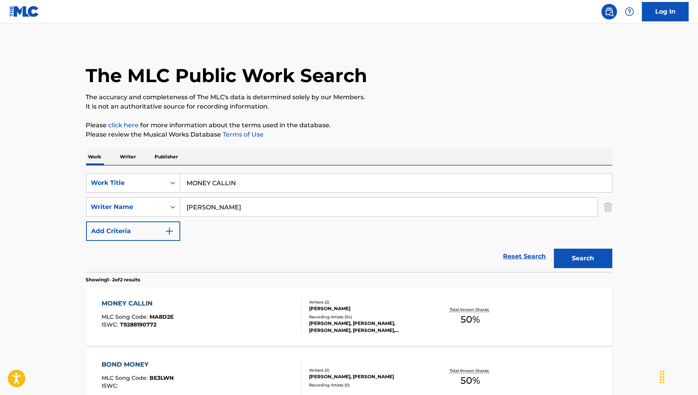
click at [294, 187] on input "MONEY CALLIN" at bounding box center [396, 183] width 432 height 19
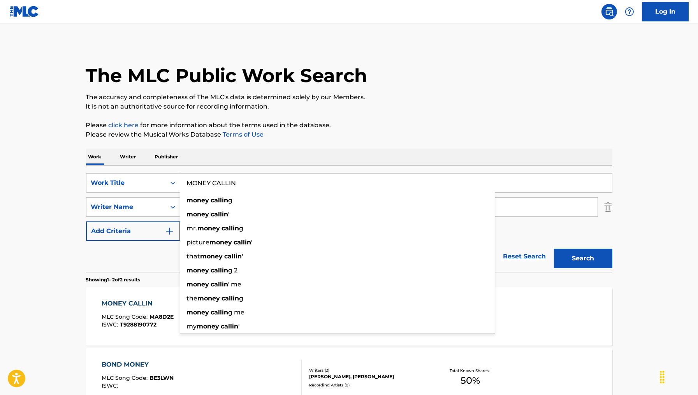
click at [294, 187] on input "MONEY CALLIN" at bounding box center [396, 183] width 432 height 19
paste input "RE"
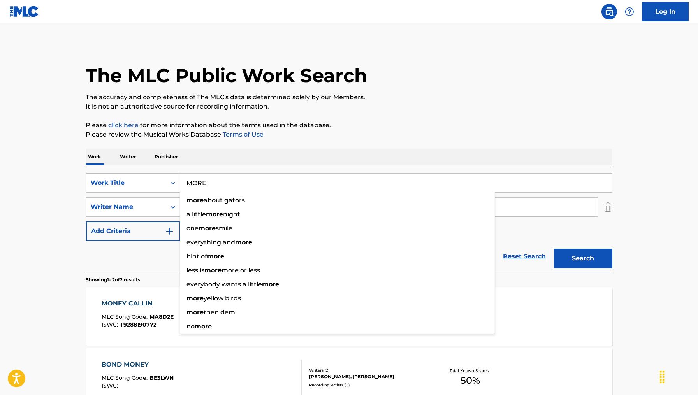
type input "MORE"
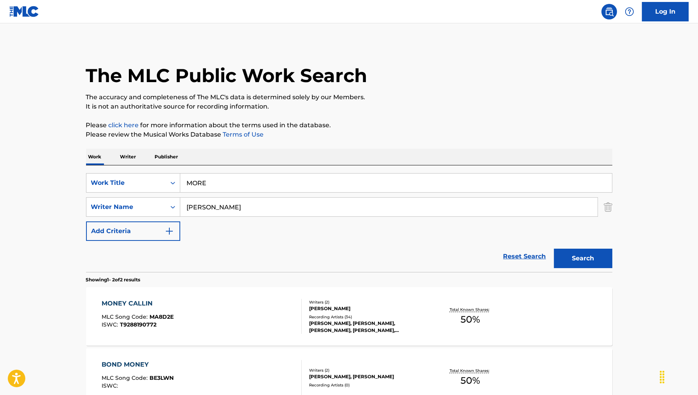
click at [111, 265] on div "Reset Search Search" at bounding box center [349, 256] width 527 height 31
click at [566, 256] on button "Search" at bounding box center [583, 258] width 58 height 19
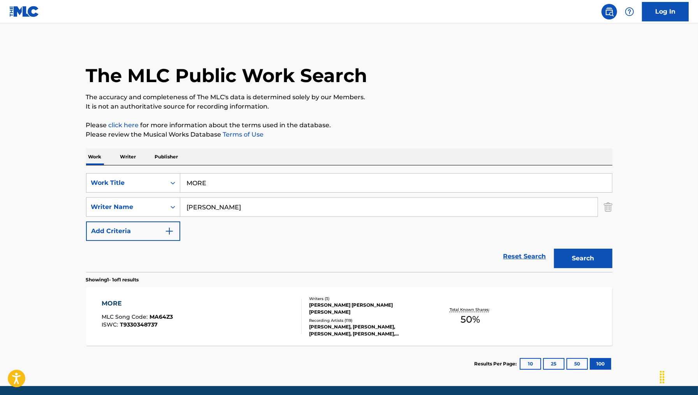
click at [313, 324] on div "JASON DERULO, GUCCI MANE, GUCCI MANE, JASON DERULO, GUCCI MANE, "GUCCI MANE, JA…" at bounding box center [368, 331] width 118 height 14
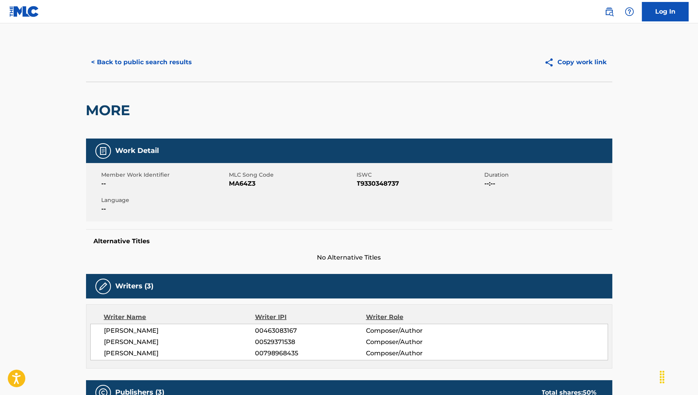
click at [239, 188] on span "MA64Z3" at bounding box center [292, 183] width 126 height 9
click at [239, 187] on span "MA64Z3" at bounding box center [292, 183] width 126 height 9
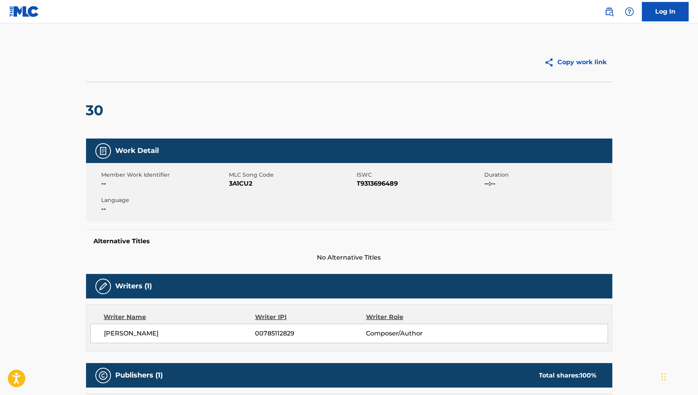
click at [666, 14] on link "Log In" at bounding box center [665, 11] width 47 height 19
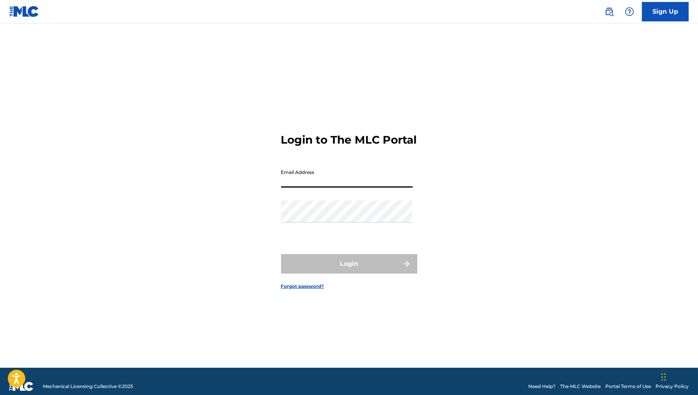
click at [349, 179] on input "Email Address" at bounding box center [347, 177] width 132 height 22
type input "[EMAIL_ADDRESS][DOMAIN_NAME]"
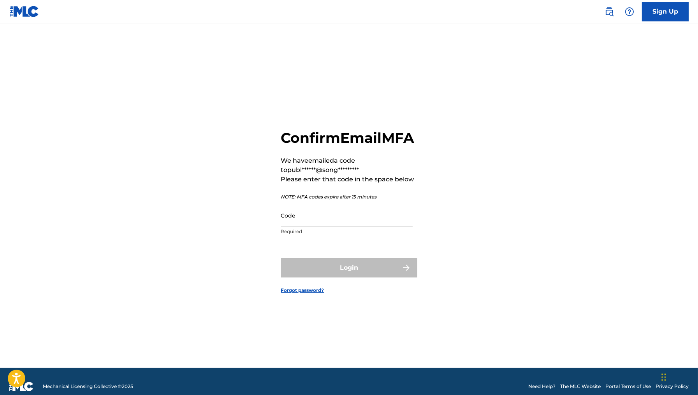
click at [337, 227] on input "Code" at bounding box center [347, 216] width 132 height 22
paste input "811850"
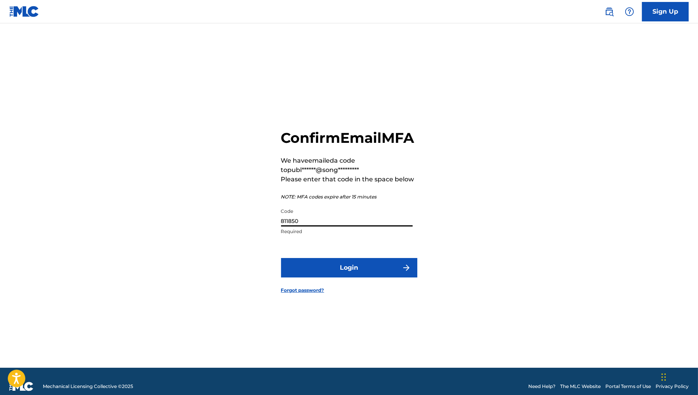
type input "811850"
click at [360, 267] on button "Login" at bounding box center [349, 267] width 136 height 19
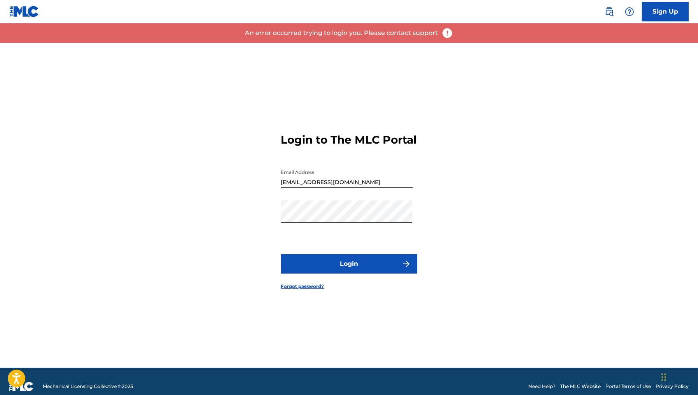
click at [337, 268] on button "Login" at bounding box center [349, 263] width 136 height 19
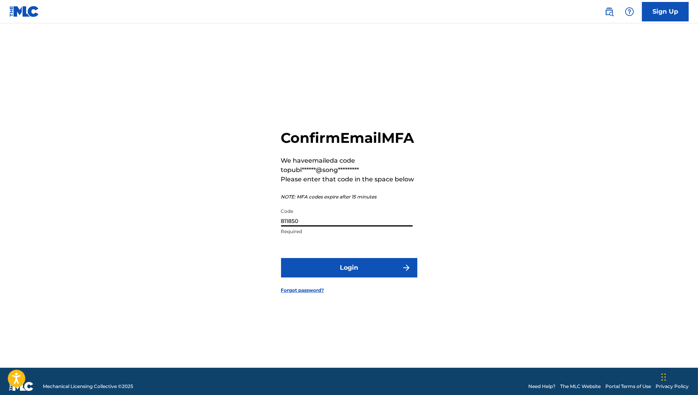
click at [330, 222] on input "811850" at bounding box center [347, 216] width 132 height 22
paste input "356679"
type input "356679"
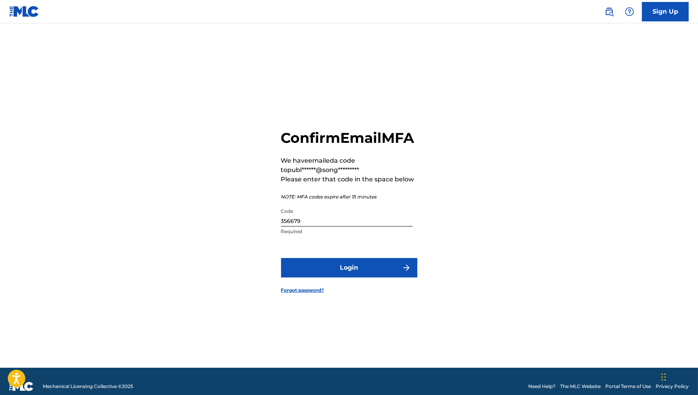
click at [355, 278] on button "Login" at bounding box center [349, 267] width 136 height 19
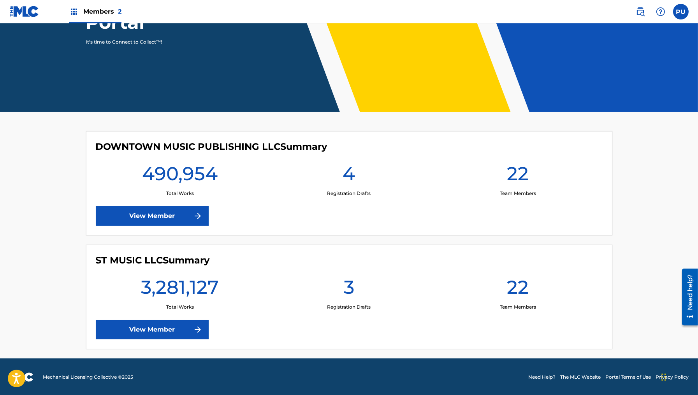
click at [156, 326] on link "View Member" at bounding box center [152, 329] width 113 height 19
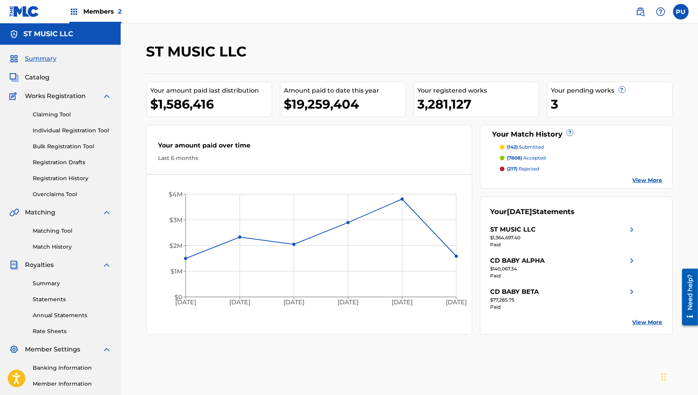
click at [39, 70] on div "Summary Catalog Works Registration Claiming Tool Individual Registration Tool B…" at bounding box center [60, 245] width 121 height 401
click at [39, 77] on span "Catalog" at bounding box center [37, 77] width 25 height 9
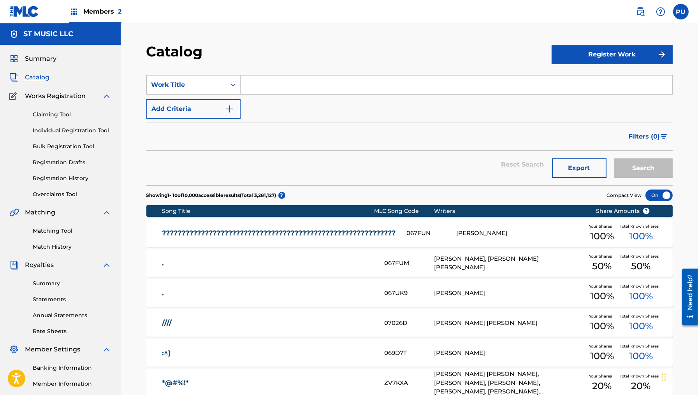
click at [349, 92] on input "Search Form" at bounding box center [457, 85] width 432 height 19
paste input "6 UNDERGROUND"
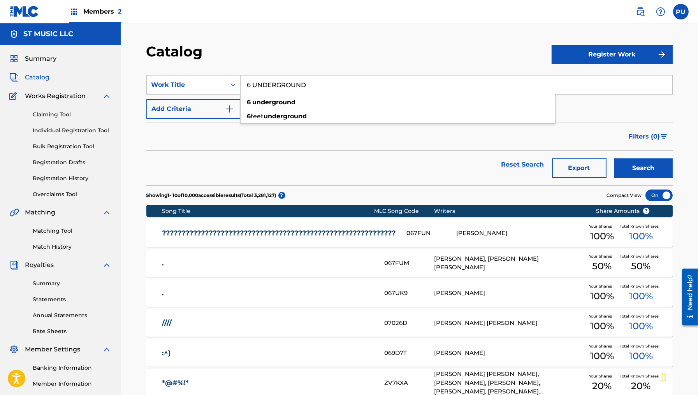
type input "6 UNDERGROUND"
click at [324, 126] on div "Filters ( 0 )" at bounding box center [409, 137] width 527 height 28
click at [209, 117] on button "Add Criteria" at bounding box center [193, 108] width 94 height 19
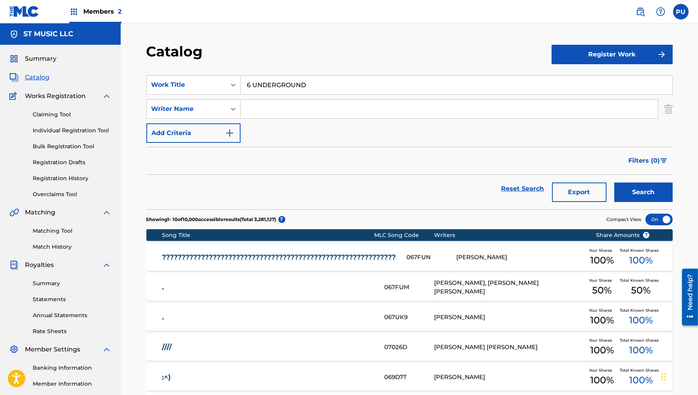
click at [391, 109] on input "Search Form" at bounding box center [450, 109] width 418 height 19
paste input "[PERSON_NAME]"
click at [290, 112] on input "[PERSON_NAME]" at bounding box center [450, 109] width 418 height 19
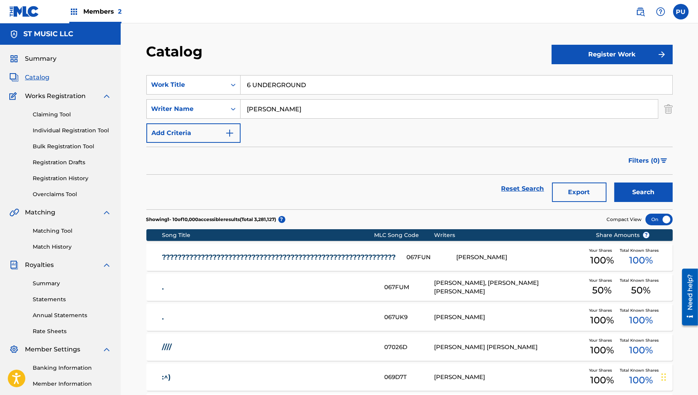
click at [290, 112] on input "[PERSON_NAME]" at bounding box center [450, 109] width 418 height 19
type input "[PERSON_NAME]"
click at [615, 183] on button "Search" at bounding box center [644, 192] width 58 height 19
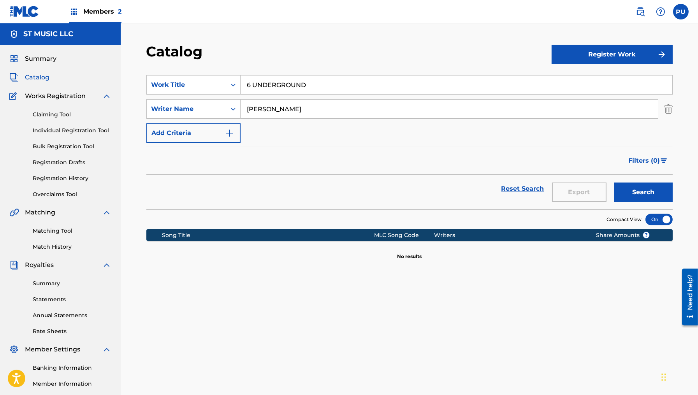
click at [49, 114] on link "Claiming Tool" at bounding box center [72, 115] width 79 height 8
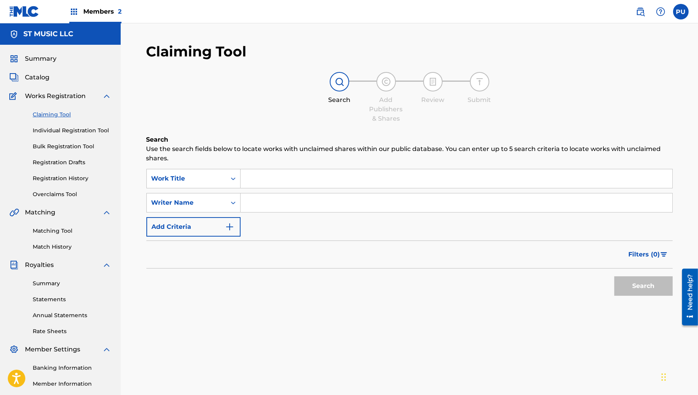
click at [322, 172] on input "Search Form" at bounding box center [457, 178] width 432 height 19
paste input "6 UNDERGROUND"
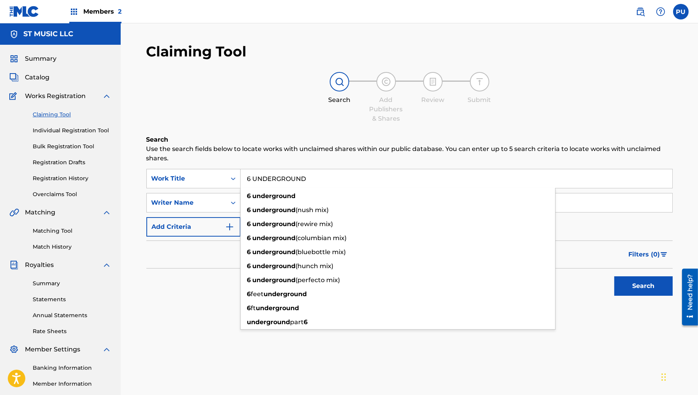
type input "6 UNDERGROUND"
click at [178, 326] on div "Search Use the search fields below to locate works with unclaimed shares within…" at bounding box center [409, 237] width 527 height 204
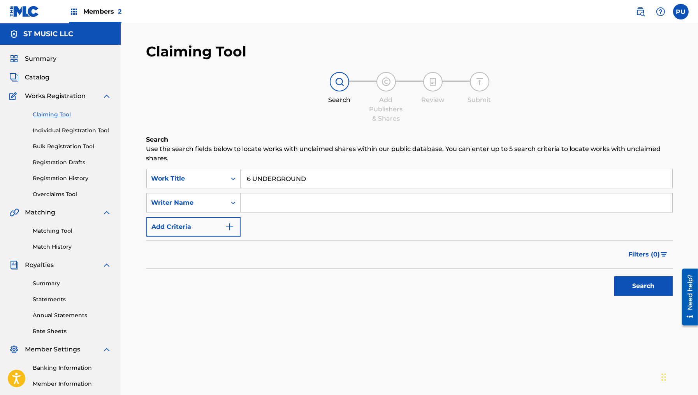
click at [268, 208] on input "Search Form" at bounding box center [457, 203] width 432 height 19
paste input "[PERSON_NAME]"
click at [295, 201] on input "[PERSON_NAME]" at bounding box center [457, 203] width 432 height 19
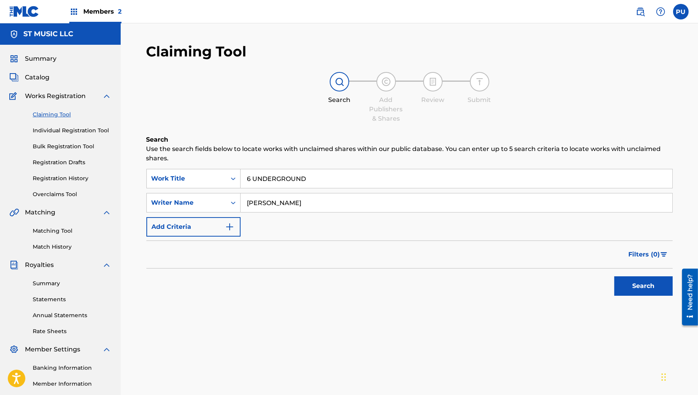
click at [295, 201] on input "[PERSON_NAME]" at bounding box center [457, 203] width 432 height 19
type input "[PERSON_NAME]"
click at [615, 277] on button "Search" at bounding box center [644, 286] width 58 height 19
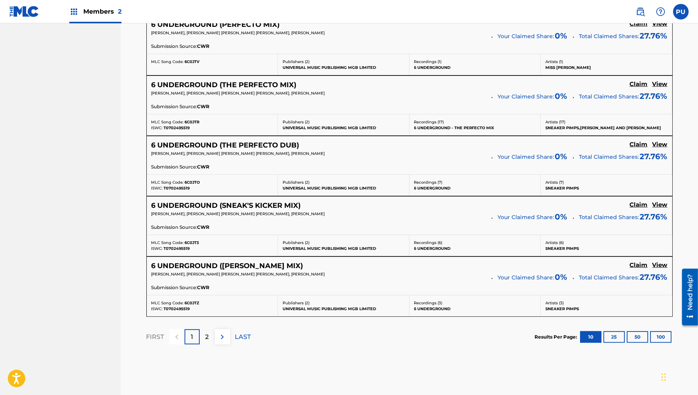
scroll to position [631, 0]
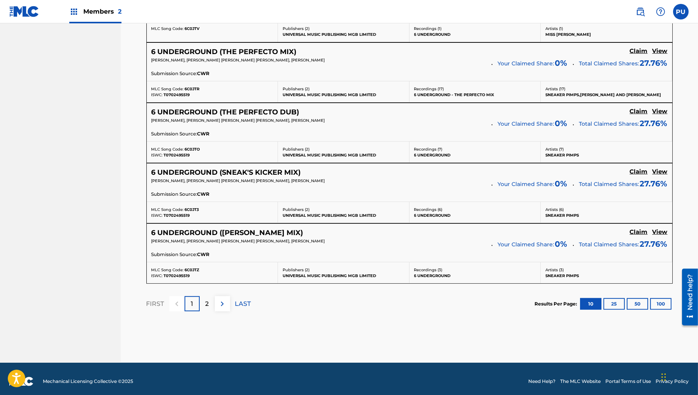
click at [205, 299] on div "2" at bounding box center [207, 303] width 15 height 15
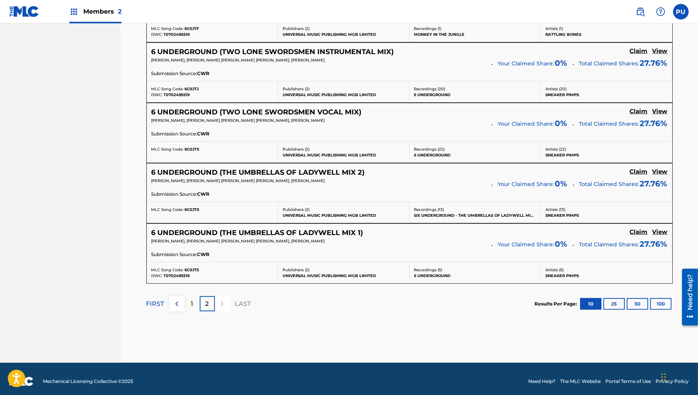
click at [225, 298] on div at bounding box center [222, 303] width 15 height 15
click at [662, 304] on button "100" at bounding box center [661, 304] width 21 height 12
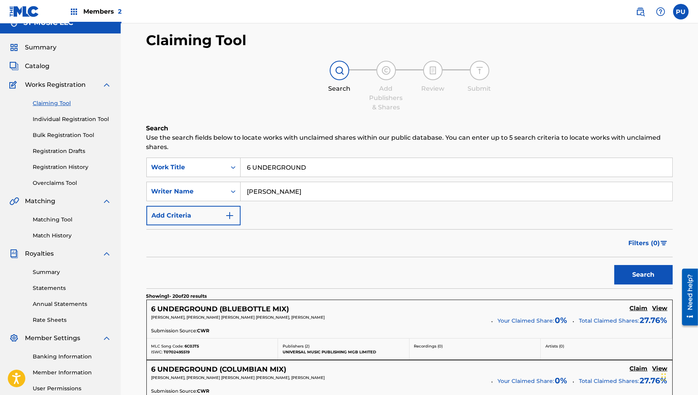
scroll to position [0, 0]
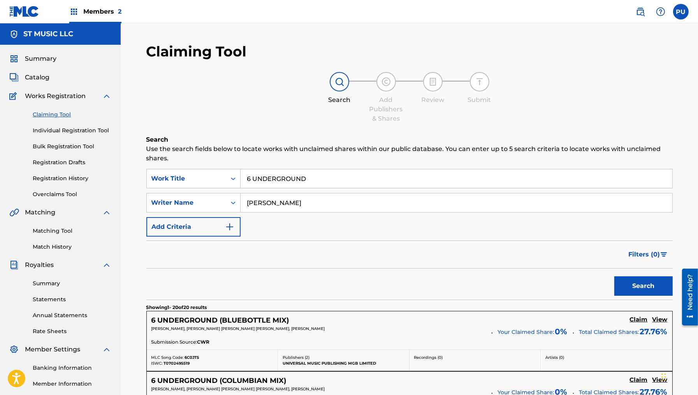
click at [35, 76] on span "Catalog" at bounding box center [37, 77] width 25 height 9
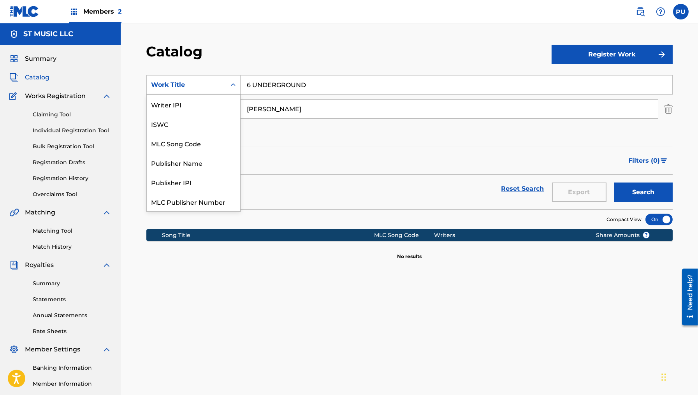
click at [224, 86] on div "Work Title" at bounding box center [186, 85] width 79 height 15
click at [193, 141] on div "MLC Song Code" at bounding box center [193, 143] width 93 height 19
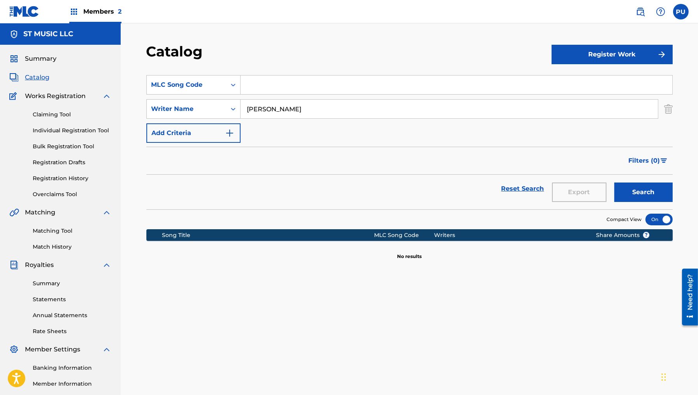
click at [318, 79] on input "Search Form" at bounding box center [457, 85] width 432 height 19
paste input "UA2RFP"
type input "UA2RFP"
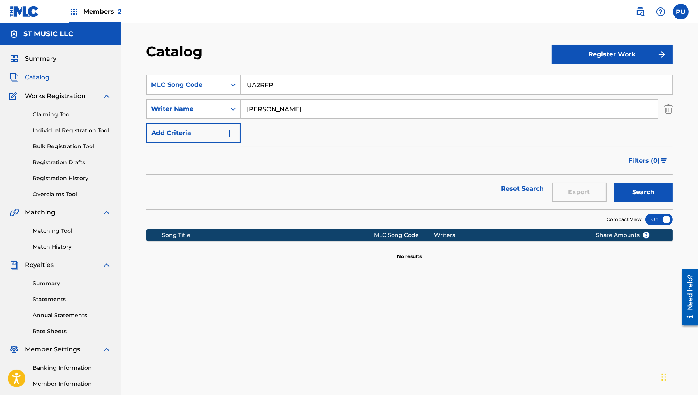
click at [367, 110] on input "[PERSON_NAME]" at bounding box center [450, 109] width 418 height 19
paste input "[PERSON_NAME]"
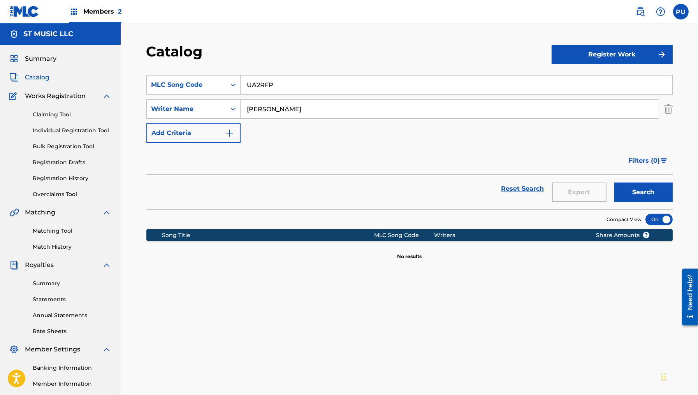
type input "[PERSON_NAME]"
click at [615, 183] on button "Search" at bounding box center [644, 192] width 58 height 19
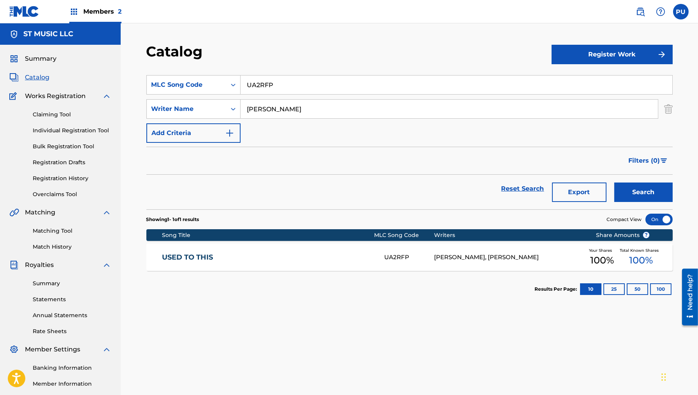
click at [512, 245] on div "USED TO THIS UA2RFP [PERSON_NAME], [PERSON_NAME] Your Shares 100 % Total Known …" at bounding box center [409, 257] width 527 height 27
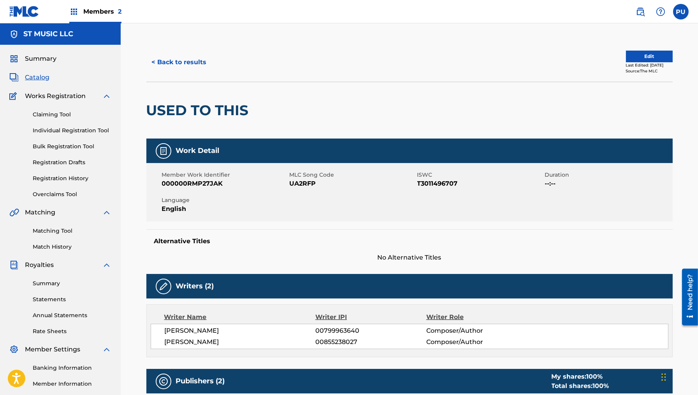
click at [638, 60] on button "Edit" at bounding box center [649, 57] width 47 height 12
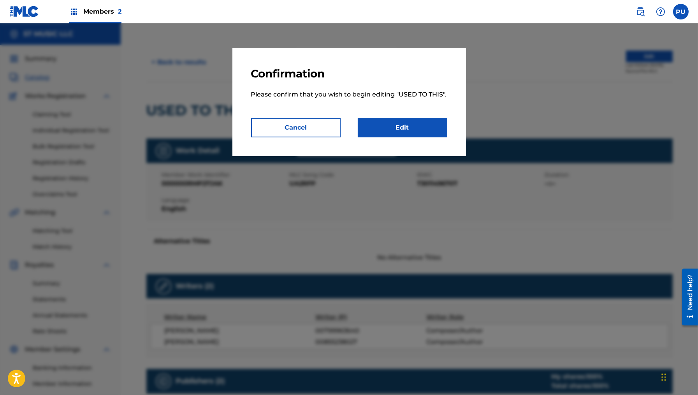
click at [411, 122] on link "Edit" at bounding box center [403, 127] width 90 height 19
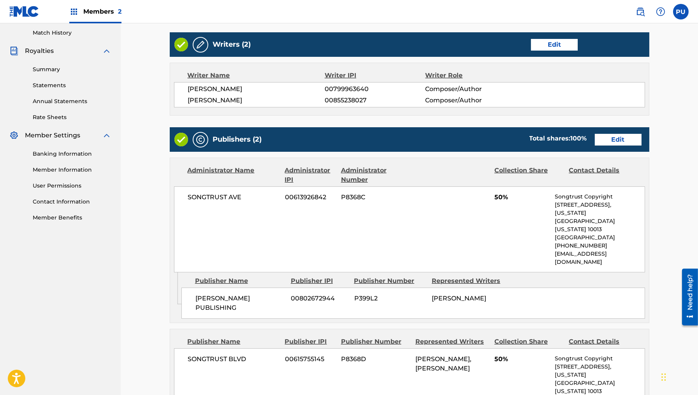
scroll to position [222, 0]
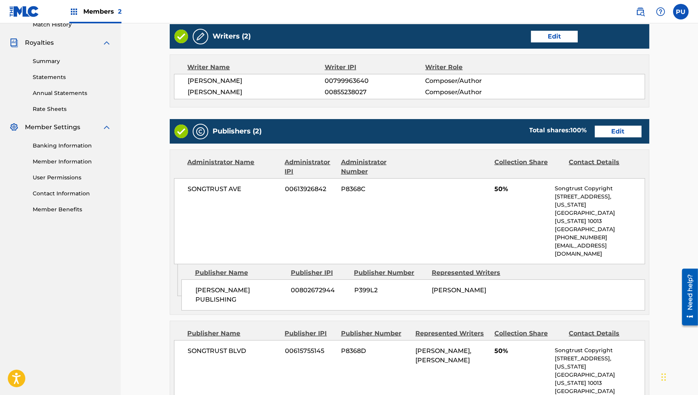
click at [616, 133] on link "Edit" at bounding box center [618, 132] width 47 height 12
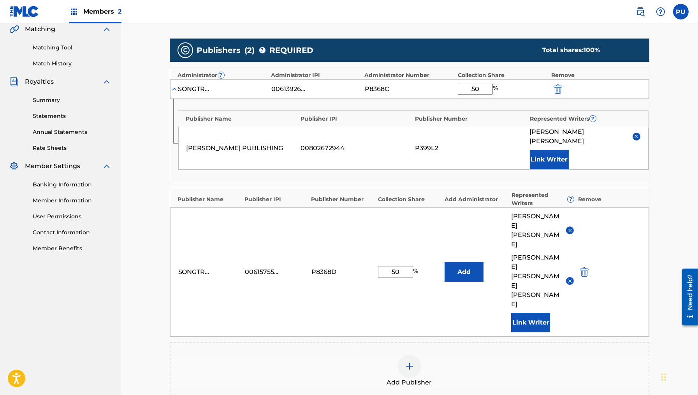
scroll to position [170, 0]
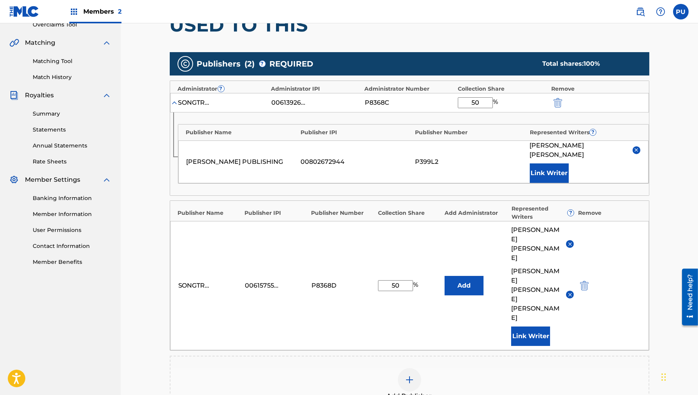
click at [584, 281] on img "submit" at bounding box center [584, 285] width 9 height 9
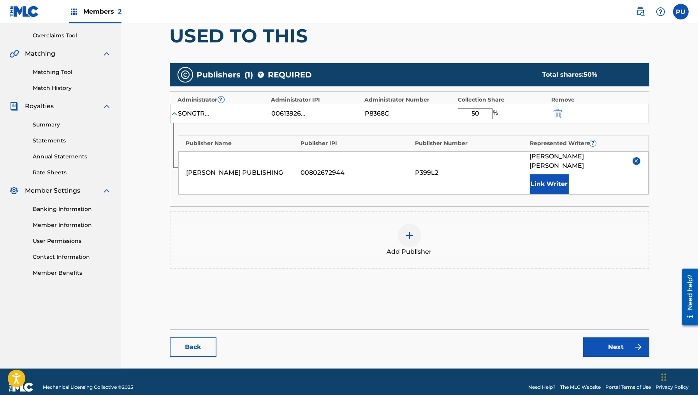
click at [608, 338] on link "Next" at bounding box center [617, 347] width 66 height 19
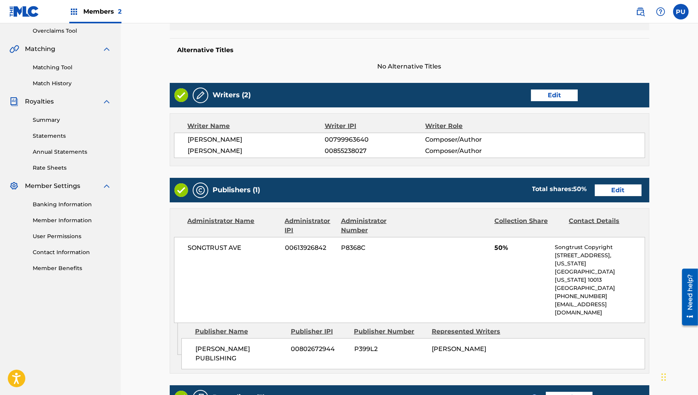
scroll to position [329, 0]
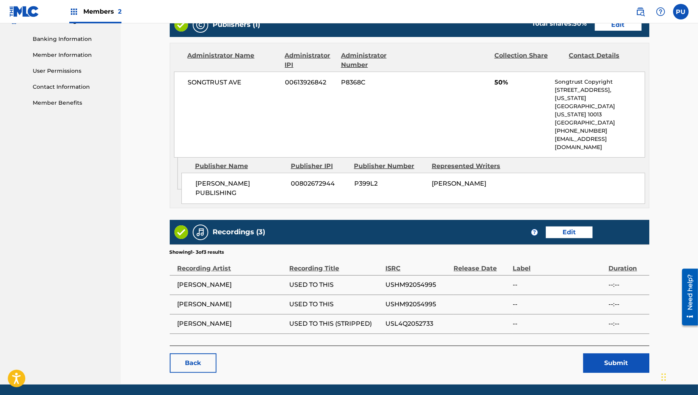
click at [607, 354] on button "Submit" at bounding box center [617, 363] width 66 height 19
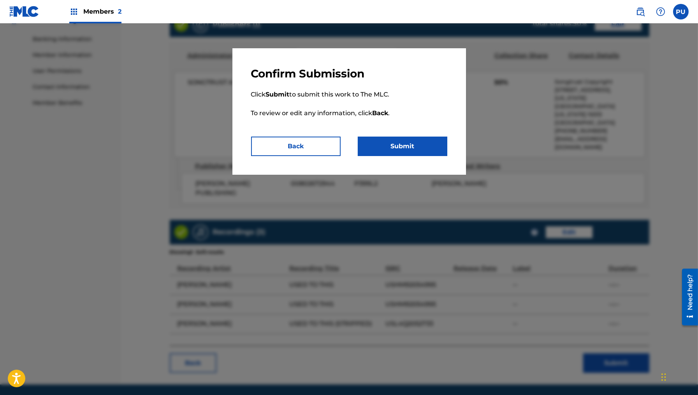
click at [396, 143] on button "Submit" at bounding box center [403, 146] width 90 height 19
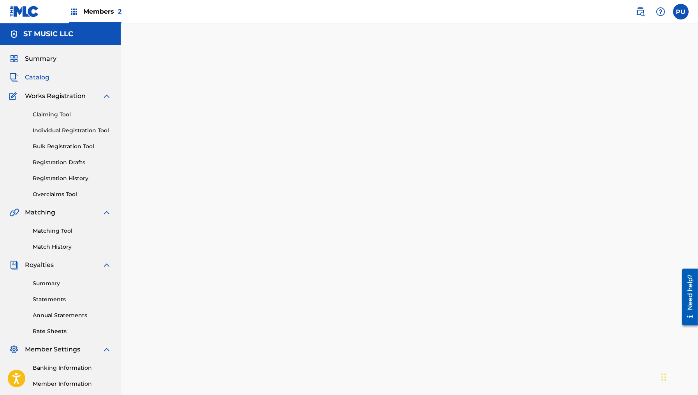
click at [30, 77] on span "Catalog" at bounding box center [37, 77] width 25 height 9
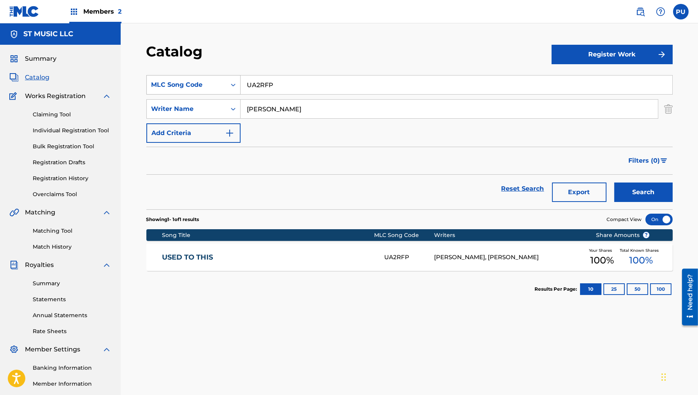
click at [216, 91] on div "MLC Song Code" at bounding box center [186, 85] width 79 height 15
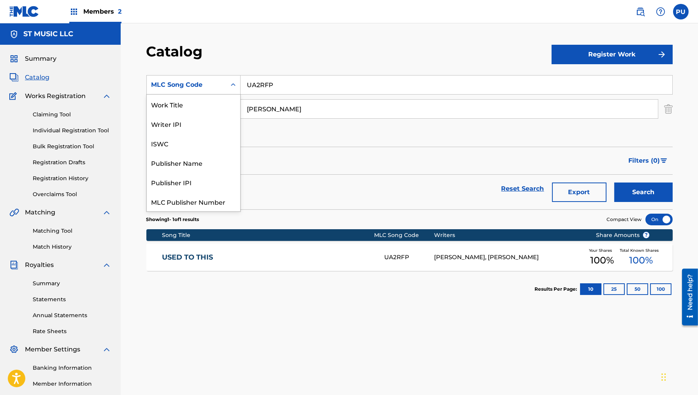
scroll to position [97, 0]
click at [282, 86] on input "UA2RFP" at bounding box center [457, 85] width 432 height 19
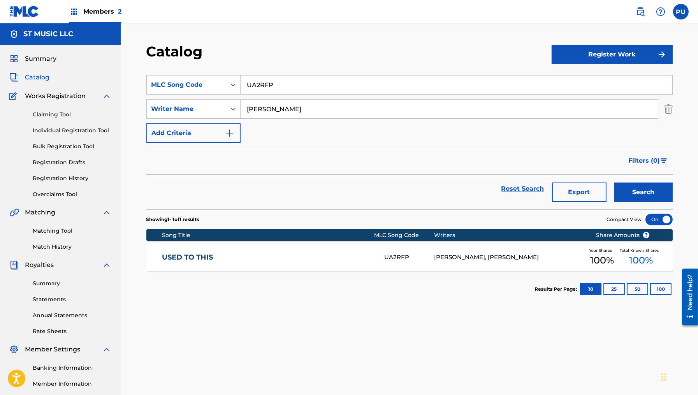
click at [282, 86] on input "UA2RFP" at bounding box center [457, 85] width 432 height 19
paste input "X1353D"
type input "X1353D"
click at [666, 114] on img "Search Form" at bounding box center [669, 108] width 9 height 19
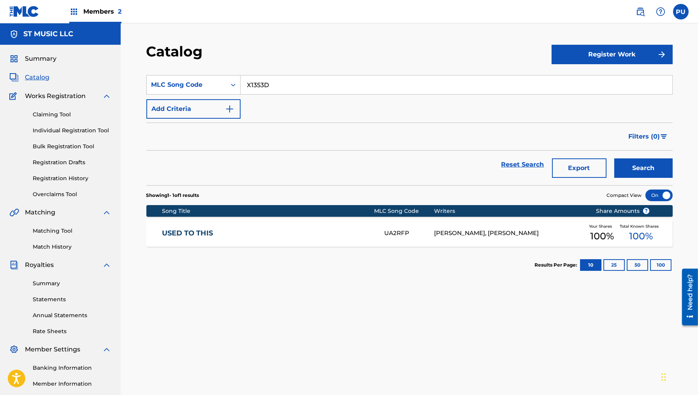
click at [635, 164] on button "Search" at bounding box center [644, 168] width 58 height 19
click at [384, 232] on div "X1353D" at bounding box center [409, 233] width 50 height 9
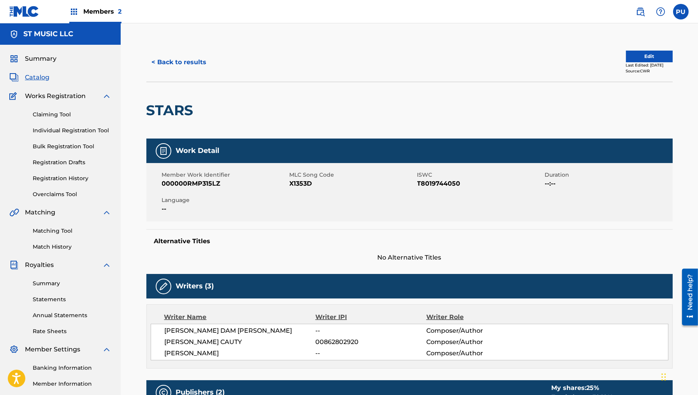
click at [633, 53] on button "Edit" at bounding box center [649, 57] width 47 height 12
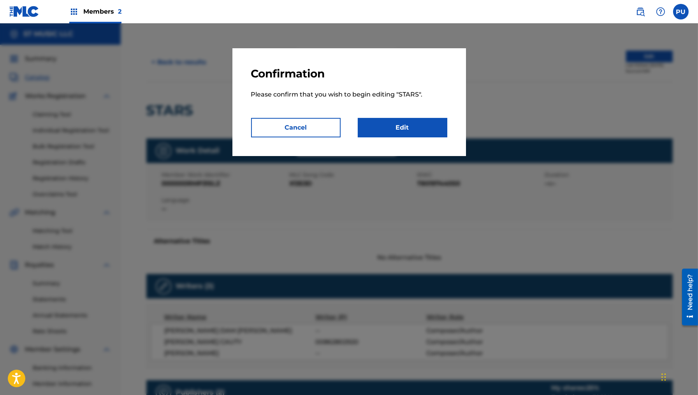
click at [411, 117] on p "Please confirm that you wish to begin editing " STARS "." at bounding box center [349, 99] width 196 height 37
click at [411, 126] on link "Edit" at bounding box center [403, 127] width 90 height 19
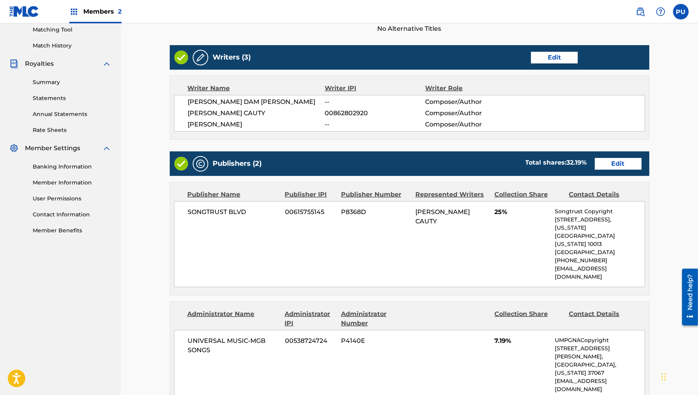
scroll to position [212, 0]
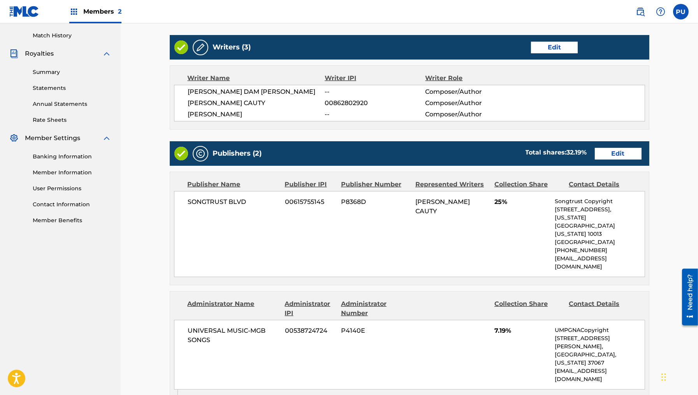
click at [624, 152] on link "Edit" at bounding box center [618, 154] width 47 height 12
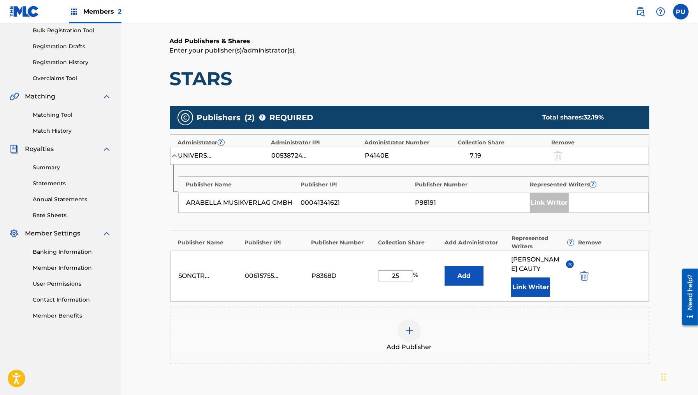
scroll to position [130, 0]
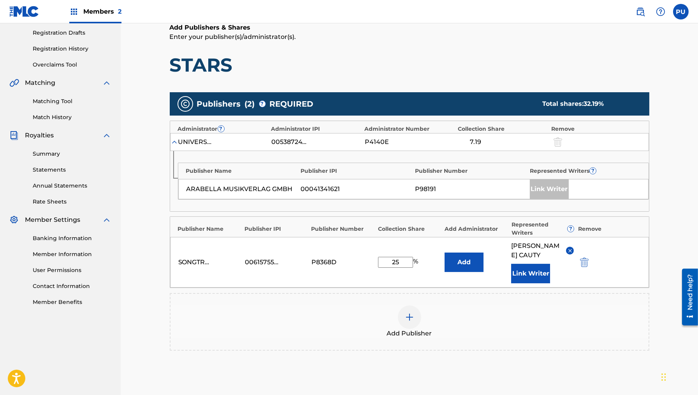
click at [398, 264] on input "25" at bounding box center [395, 262] width 35 height 11
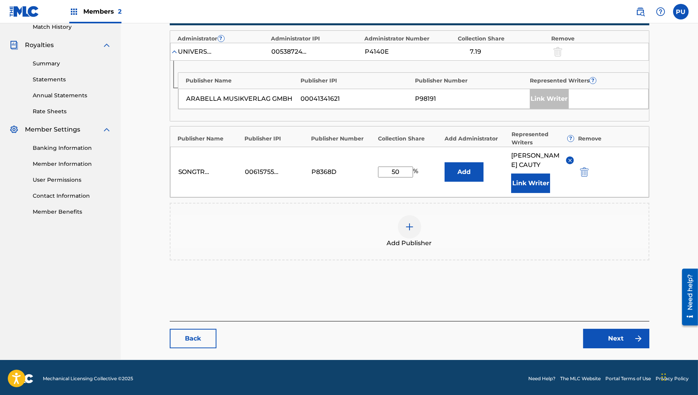
type input "50"
click at [610, 326] on div "Back Next" at bounding box center [410, 334] width 480 height 27
click at [611, 338] on link "Next" at bounding box center [617, 338] width 66 height 19
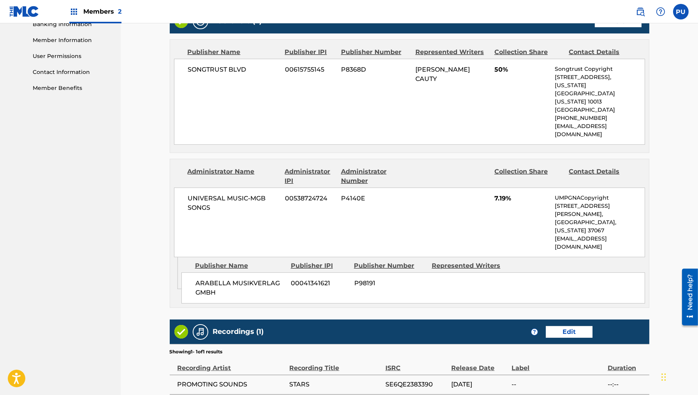
scroll to position [343, 0]
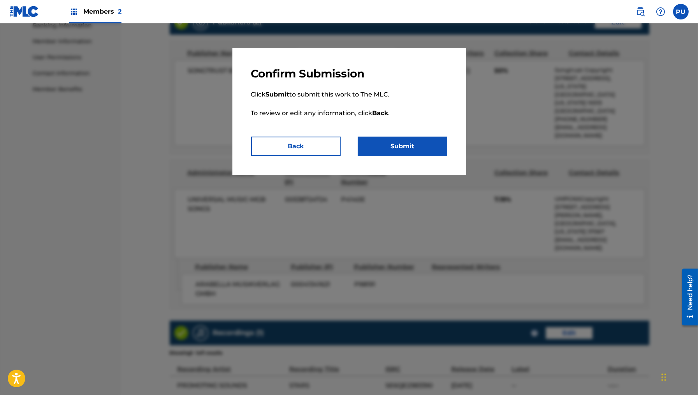
click at [284, 148] on button "Back" at bounding box center [296, 146] width 90 height 19
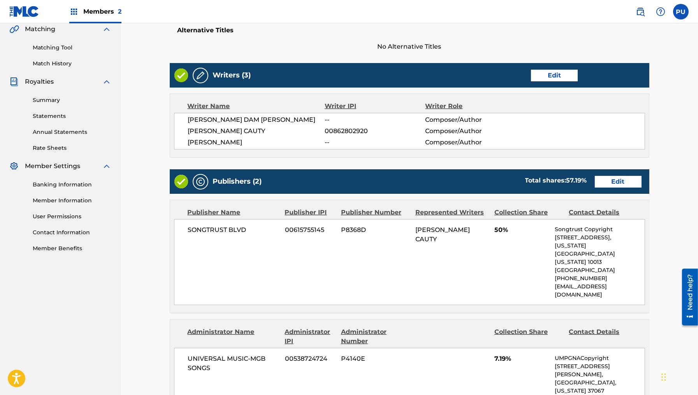
scroll to position [205, 0]
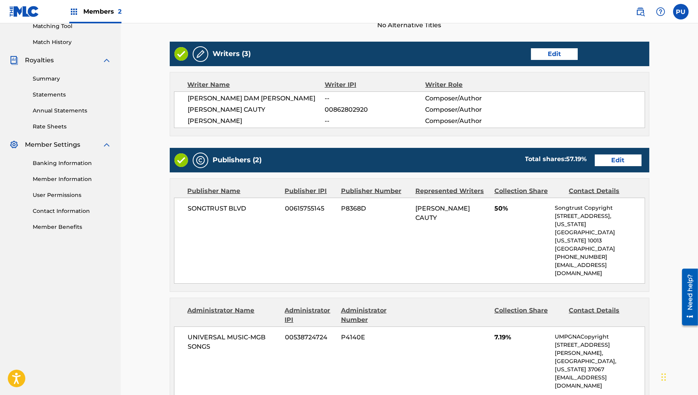
click at [618, 159] on link "Edit" at bounding box center [618, 161] width 47 height 12
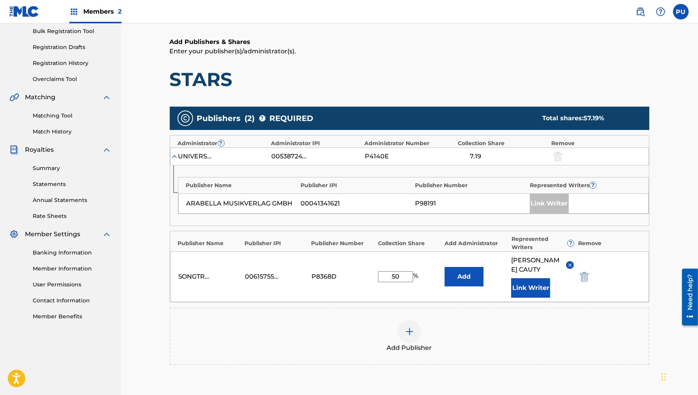
scroll to position [129, 0]
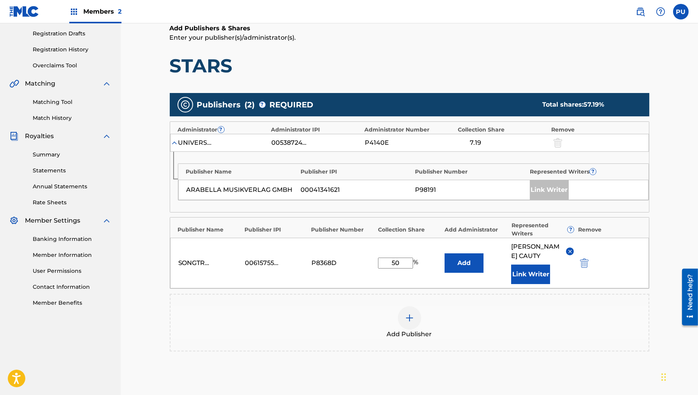
click at [585, 263] on img "submit" at bounding box center [584, 263] width 9 height 9
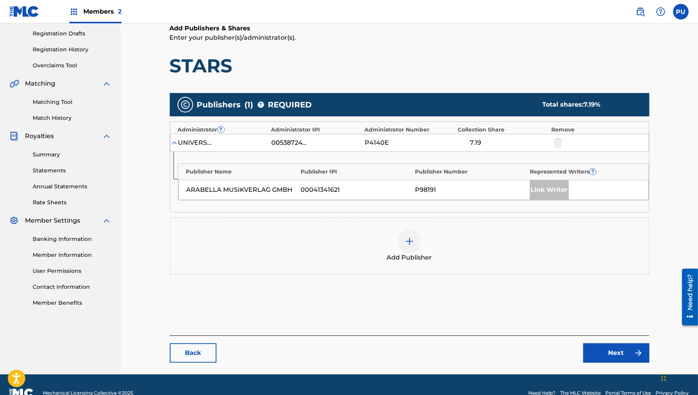
click at [203, 354] on link "Back" at bounding box center [193, 353] width 47 height 19
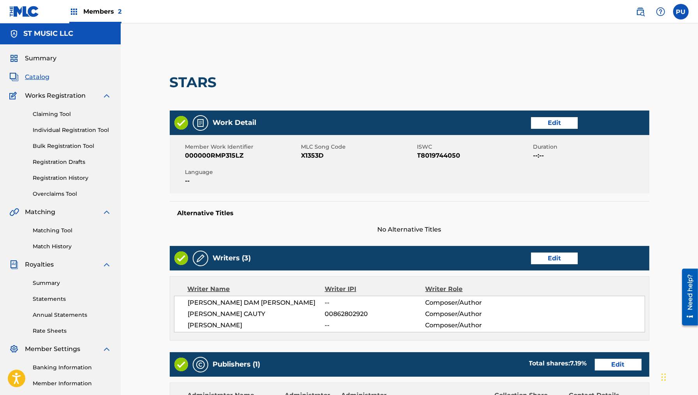
scroll to position [293, 0]
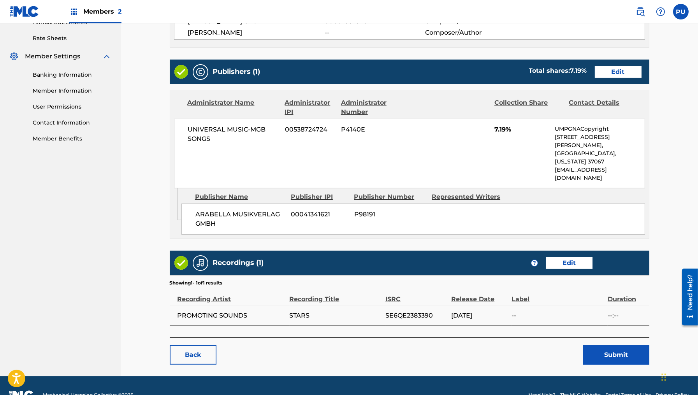
click at [614, 71] on link "Edit" at bounding box center [618, 72] width 47 height 12
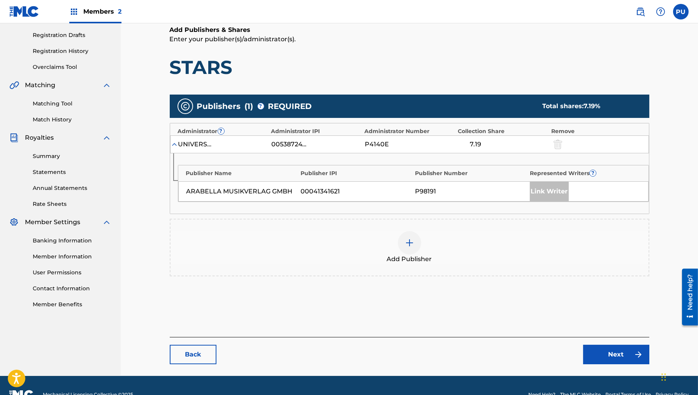
scroll to position [144, 0]
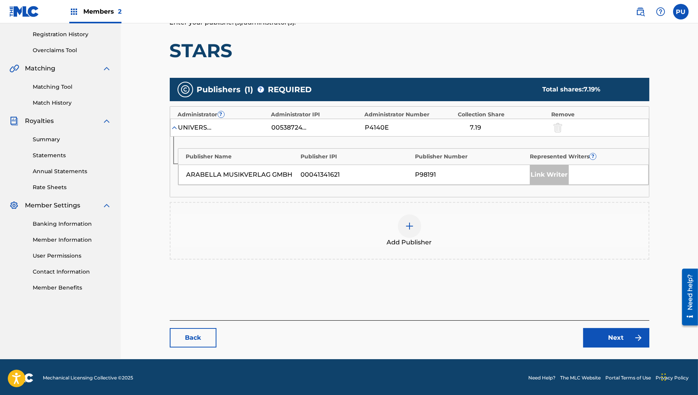
click at [194, 335] on link "Back" at bounding box center [193, 337] width 47 height 19
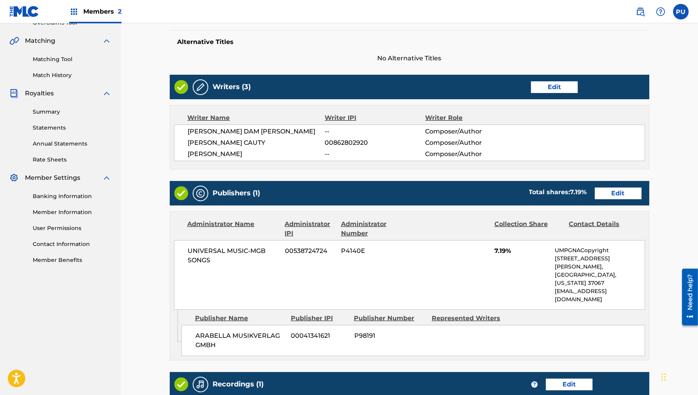
scroll to position [293, 0]
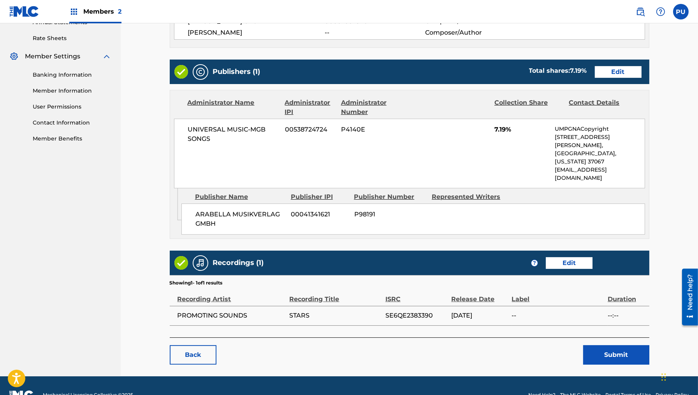
click at [197, 346] on link "Back" at bounding box center [193, 355] width 47 height 19
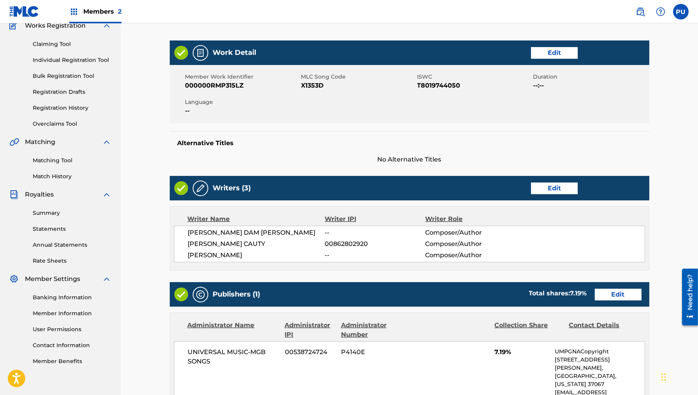
scroll to position [12, 0]
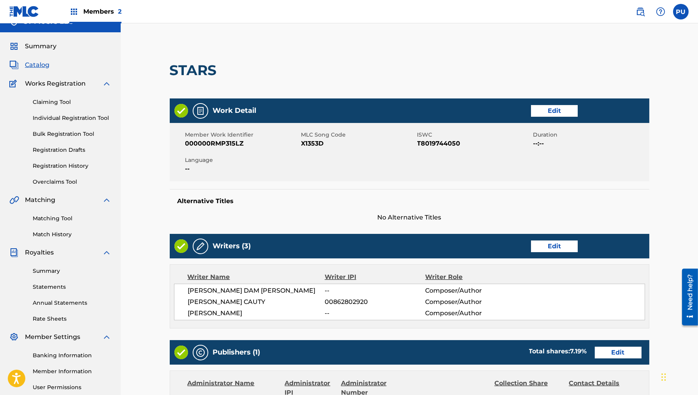
click at [41, 64] on span "Catalog" at bounding box center [37, 64] width 25 height 9
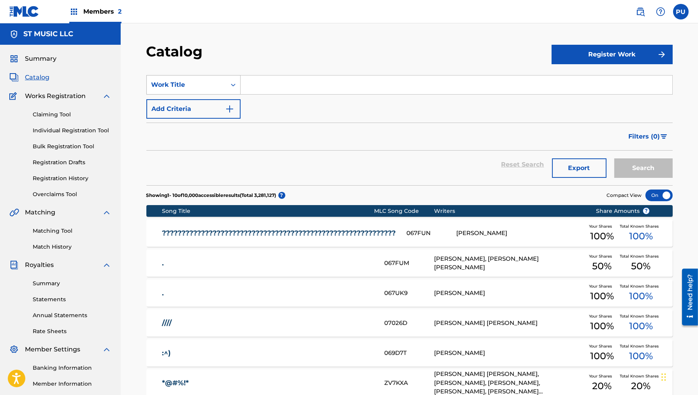
click at [228, 83] on div "Search Form" at bounding box center [233, 85] width 14 height 14
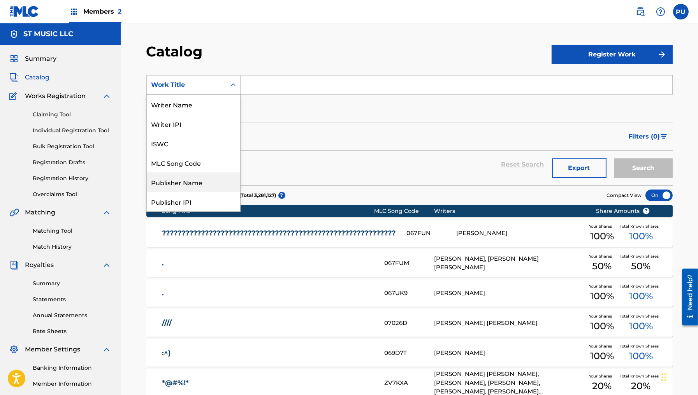
click at [183, 163] on div "MLC Song Code" at bounding box center [193, 162] width 93 height 19
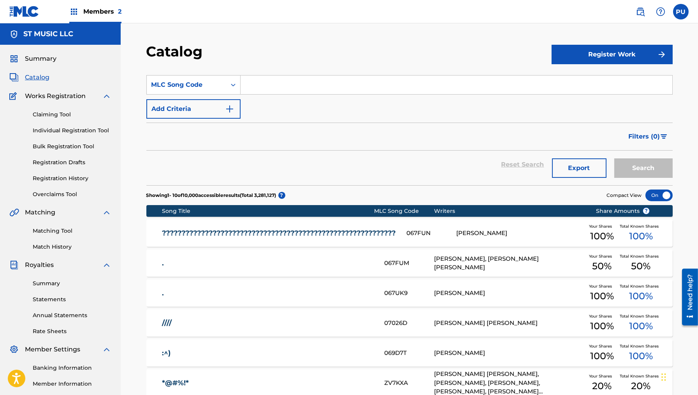
click at [264, 83] on input "Search Form" at bounding box center [457, 85] width 432 height 19
paste input "X1353D"
type input "X1353D"
click at [643, 166] on button "Search" at bounding box center [644, 168] width 58 height 19
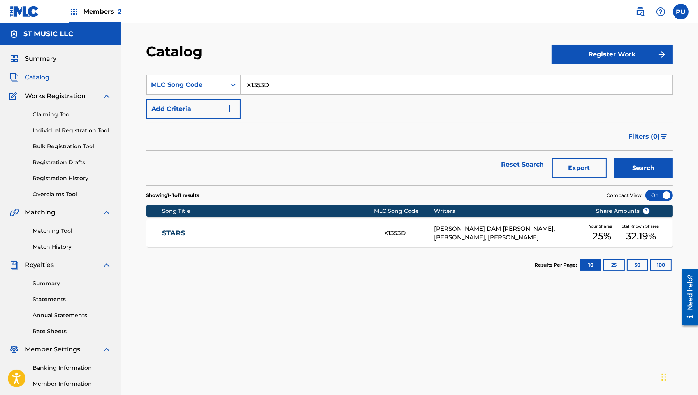
click at [502, 235] on div "[PERSON_NAME] DAM [PERSON_NAME], [PERSON_NAME], [PERSON_NAME]" at bounding box center [509, 234] width 150 height 18
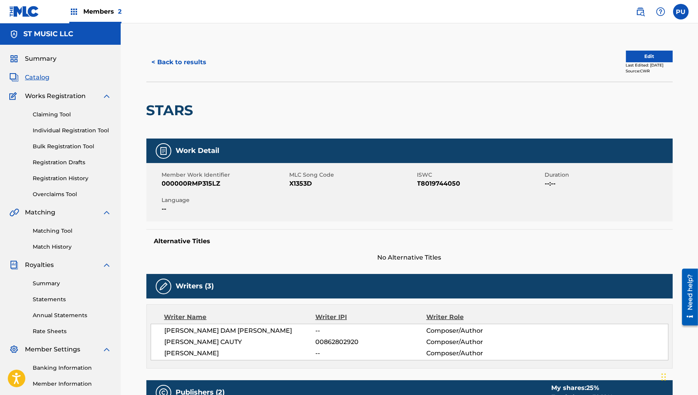
click at [647, 61] on button "Edit" at bounding box center [649, 57] width 47 height 12
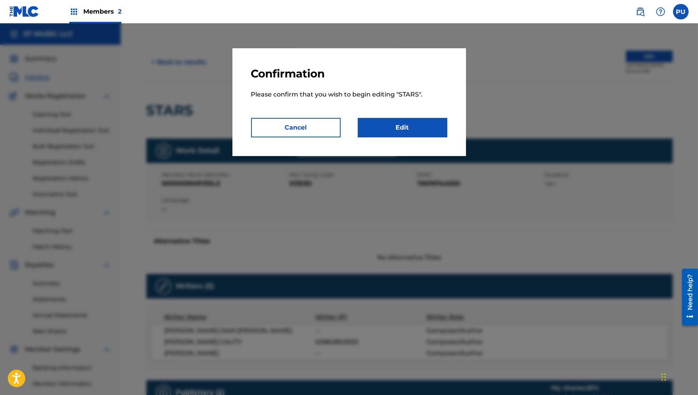
click at [420, 122] on link "Edit" at bounding box center [403, 127] width 90 height 19
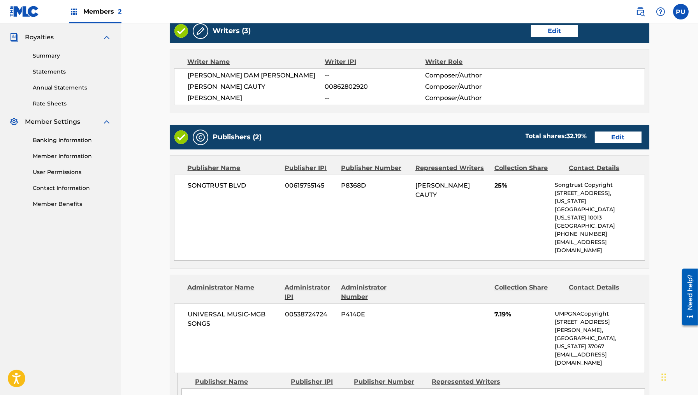
scroll to position [229, 0]
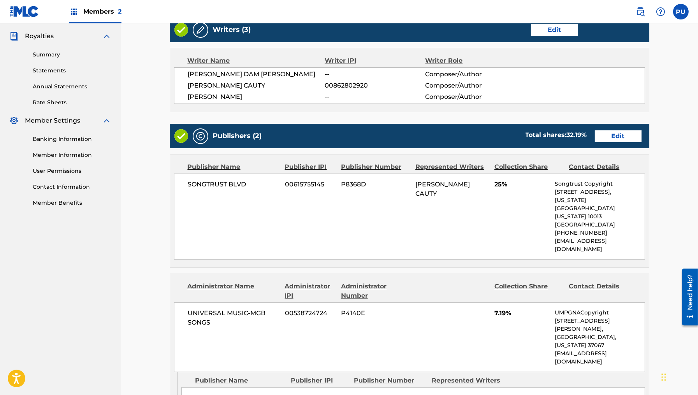
click at [609, 145] on div "Publishers (2) Total shares: 32.19 % Edit" at bounding box center [410, 136] width 480 height 25
click at [611, 135] on link "Edit" at bounding box center [618, 136] width 47 height 12
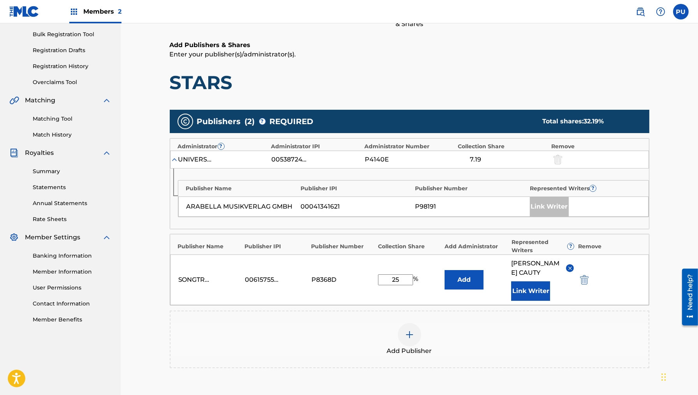
scroll to position [162, 0]
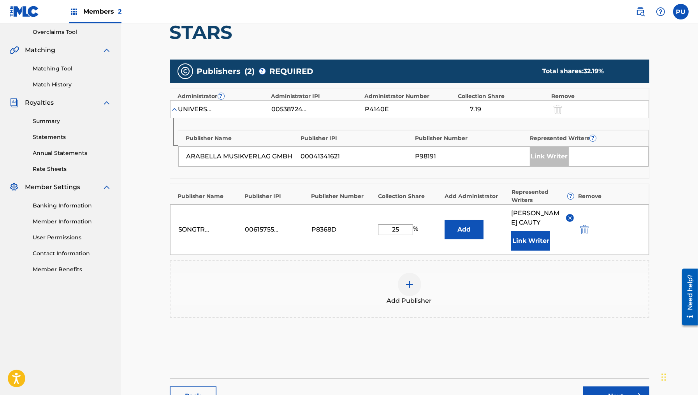
click at [395, 228] on input "25" at bounding box center [395, 229] width 35 height 11
type input "50"
click at [539, 238] on button "Link Writer" at bounding box center [530, 240] width 39 height 19
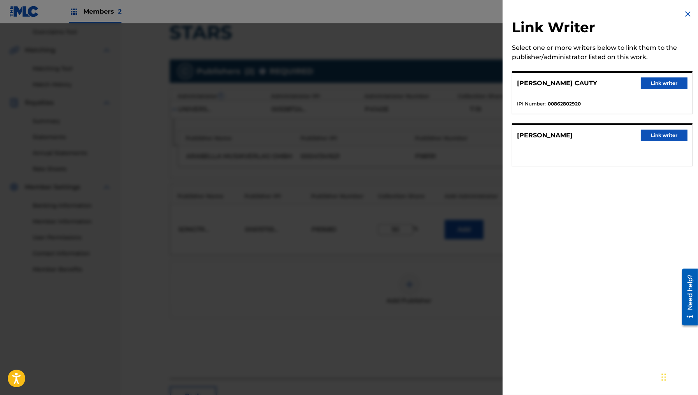
click at [657, 134] on button "Link writer" at bounding box center [664, 136] width 47 height 12
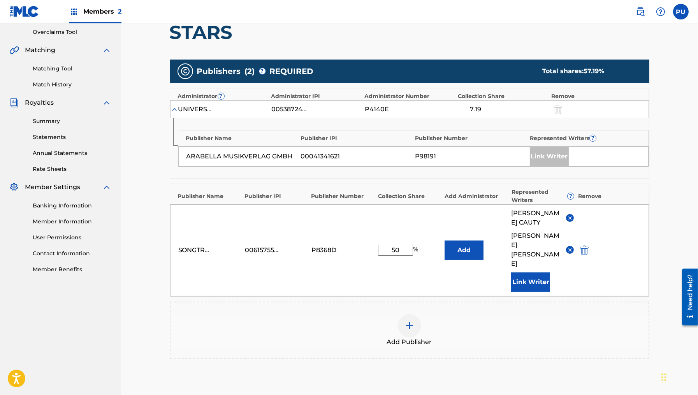
click at [571, 215] on img at bounding box center [571, 218] width 6 height 6
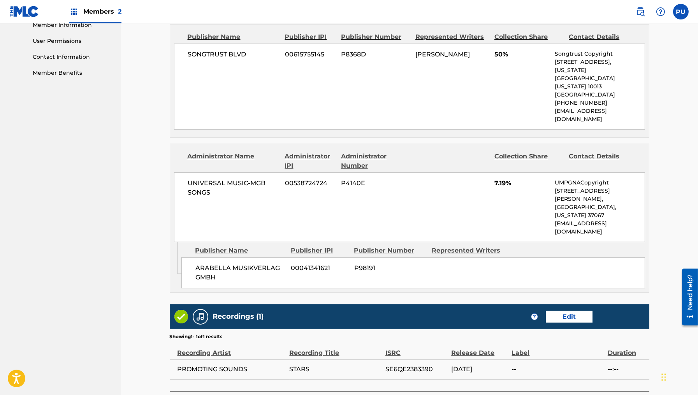
scroll to position [371, 0]
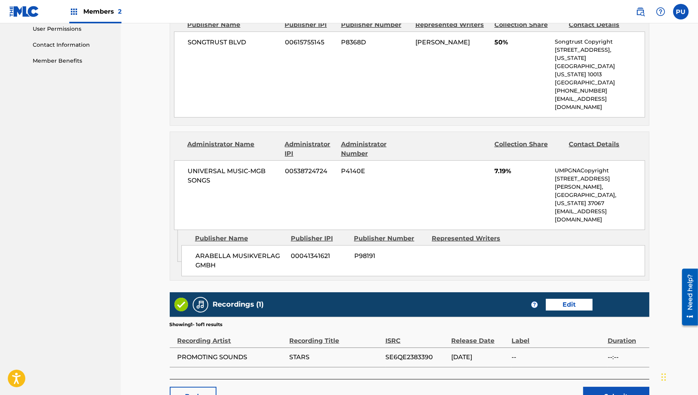
click at [622, 387] on button "Submit" at bounding box center [617, 396] width 66 height 19
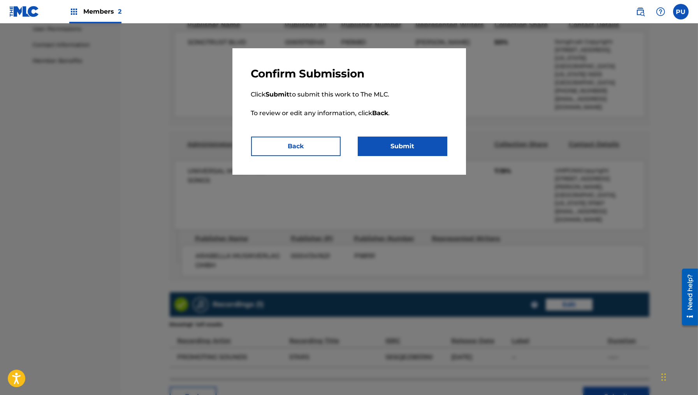
click at [420, 146] on button "Submit" at bounding box center [403, 146] width 90 height 19
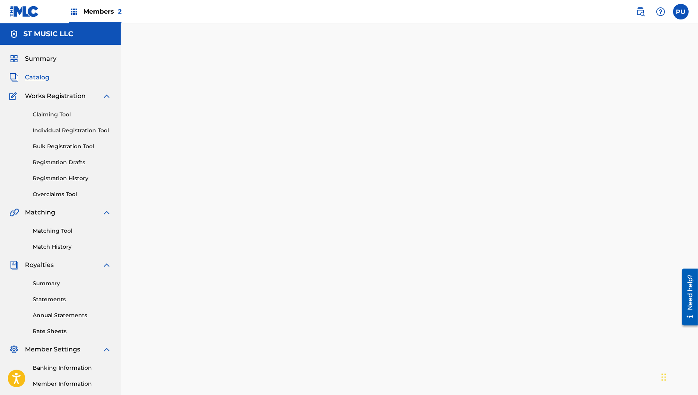
click at [39, 78] on span "Catalog" at bounding box center [37, 77] width 25 height 9
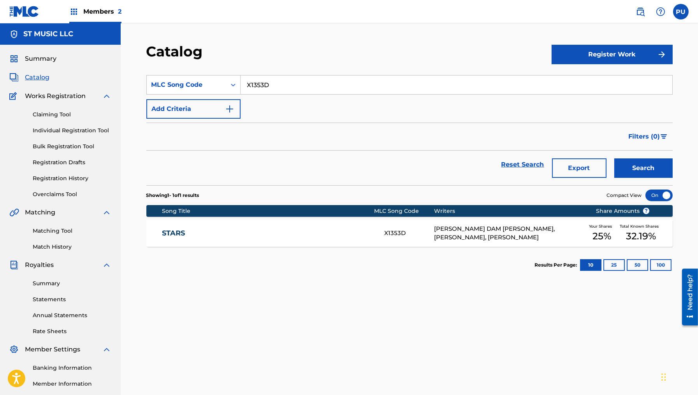
click at [34, 74] on span "Catalog" at bounding box center [37, 77] width 25 height 9
click at [34, 75] on span "Catalog" at bounding box center [37, 77] width 25 height 9
click at [272, 88] on input "X1353D" at bounding box center [457, 85] width 432 height 19
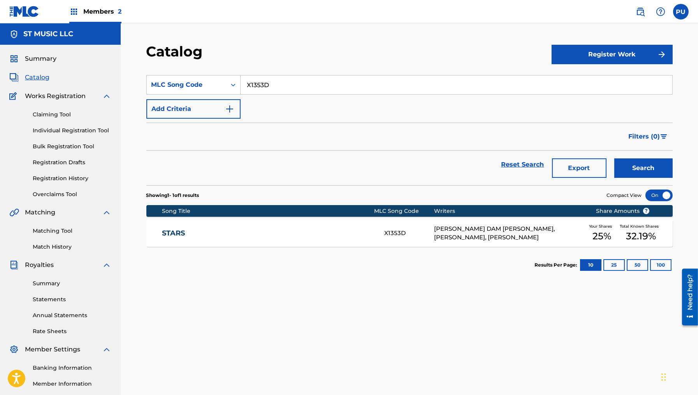
paste input "MA8D2E"
type input "MA8D2E"
click at [615, 159] on button "Search" at bounding box center [644, 168] width 58 height 19
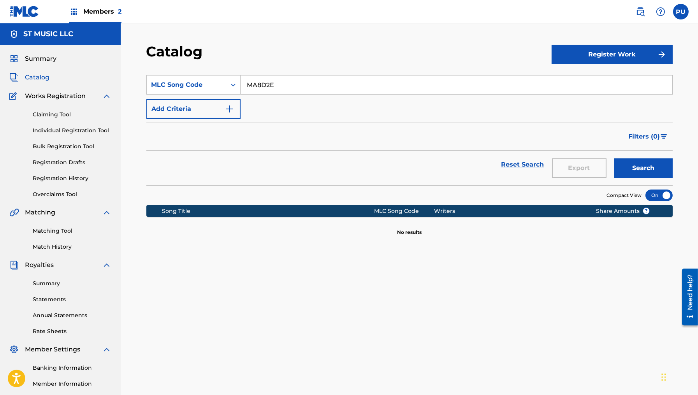
click at [64, 112] on link "Claiming Tool" at bounding box center [72, 115] width 79 height 8
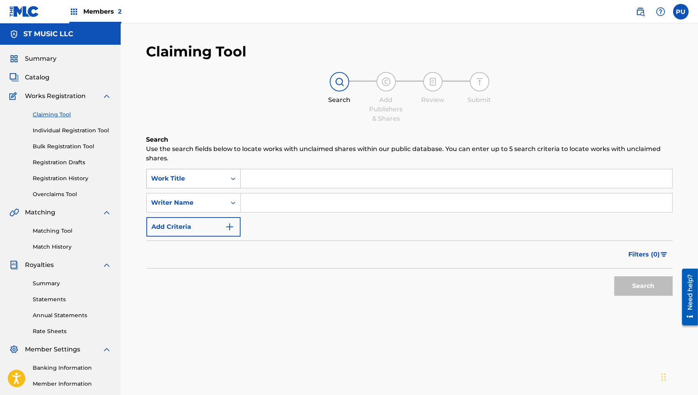
click at [224, 180] on div "Work Title" at bounding box center [186, 178] width 79 height 15
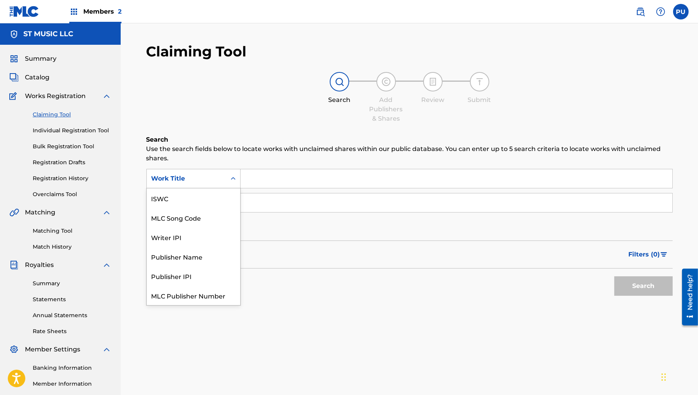
scroll to position [19, 0]
click at [213, 207] on div "MLC Song Code" at bounding box center [193, 198] width 93 height 19
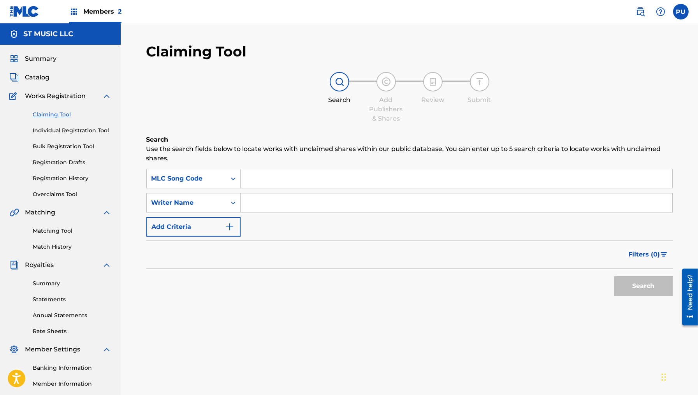
click at [287, 166] on div "Search Use the search fields below to locate works with unclaimed shares within…" at bounding box center [409, 237] width 527 height 204
click at [286, 174] on input "Search Form" at bounding box center [457, 178] width 432 height 19
paste input "MA8D2E"
type input "MA8D2E"
click at [319, 206] on input "Search Form" at bounding box center [457, 203] width 432 height 19
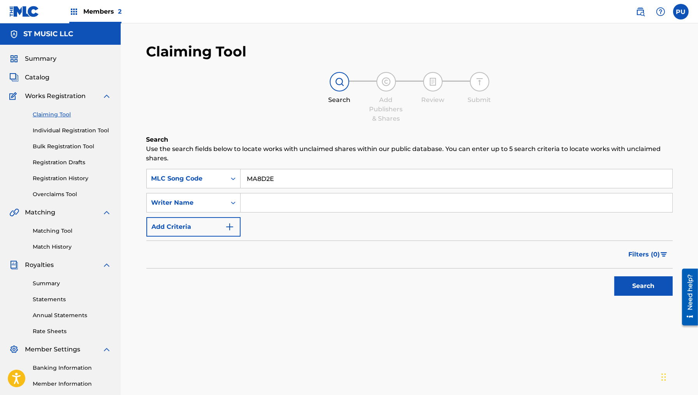
paste input "Courtland [PERSON_NAME]"
click at [615, 277] on button "Search" at bounding box center [644, 286] width 58 height 19
click at [307, 205] on input "Courtland [PERSON_NAME]" at bounding box center [457, 203] width 432 height 19
type input "[PERSON_NAME]"
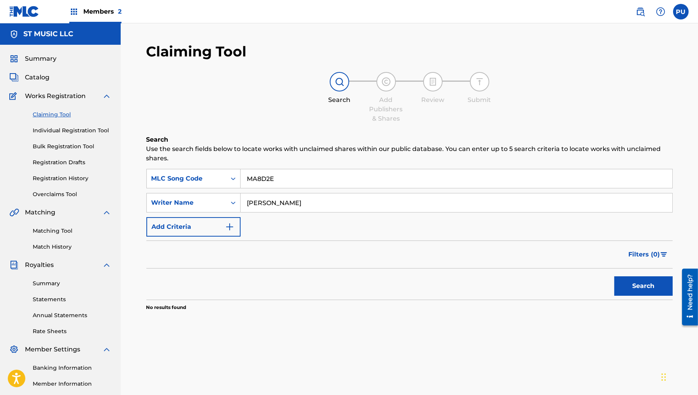
click at [615, 277] on button "Search" at bounding box center [644, 286] width 58 height 19
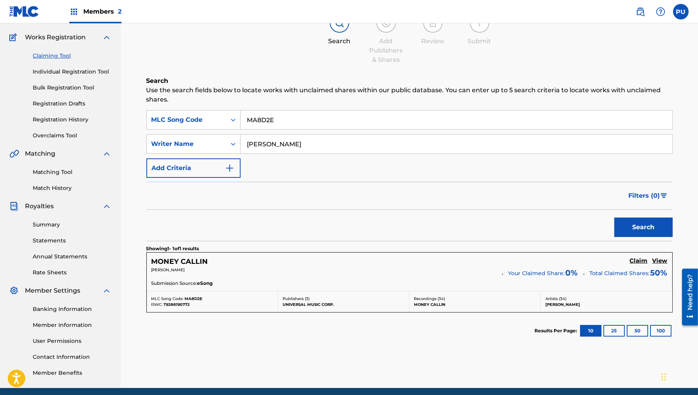
scroll to position [88, 0]
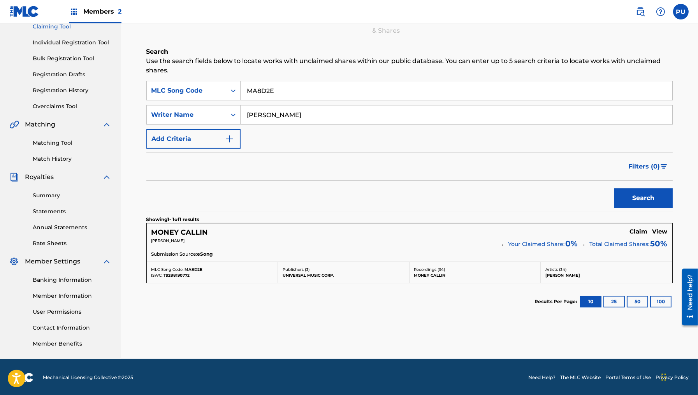
click at [642, 231] on h5 "Claim" at bounding box center [639, 231] width 18 height 7
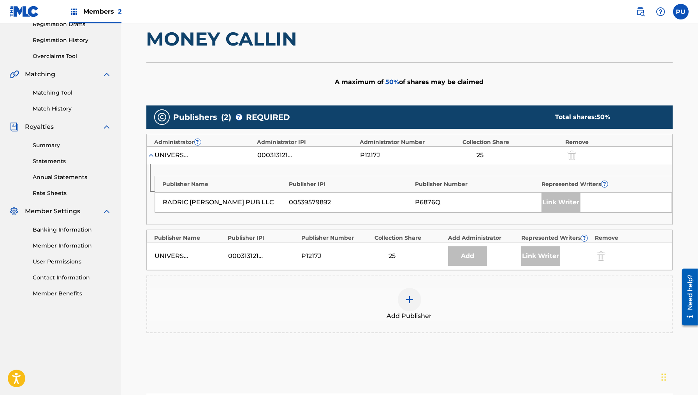
scroll to position [140, 0]
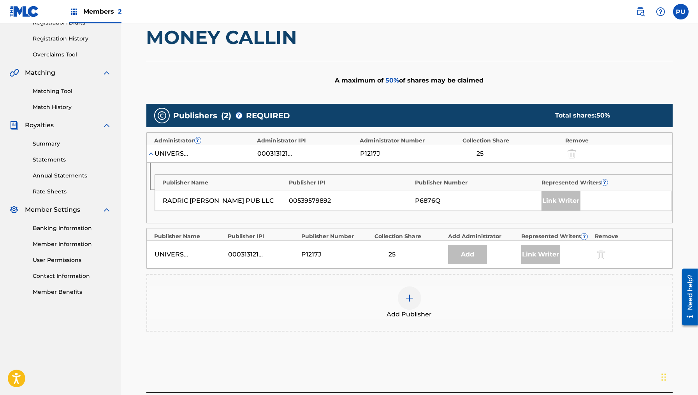
click at [398, 304] on div "Add Publisher" at bounding box center [409, 303] width 525 height 33
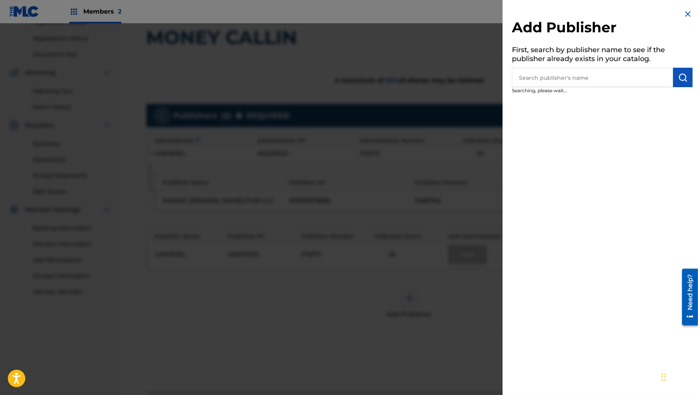
click at [561, 71] on input "text" at bounding box center [592, 77] width 161 height 19
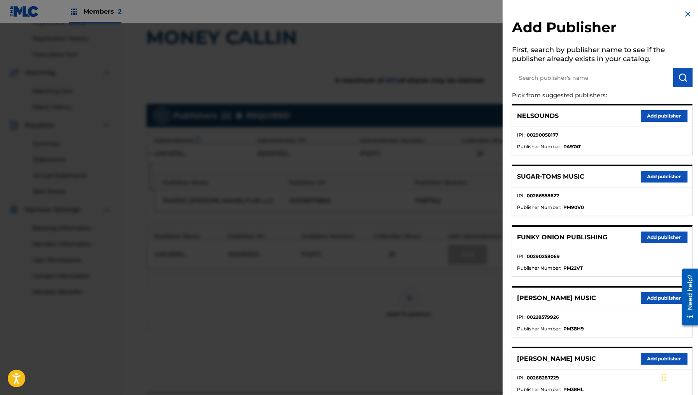
click at [553, 90] on p "Pick from suggested publishers:" at bounding box center [580, 95] width 136 height 17
click at [553, 79] on input "text" at bounding box center [592, 77] width 161 height 19
type input "songtrust"
click at [689, 74] on button "submit" at bounding box center [683, 77] width 19 height 19
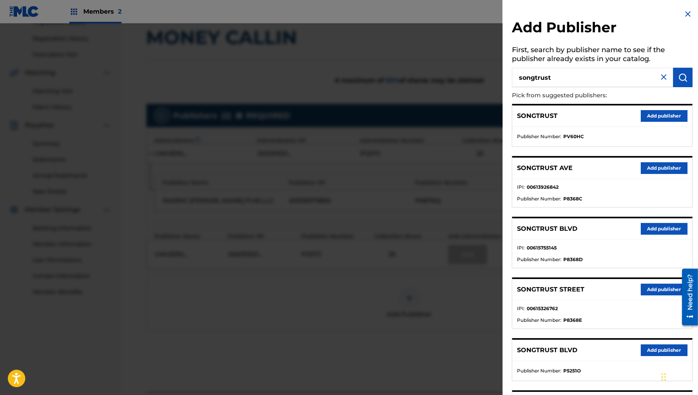
click at [654, 228] on button "Add publisher" at bounding box center [664, 229] width 47 height 12
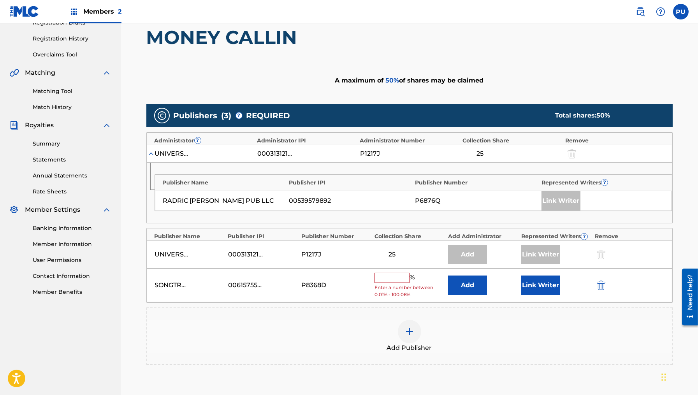
click at [388, 273] on input "text" at bounding box center [392, 278] width 35 height 10
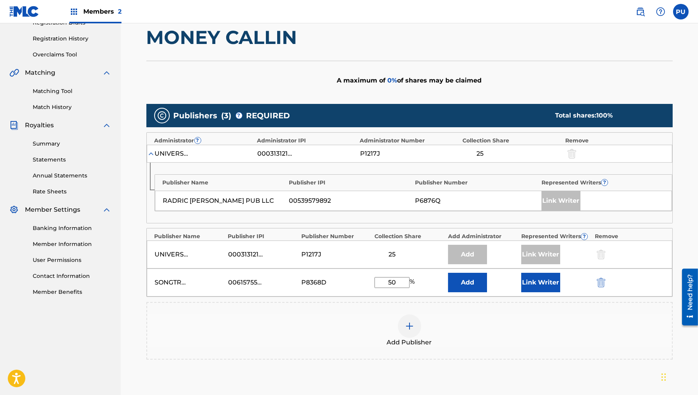
type input "50"
click at [552, 281] on button "Link Writer" at bounding box center [541, 282] width 39 height 19
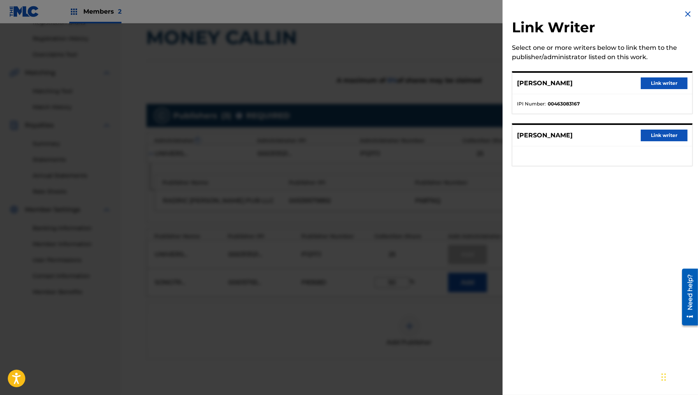
click at [656, 136] on button "Link writer" at bounding box center [664, 136] width 47 height 12
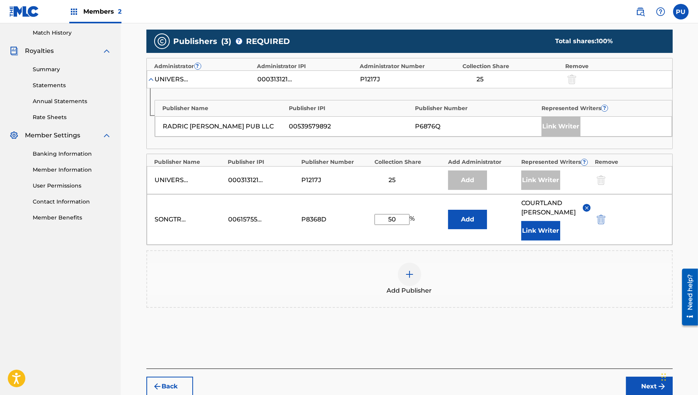
scroll to position [250, 0]
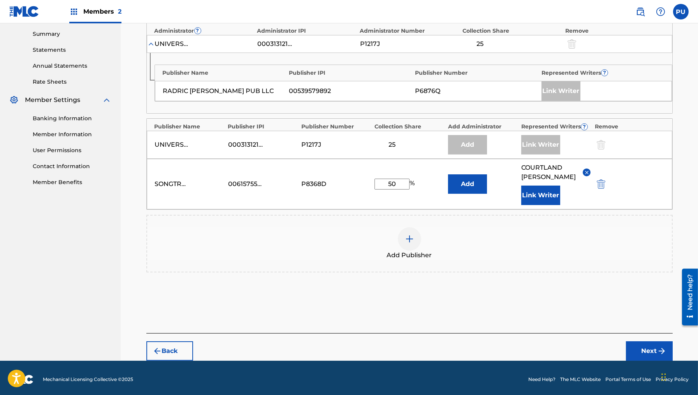
click at [654, 349] on button "Next" at bounding box center [649, 351] width 47 height 19
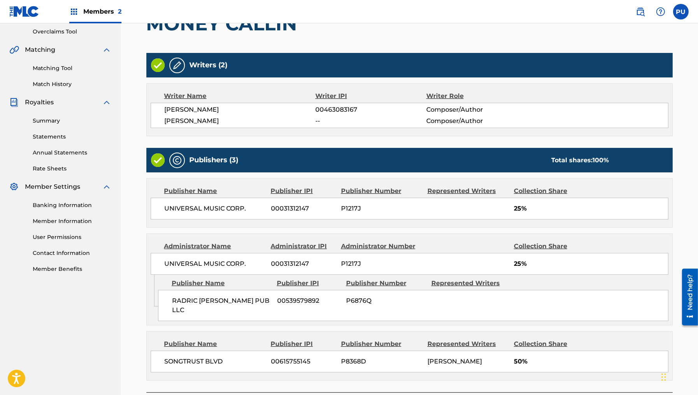
scroll to position [215, 0]
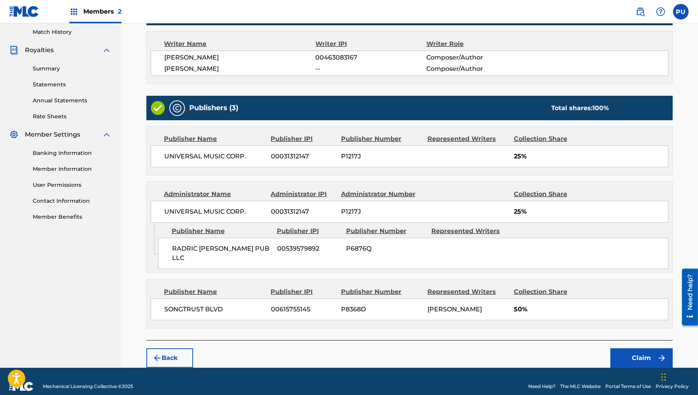
click at [642, 349] on button "Claim" at bounding box center [642, 358] width 62 height 19
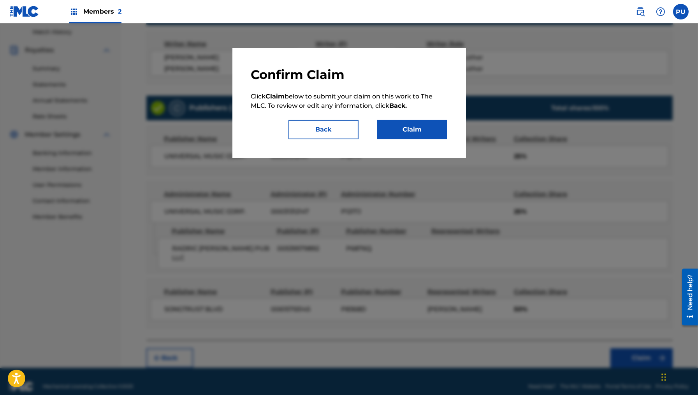
click at [410, 127] on button "Claim" at bounding box center [412, 129] width 70 height 19
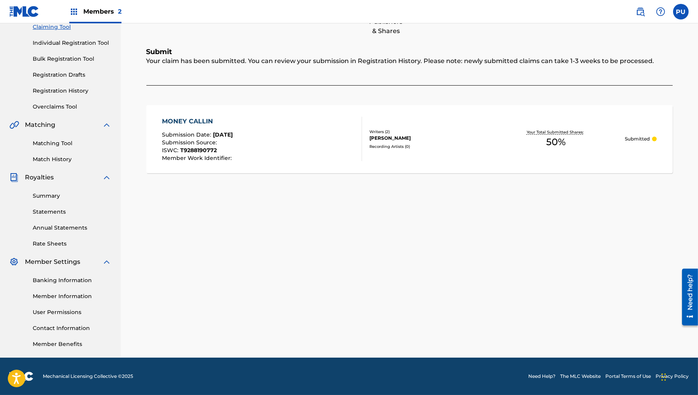
scroll to position [0, 0]
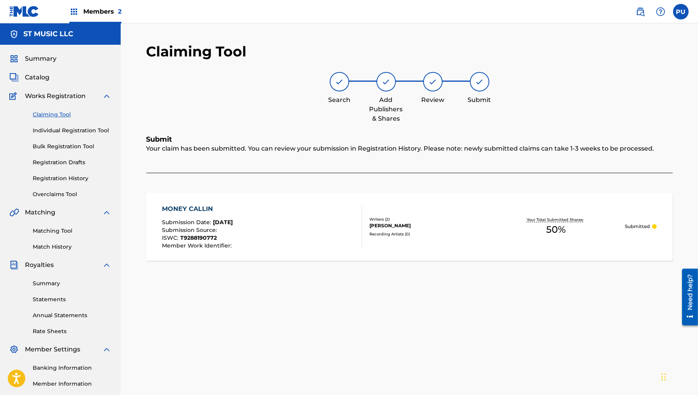
click at [54, 114] on link "Claiming Tool" at bounding box center [72, 115] width 79 height 8
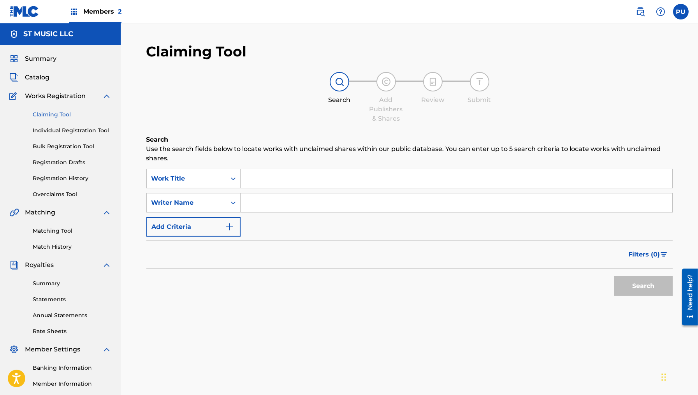
click at [277, 169] on div "Search Form" at bounding box center [457, 178] width 432 height 19
click at [210, 180] on div "Work Title" at bounding box center [187, 178] width 70 height 9
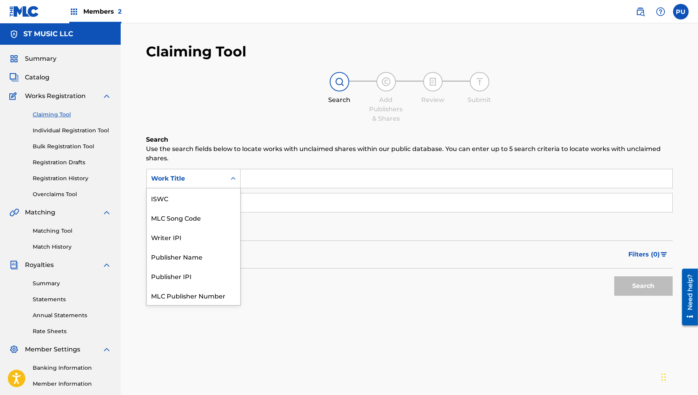
scroll to position [19, 0]
click at [203, 206] on div "MLC Song Code" at bounding box center [193, 198] width 93 height 19
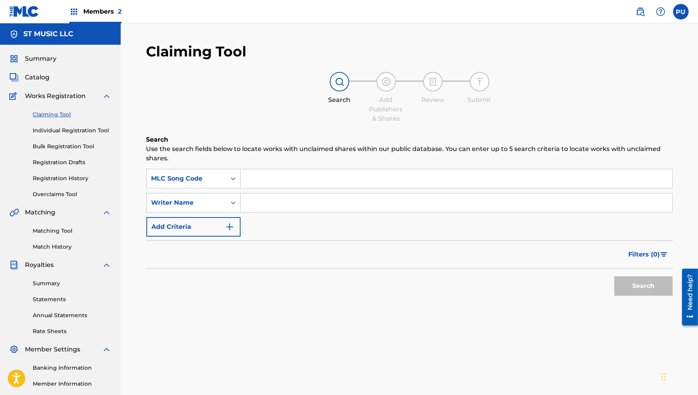
click at [258, 176] on input "Search Form" at bounding box center [457, 178] width 432 height 19
paste input "MA64Z3"
type input "MA64Z3"
click at [651, 289] on button "Search" at bounding box center [644, 286] width 58 height 19
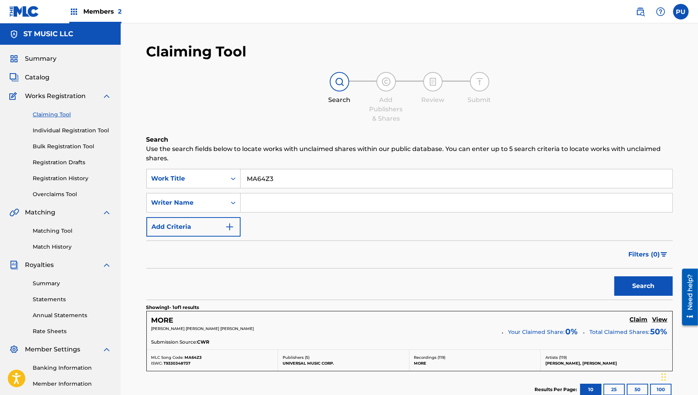
click at [639, 316] on h5 "Claim" at bounding box center [639, 319] width 18 height 7
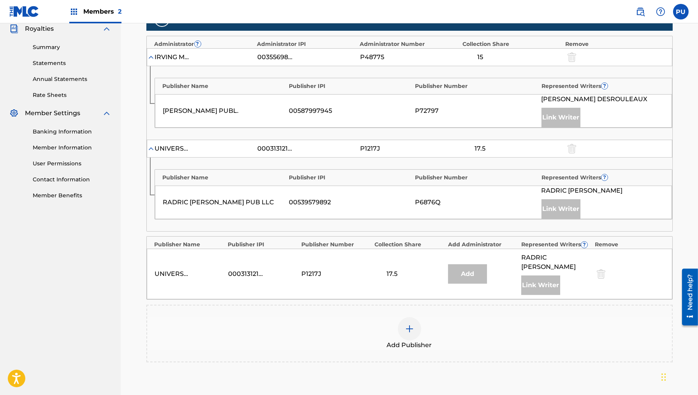
scroll to position [317, 0]
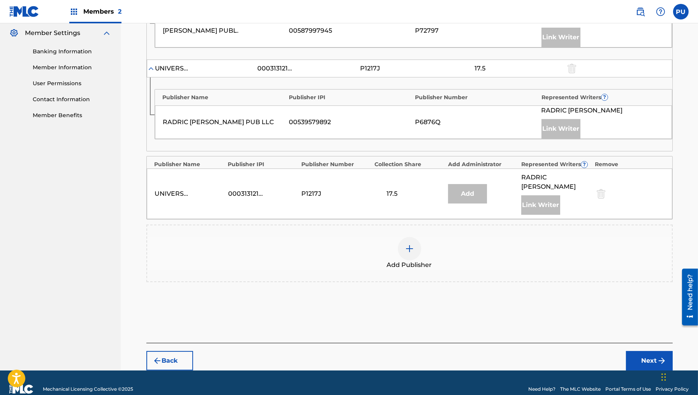
click at [413, 244] on img at bounding box center [409, 248] width 9 height 9
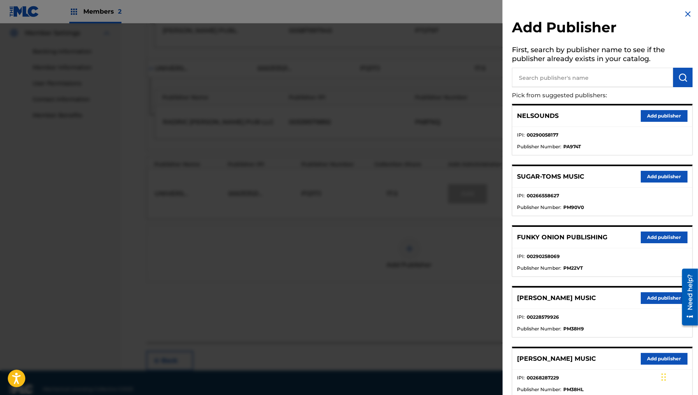
click at [607, 79] on input "text" at bounding box center [592, 77] width 161 height 19
type input "songtrust"
click at [683, 74] on img "submit" at bounding box center [683, 77] width 9 height 9
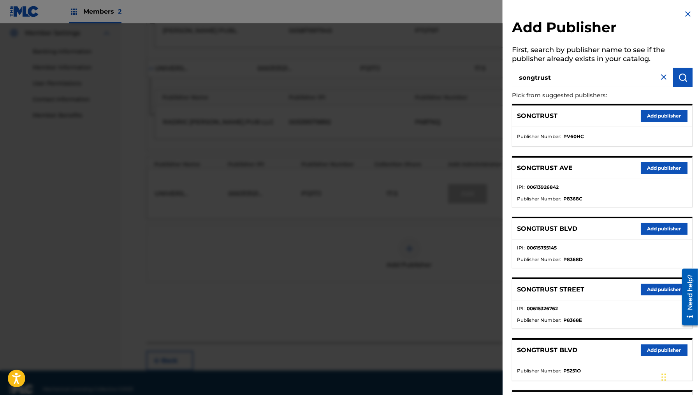
click at [652, 227] on button "Add publisher" at bounding box center [664, 229] width 47 height 12
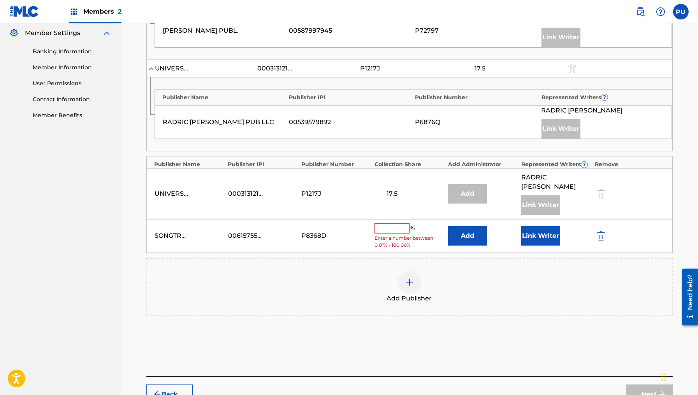
click at [400, 224] on input "text" at bounding box center [392, 229] width 35 height 10
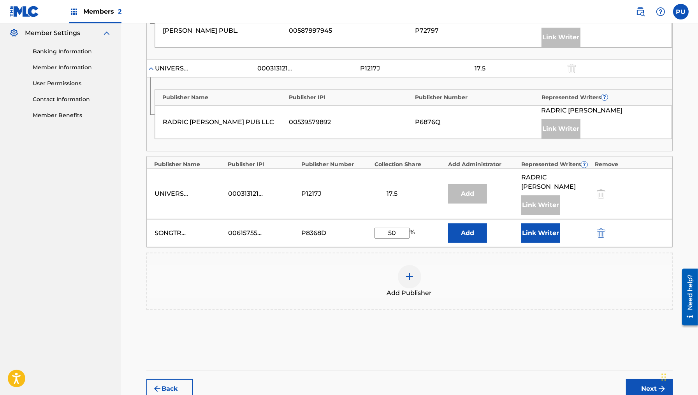
type input "50"
click at [539, 224] on button "Link Writer" at bounding box center [541, 233] width 39 height 19
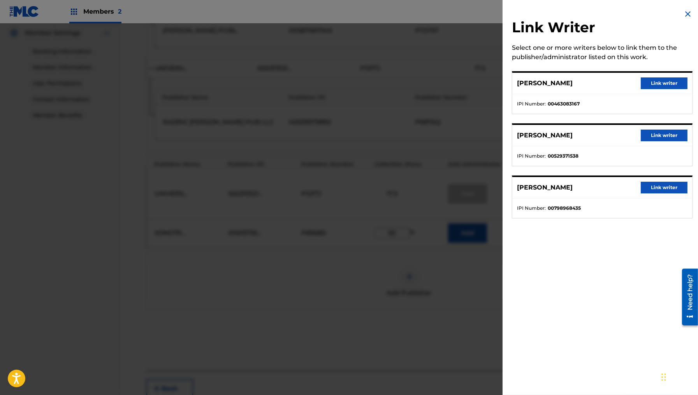
click at [653, 191] on button "Link writer" at bounding box center [664, 188] width 47 height 12
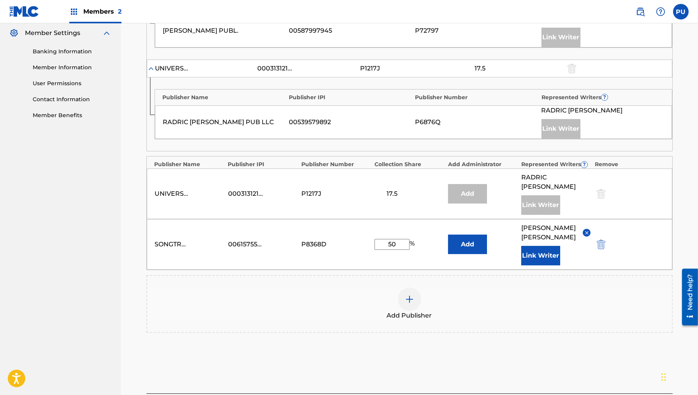
scroll to position [376, 0]
